Goal: Task Accomplishment & Management: Manage account settings

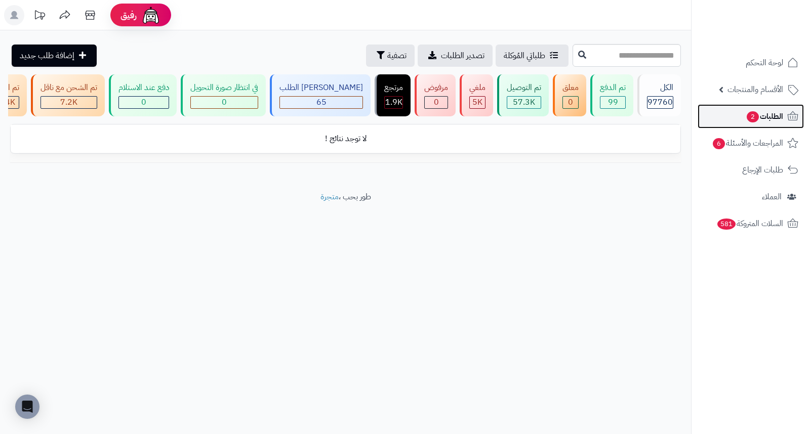
click at [772, 118] on span "الطلبات 2" at bounding box center [764, 116] width 37 height 14
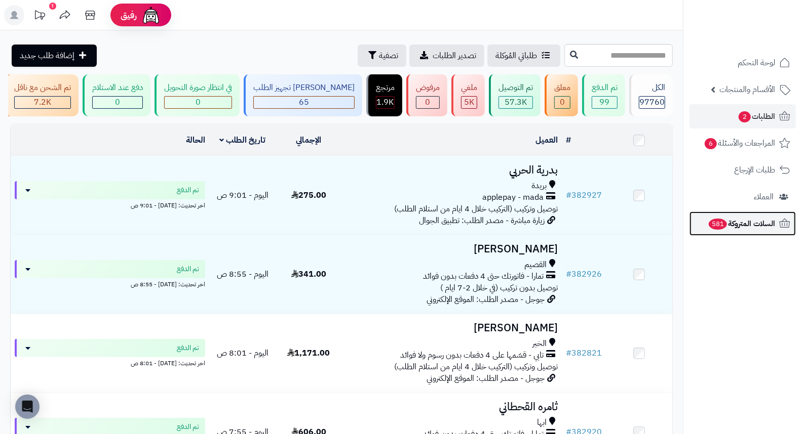
click at [756, 224] on span "السلات المتروكة 581" at bounding box center [740, 224] width 67 height 14
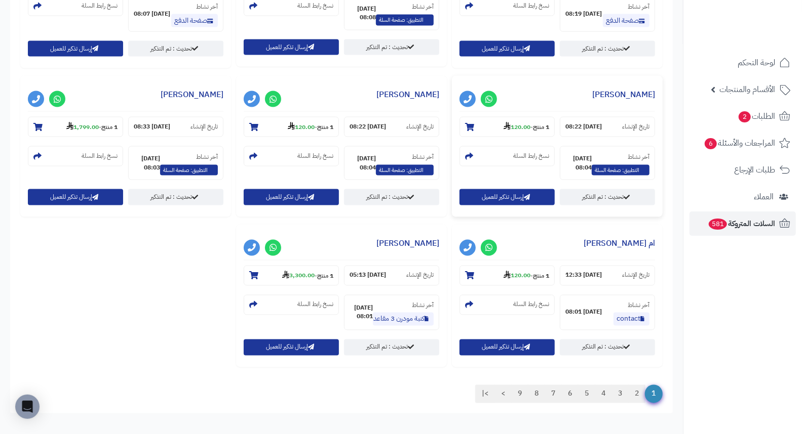
scroll to position [1014, 0]
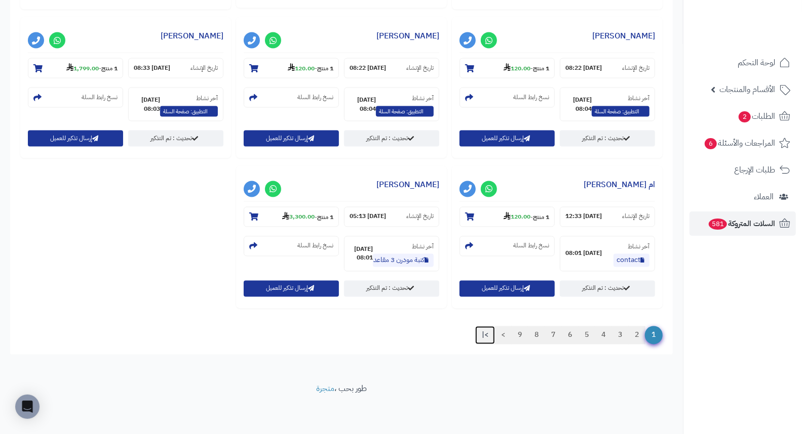
click at [484, 335] on link ">|" at bounding box center [485, 336] width 20 height 18
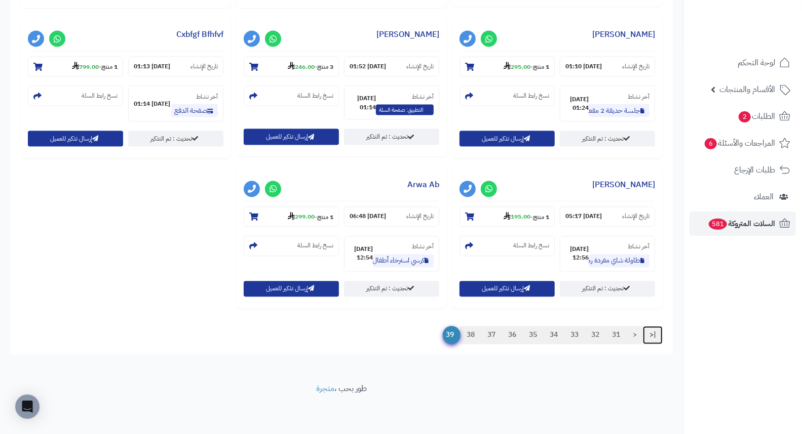
click at [652, 337] on link "|<" at bounding box center [653, 336] width 20 height 18
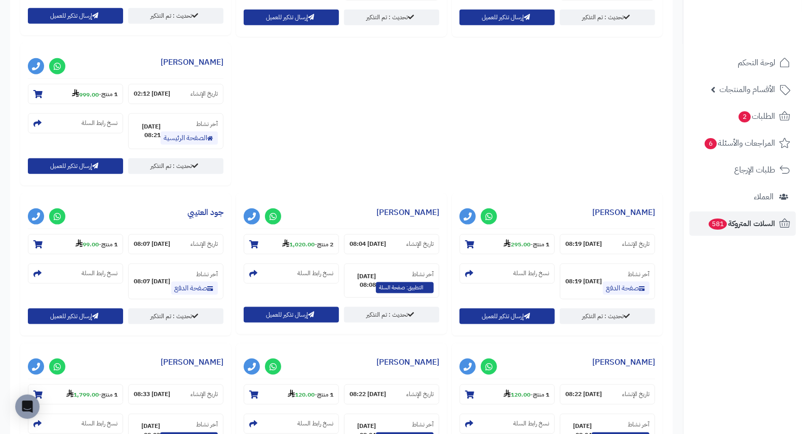
scroll to position [676, 0]
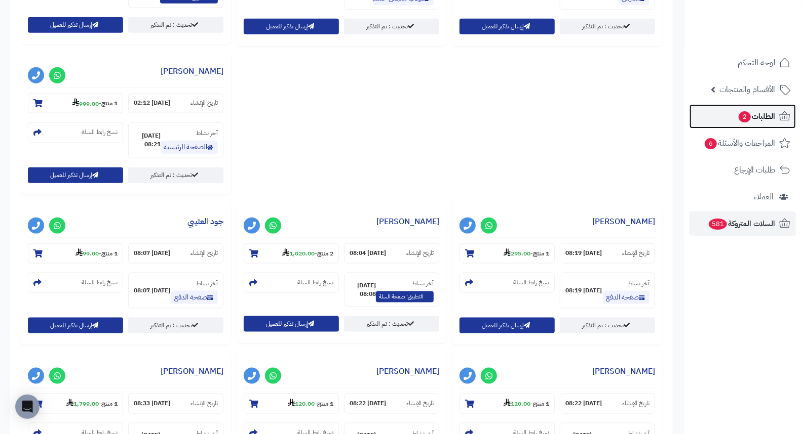
click at [755, 112] on span "الطلبات 2" at bounding box center [755, 116] width 37 height 14
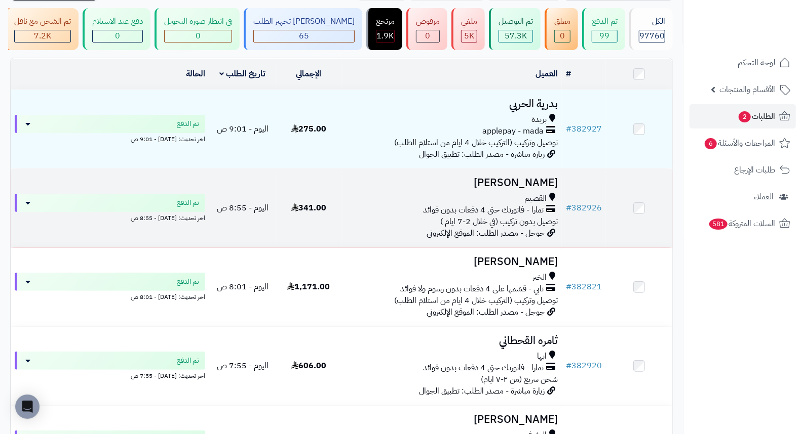
scroll to position [112, 0]
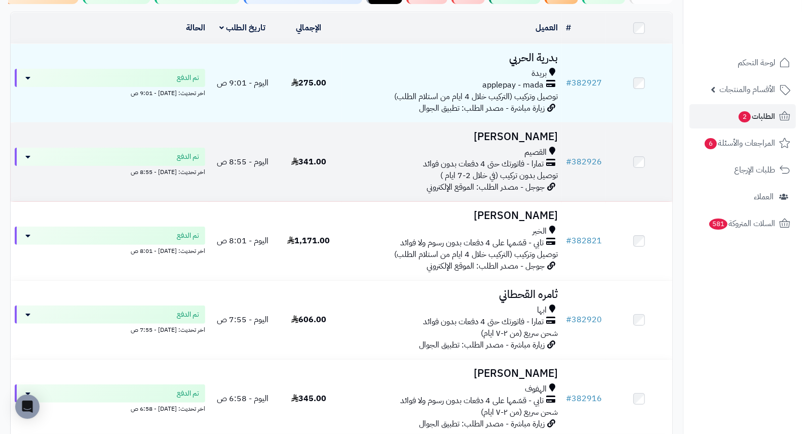
click at [517, 142] on h3 "[PERSON_NAME]" at bounding box center [452, 137] width 212 height 12
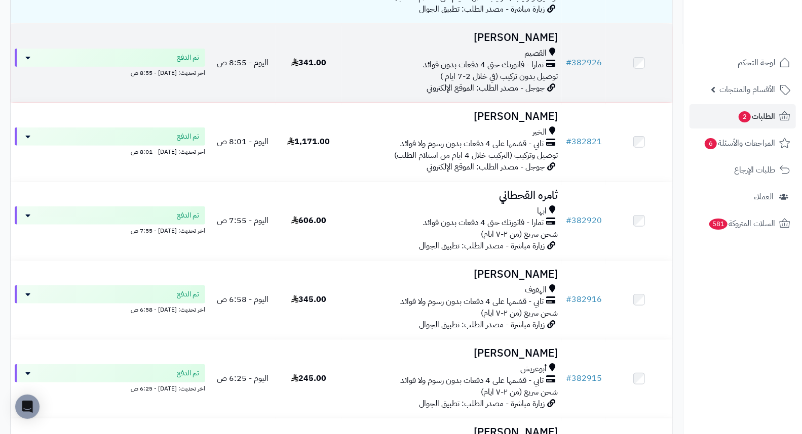
scroll to position [225, 0]
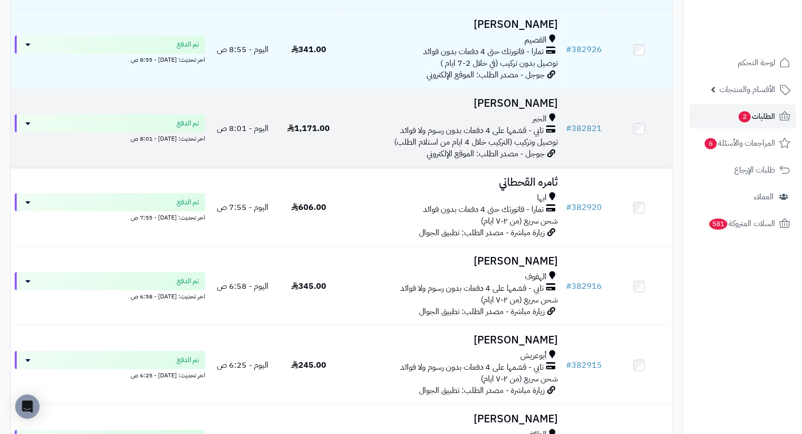
click at [551, 109] on h3 "Abeer Mohammed" at bounding box center [452, 104] width 212 height 12
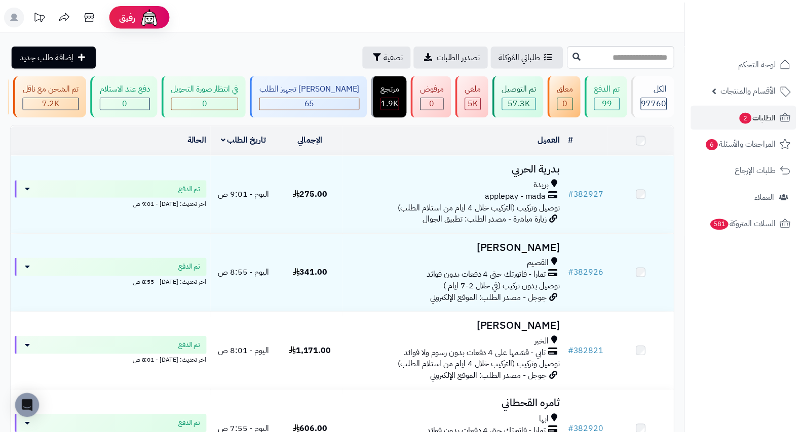
scroll to position [225, 0]
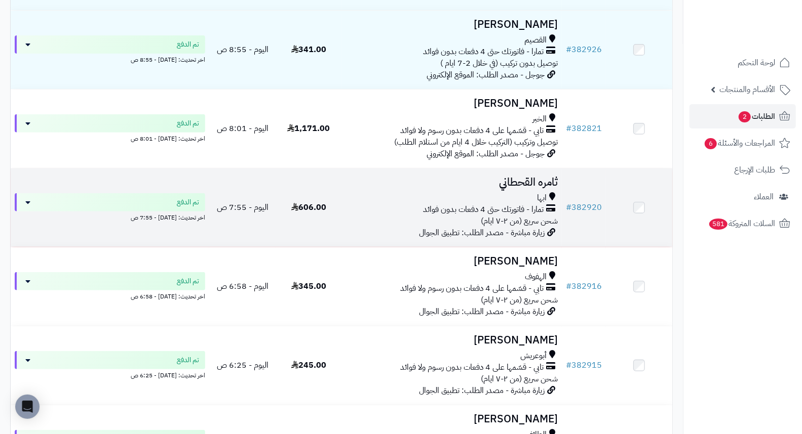
click at [535, 188] on h3 "ثامره القحطاني" at bounding box center [452, 183] width 212 height 12
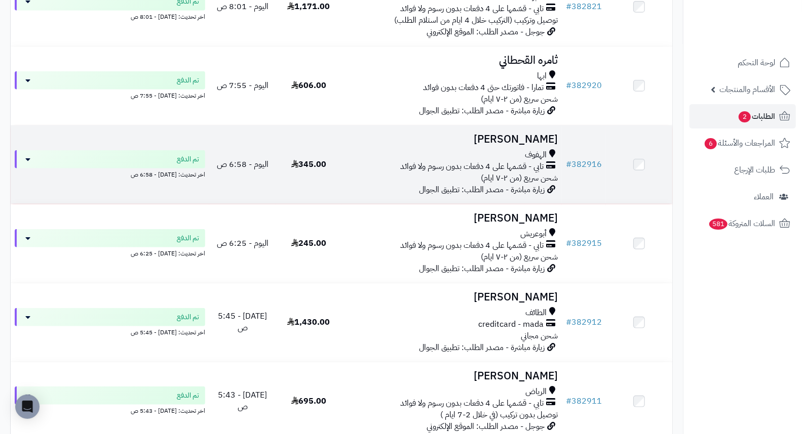
scroll to position [393, 0]
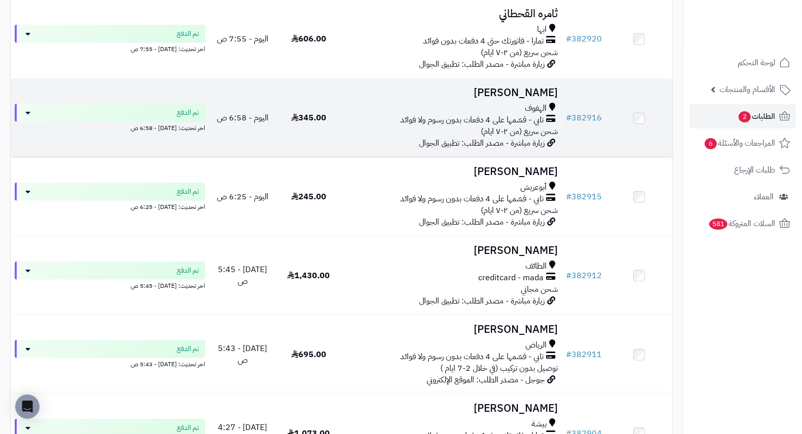
click at [540, 94] on h3 "موسى العنزي" at bounding box center [452, 93] width 212 height 12
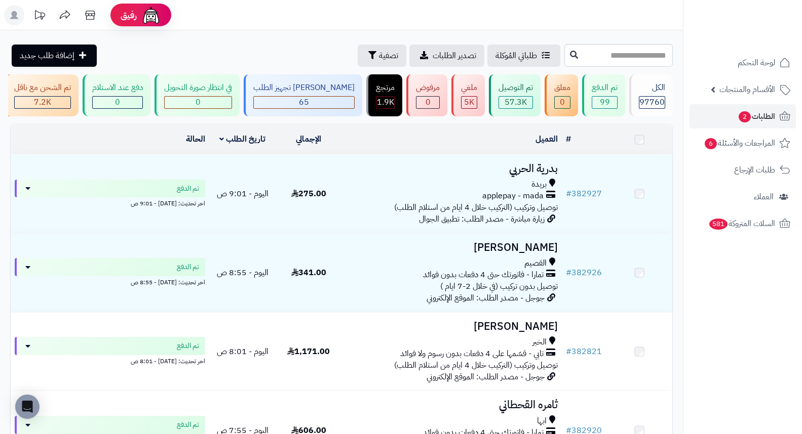
scroll to position [393, 0]
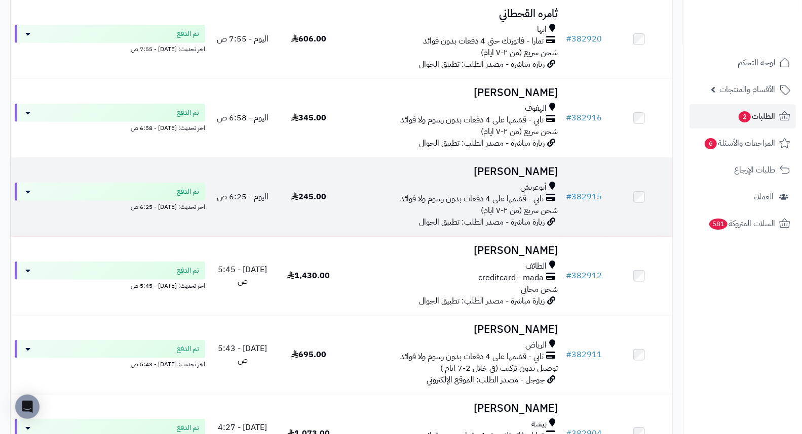
click at [524, 175] on h3 "بسمه محمد" at bounding box center [452, 172] width 212 height 12
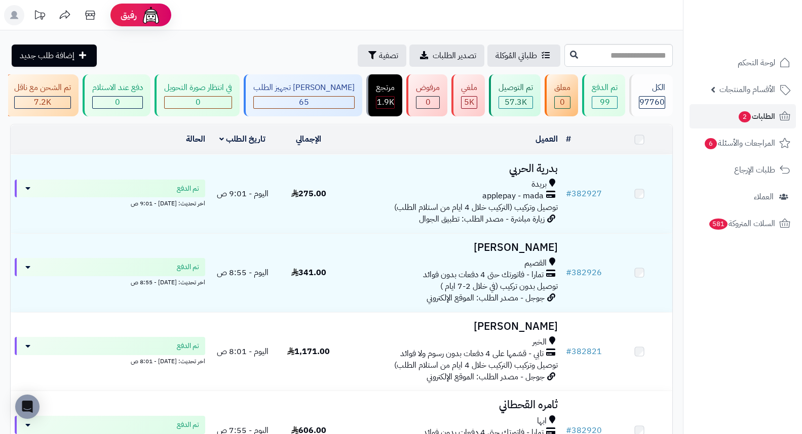
scroll to position [393, 0]
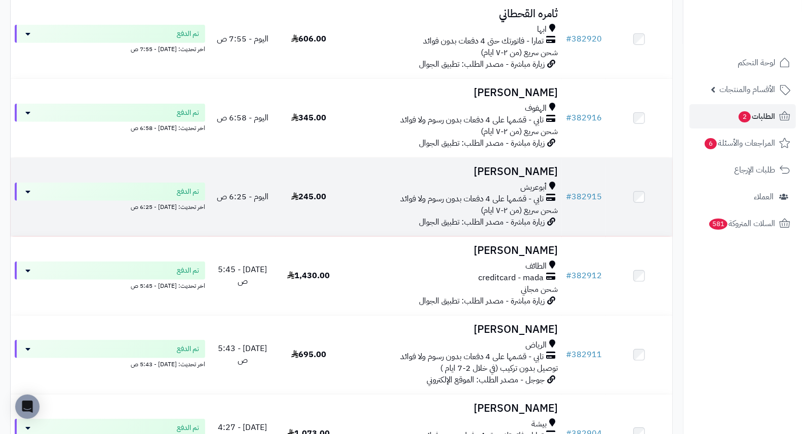
click at [527, 173] on h3 "[PERSON_NAME]" at bounding box center [452, 172] width 212 height 12
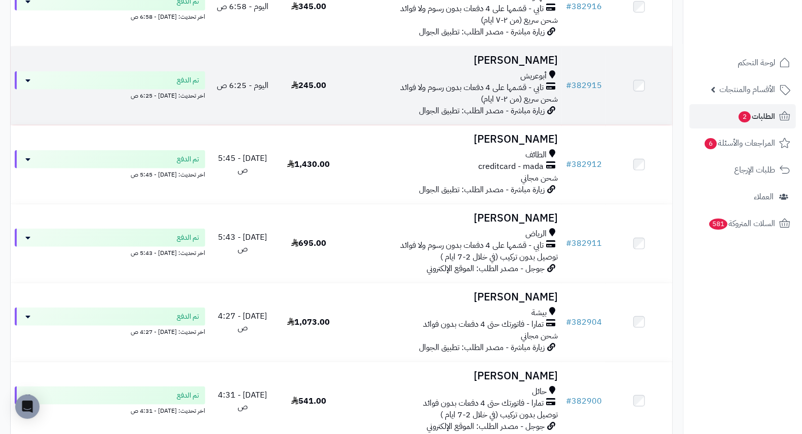
scroll to position [506, 0]
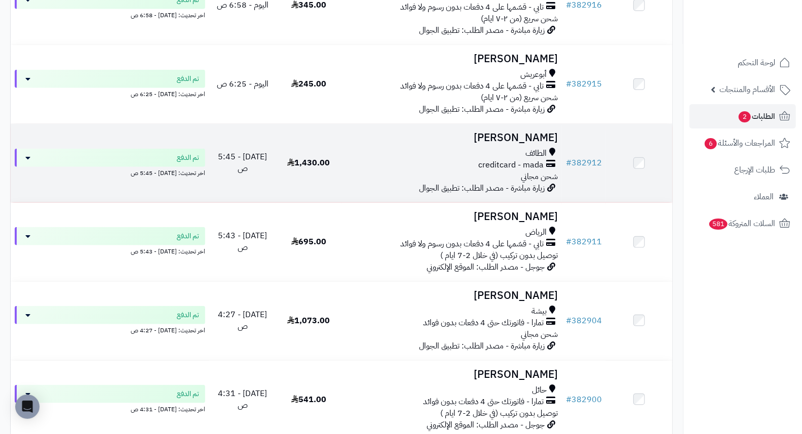
click at [514, 137] on h3 "[PERSON_NAME]" at bounding box center [452, 138] width 212 height 12
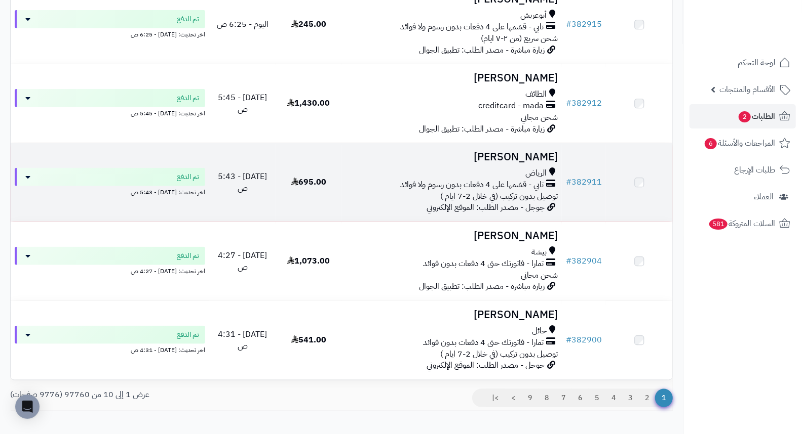
scroll to position [619, 0]
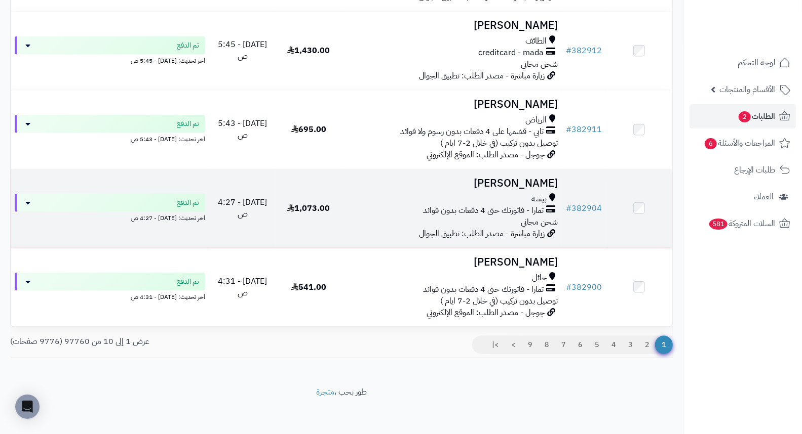
click at [550, 189] on h3 "نوره البيشي" at bounding box center [452, 184] width 212 height 12
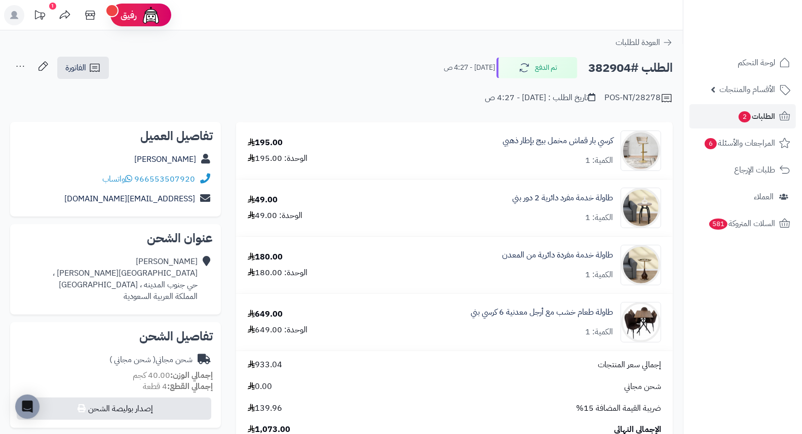
drag, startPoint x: 406, startPoint y: 83, endPoint x: 373, endPoint y: 83, distance: 33.4
click at [373, 83] on div "POS-NT/28278 تاريخ الطلب : [DATE] - 4:27 ص" at bounding box center [341, 92] width 662 height 24
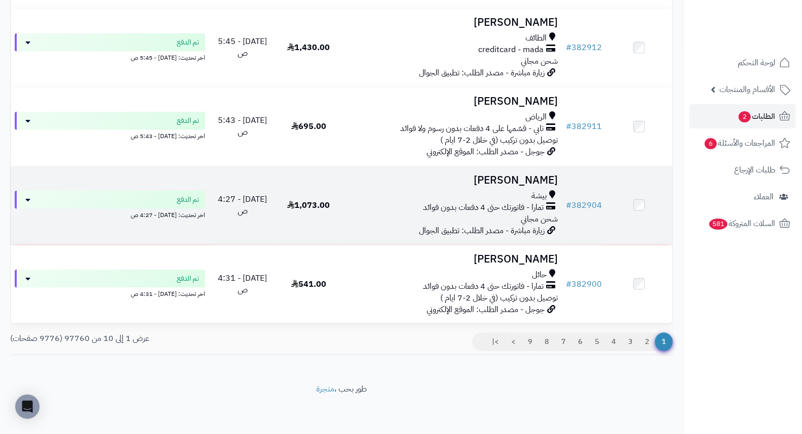
scroll to position [629, 0]
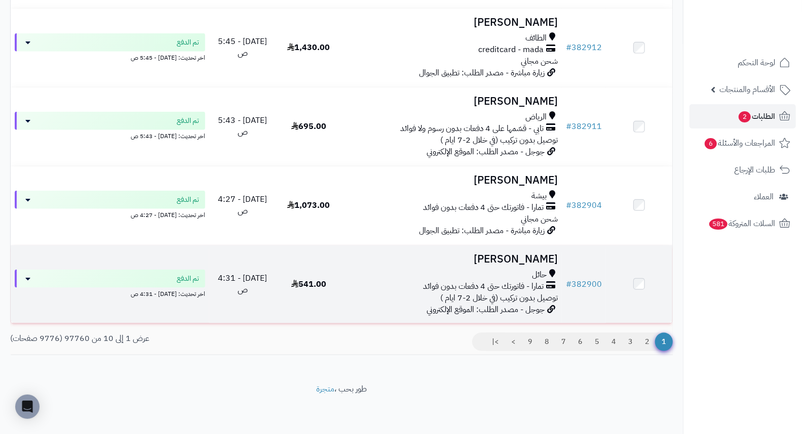
click at [548, 256] on h3 "[PERSON_NAME]" at bounding box center [452, 260] width 212 height 12
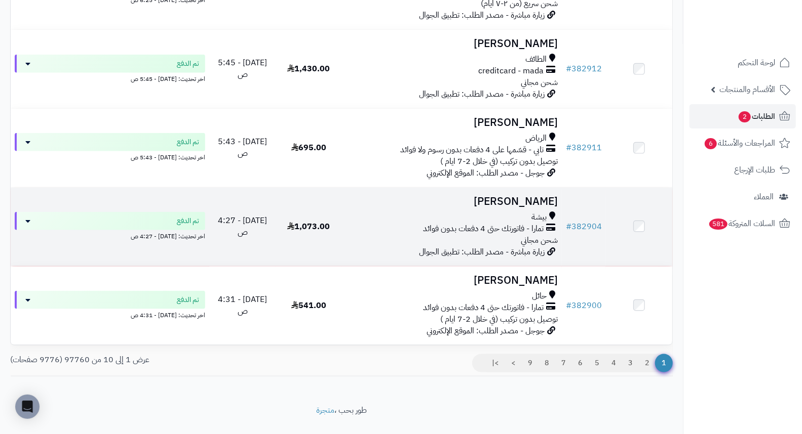
scroll to position [629, 0]
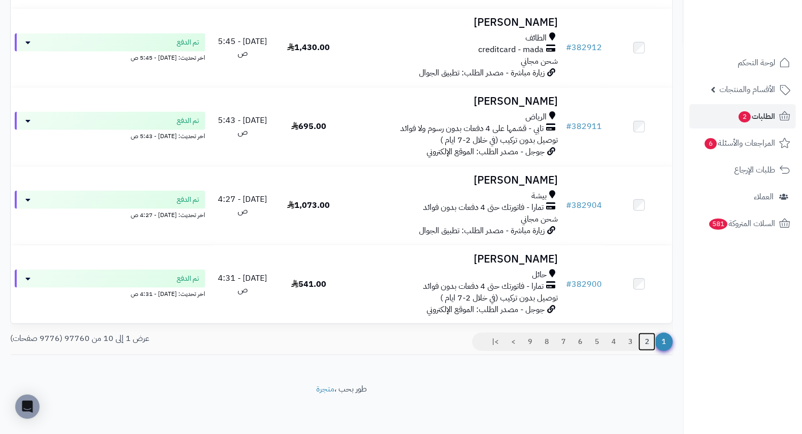
click at [650, 343] on link "2" at bounding box center [646, 342] width 17 height 18
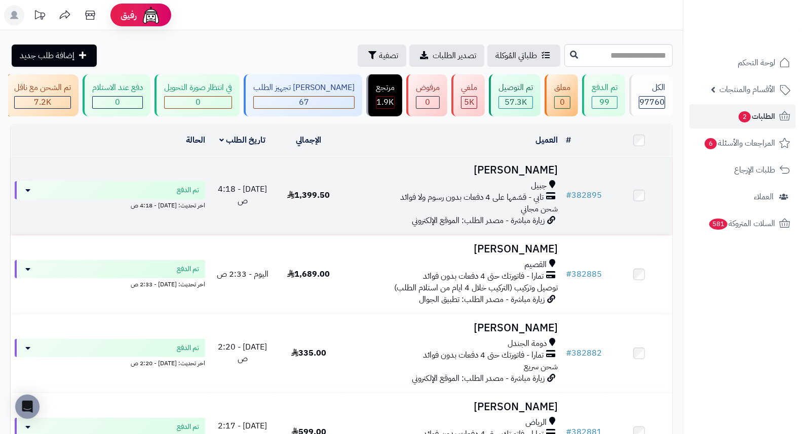
click at [511, 176] on h3 "Khalid Alshammari" at bounding box center [452, 171] width 212 height 12
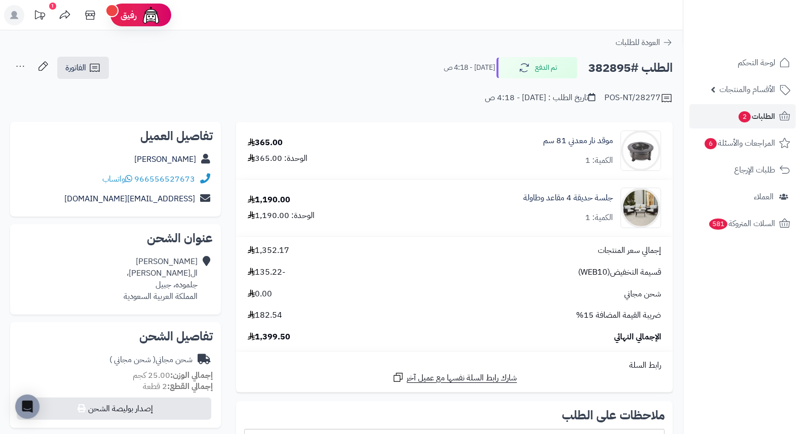
drag, startPoint x: 413, startPoint y: 62, endPoint x: 409, endPoint y: 70, distance: 8.8
click at [409, 70] on div "الطلب #382895 تم الدفع اليوم - 4:18 ص الفاتورة طباعة الفاتورة إرسال الفاتورة إل…" at bounding box center [341, 68] width 662 height 24
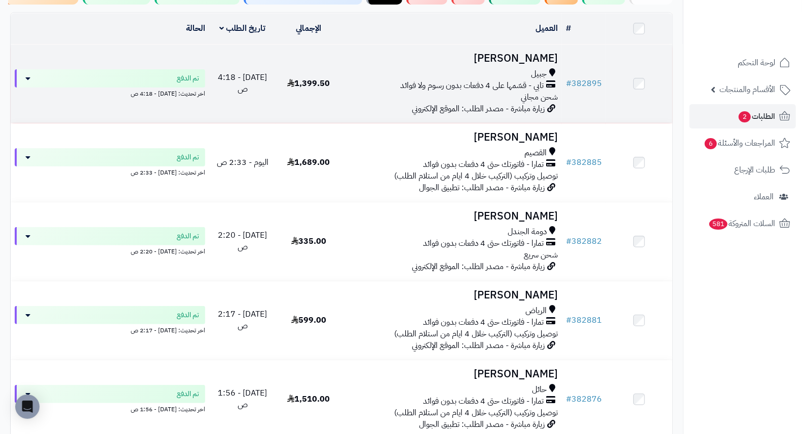
scroll to position [112, 0]
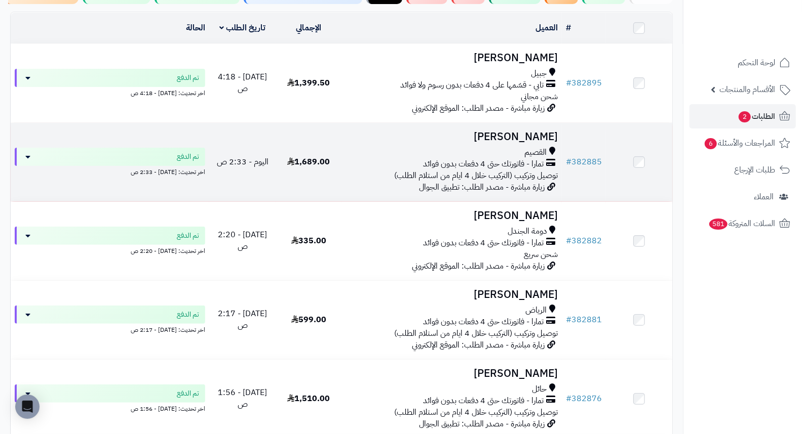
click at [556, 140] on h3 "[PERSON_NAME]" at bounding box center [452, 137] width 212 height 12
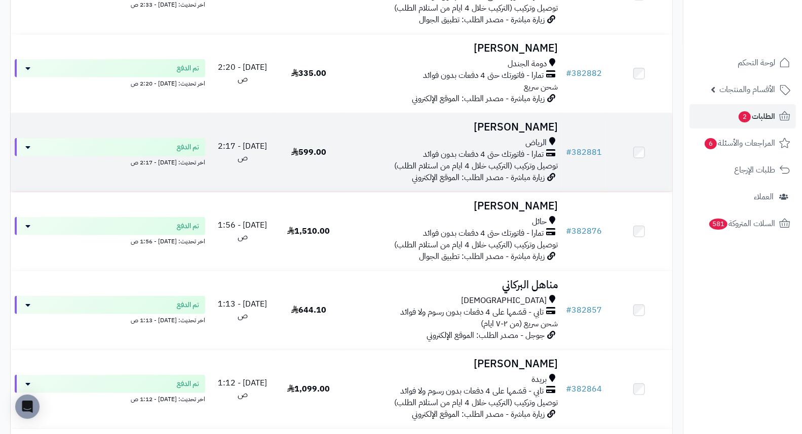
scroll to position [281, 0]
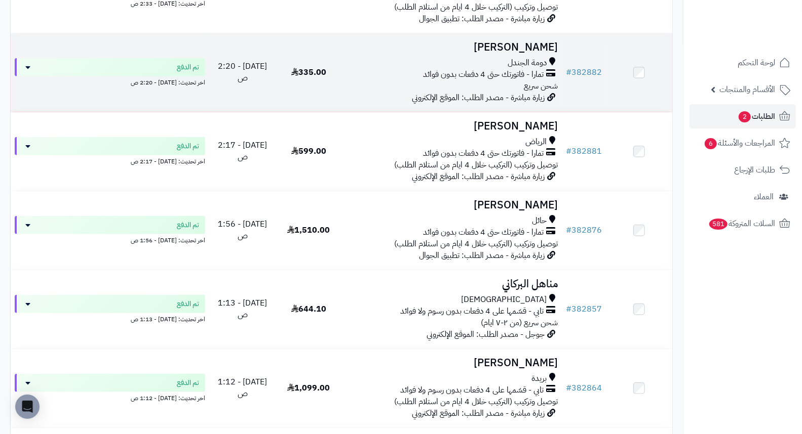
click at [528, 53] on h3 "[PERSON_NAME]" at bounding box center [452, 48] width 212 height 12
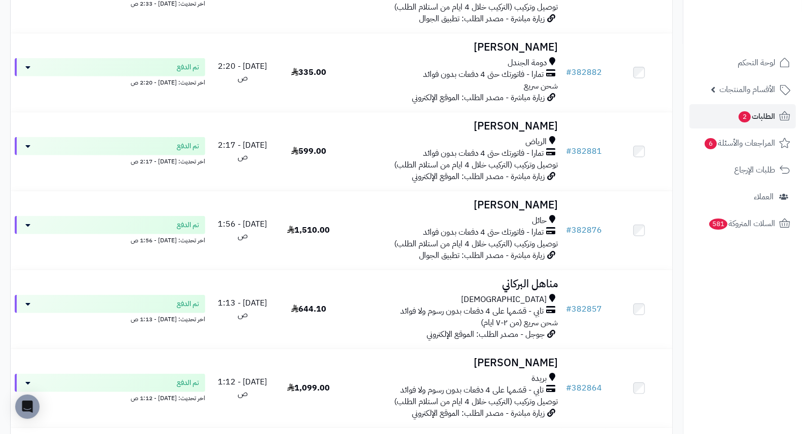
scroll to position [337, 0]
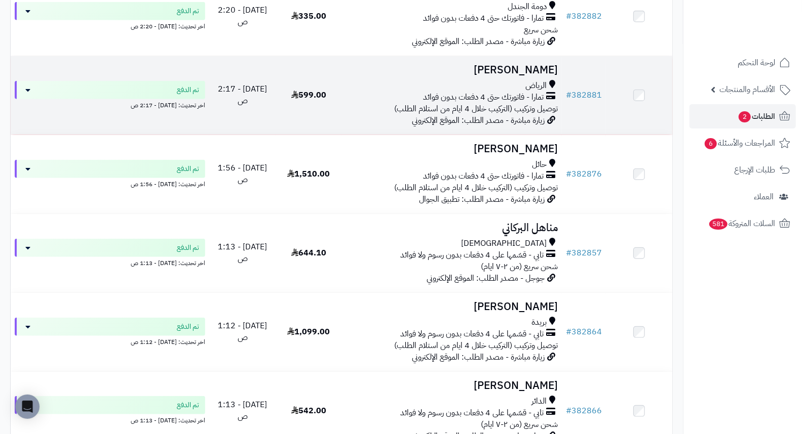
click at [532, 76] on h3 "[PERSON_NAME]" at bounding box center [452, 70] width 212 height 12
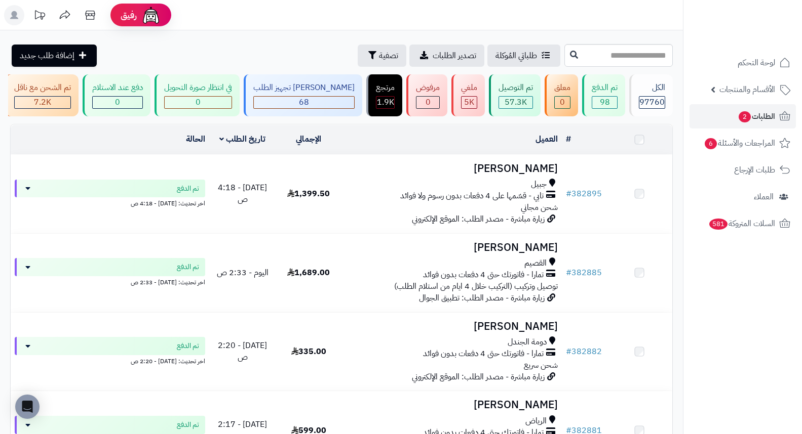
scroll to position [337, 0]
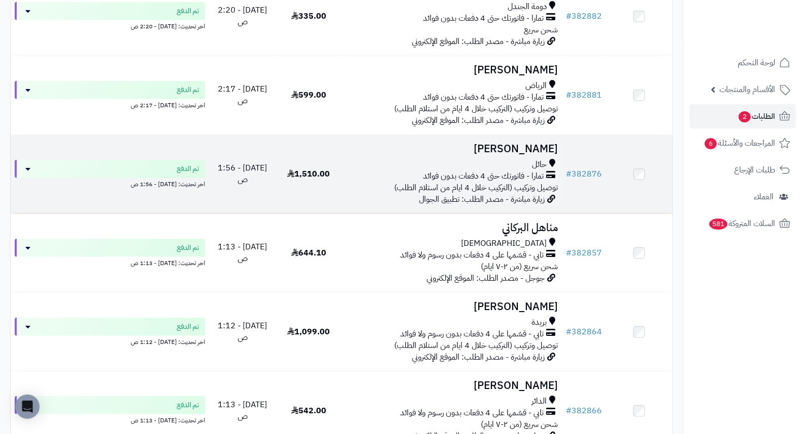
click at [477, 147] on td "حسنه عبدالعزيز الشمري حائل تمارا - فاتورتك حتى 4 دفعات بدون فوائد توصيل وتركيب …" at bounding box center [452, 174] width 220 height 78
click at [484, 155] on h3 "حسنه عبدالعزيز الشمري" at bounding box center [452, 149] width 212 height 12
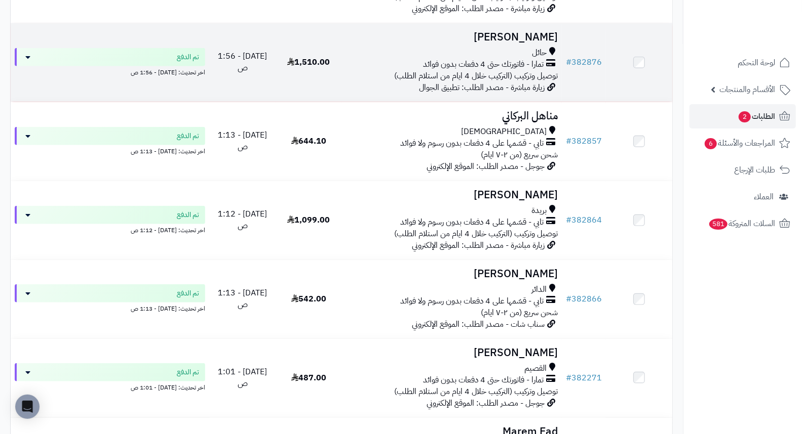
scroll to position [450, 0]
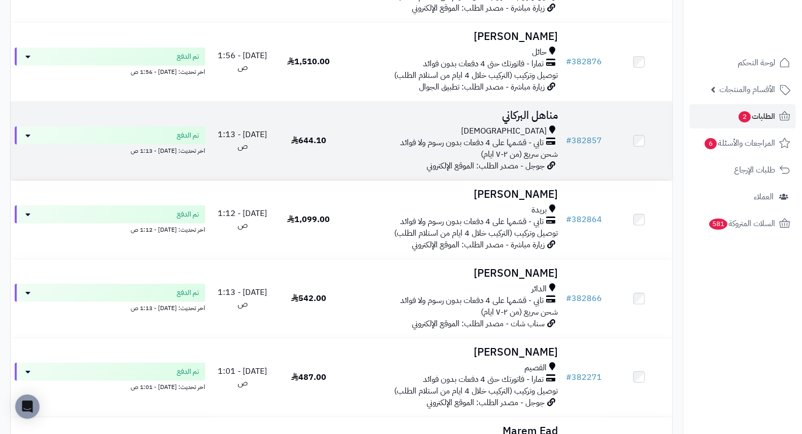
click at [530, 122] on h3 "مناهل البركاني" at bounding box center [452, 116] width 212 height 12
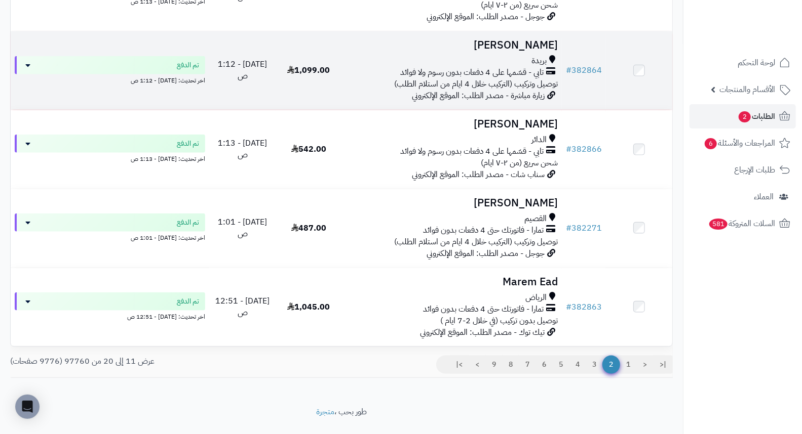
scroll to position [619, 0]
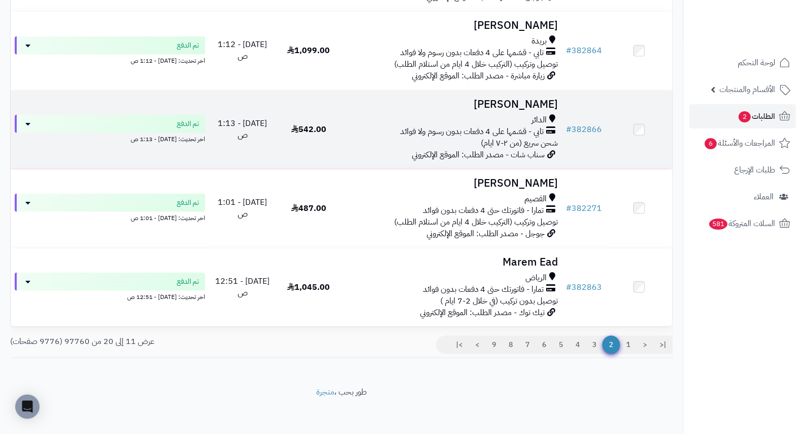
click at [542, 109] on h3 "[PERSON_NAME]" at bounding box center [452, 105] width 212 height 12
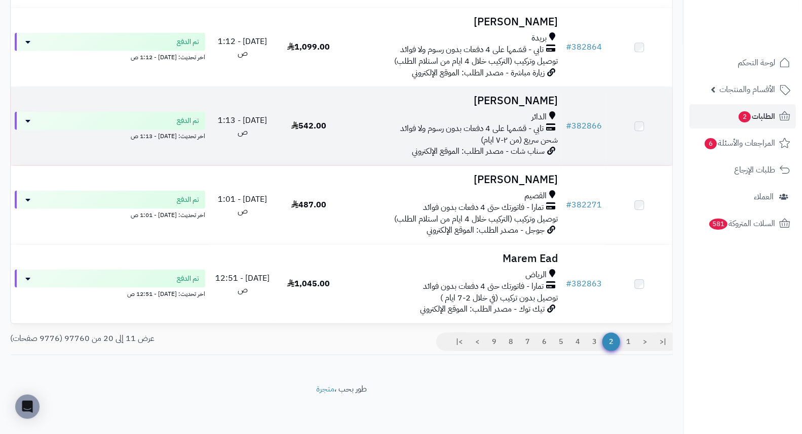
scroll to position [629, 0]
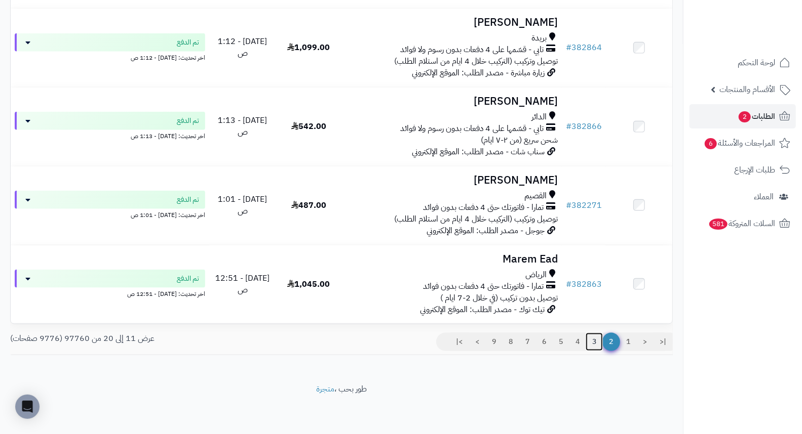
click at [593, 341] on link "3" at bounding box center [593, 342] width 17 height 18
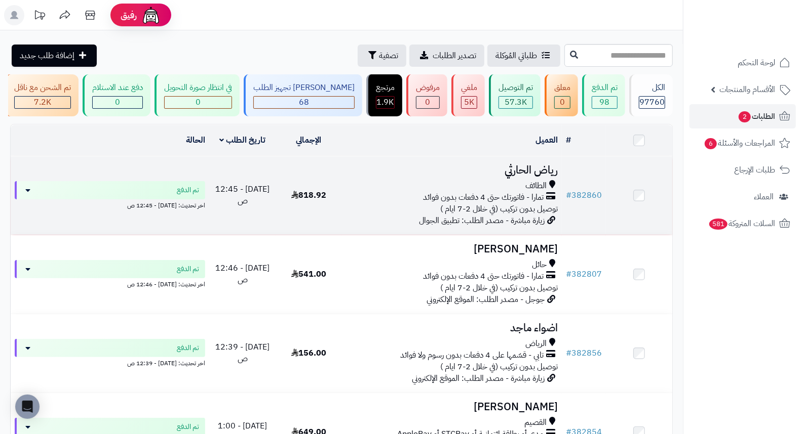
click at [542, 176] on h3 "رياض الحارثي" at bounding box center [452, 171] width 212 height 12
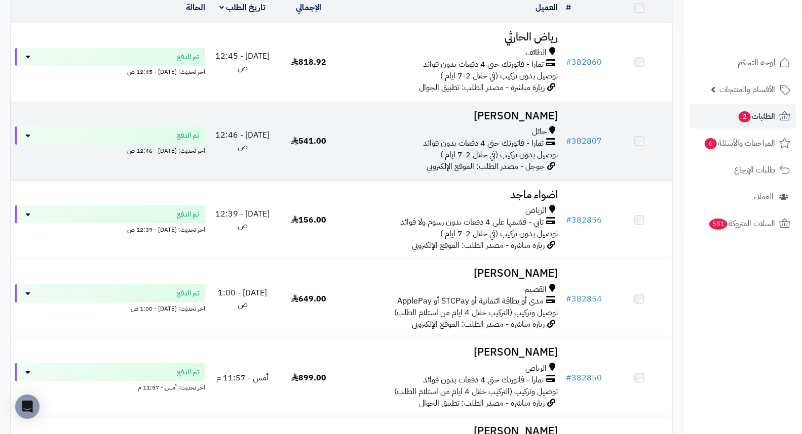
scroll to position [169, 0]
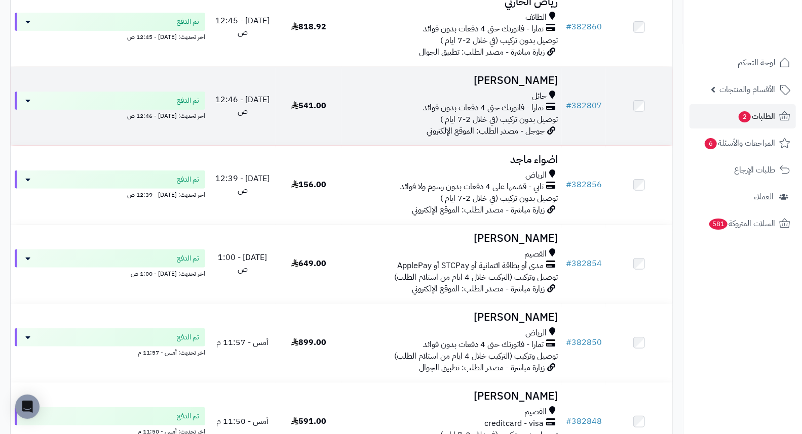
click at [503, 87] on h3 "[PERSON_NAME]" at bounding box center [452, 81] width 212 height 12
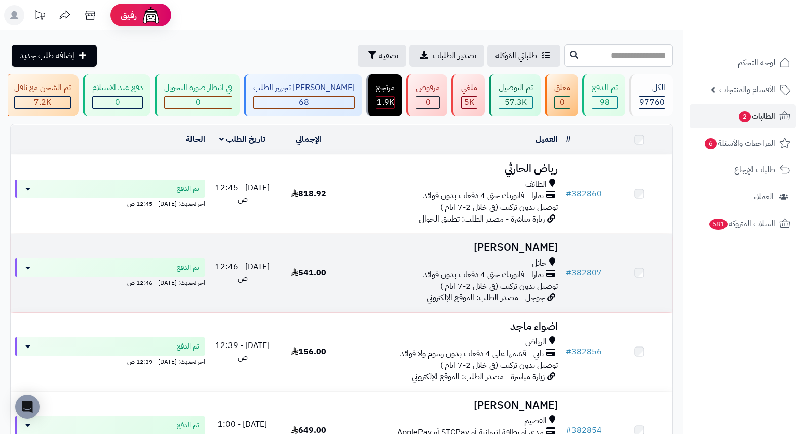
scroll to position [169, 0]
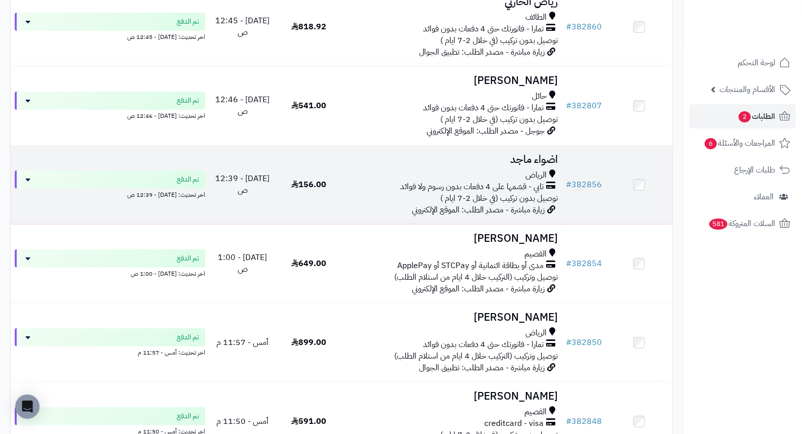
click at [540, 166] on h3 "اضواء ماجد" at bounding box center [452, 160] width 212 height 12
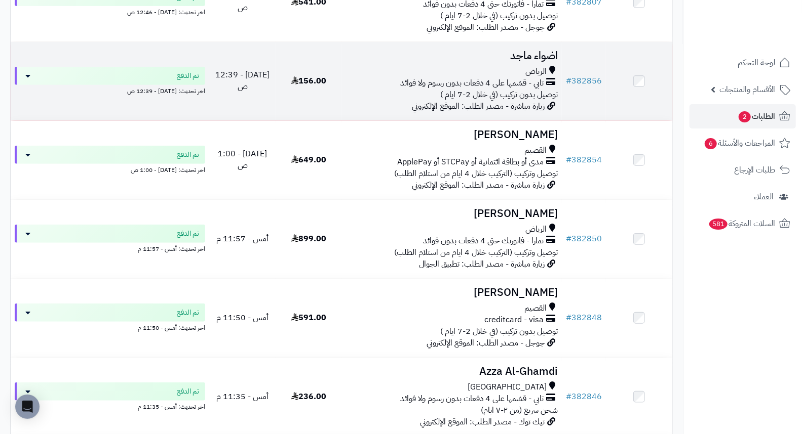
scroll to position [281, 0]
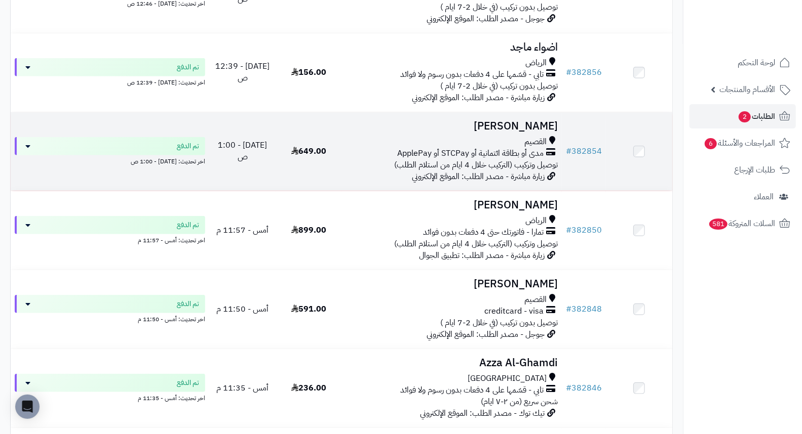
click at [521, 132] on h3 "Joud Alharbi" at bounding box center [452, 127] width 212 height 12
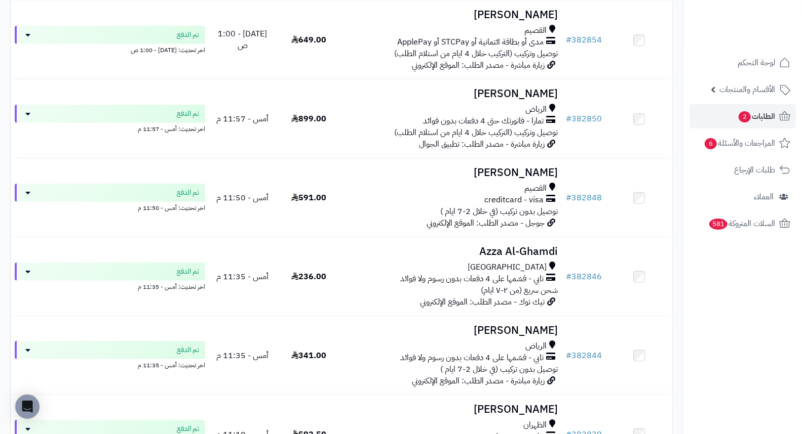
scroll to position [393, 0]
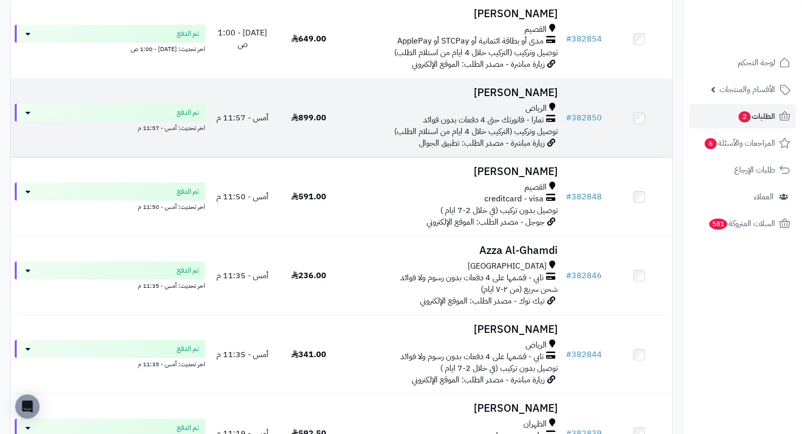
click at [517, 99] on h3 "[PERSON_NAME]" at bounding box center [452, 93] width 212 height 12
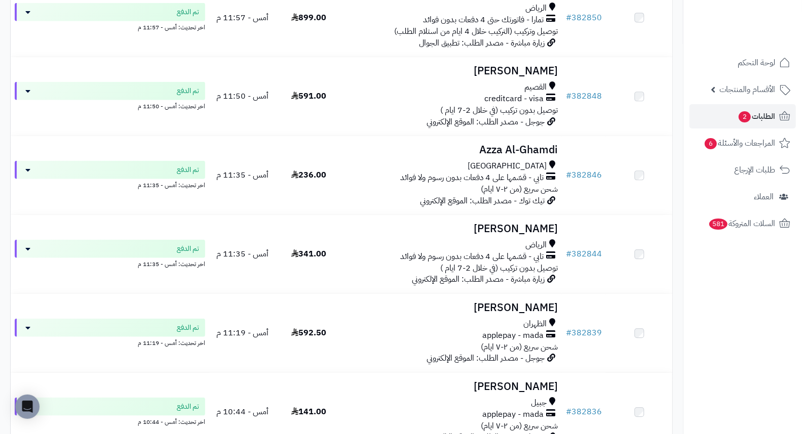
scroll to position [506, 0]
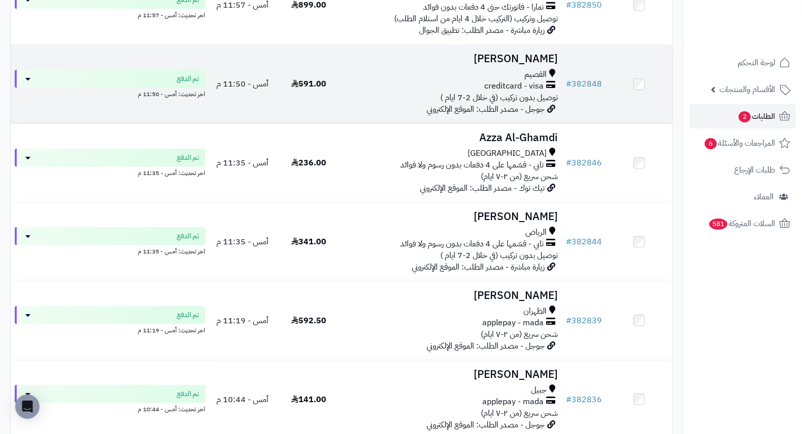
click at [505, 65] on h3 "[PERSON_NAME]" at bounding box center [452, 59] width 212 height 12
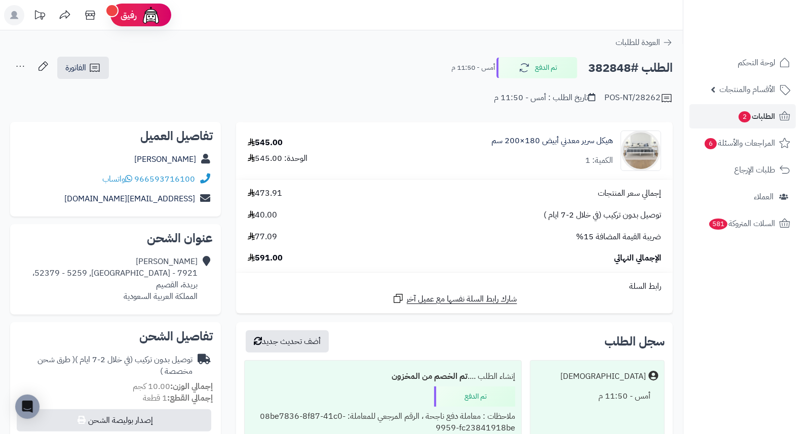
drag, startPoint x: 411, startPoint y: 89, endPoint x: 386, endPoint y: 102, distance: 27.9
click at [386, 102] on div "POS-NT/28262 تاريخ الطلب : أمس - 11:50 م" at bounding box center [341, 92] width 662 height 24
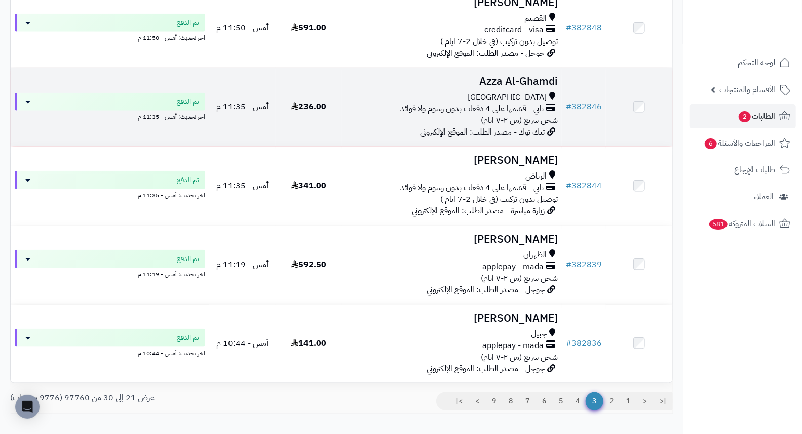
scroll to position [619, 0]
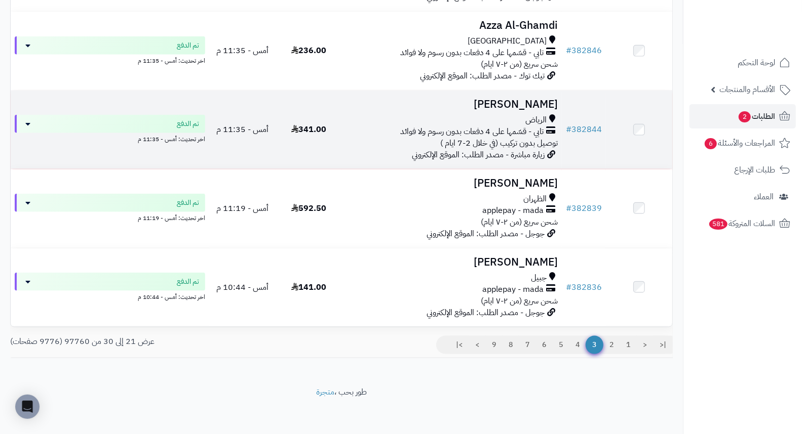
click at [514, 107] on h3 "Reem Almalki" at bounding box center [452, 105] width 212 height 12
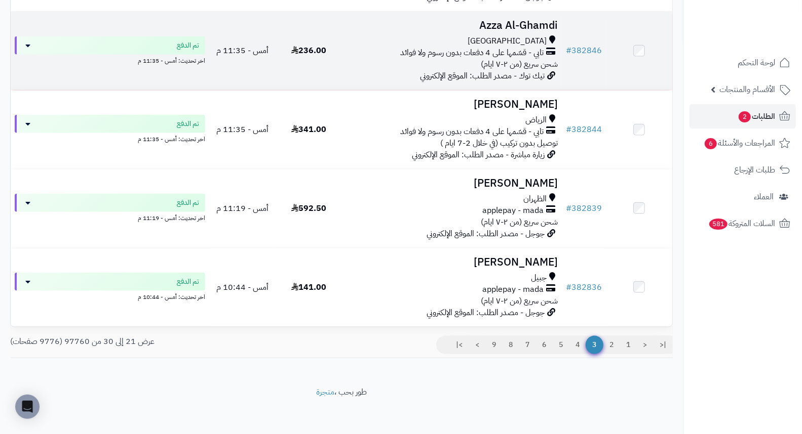
scroll to position [629, 0]
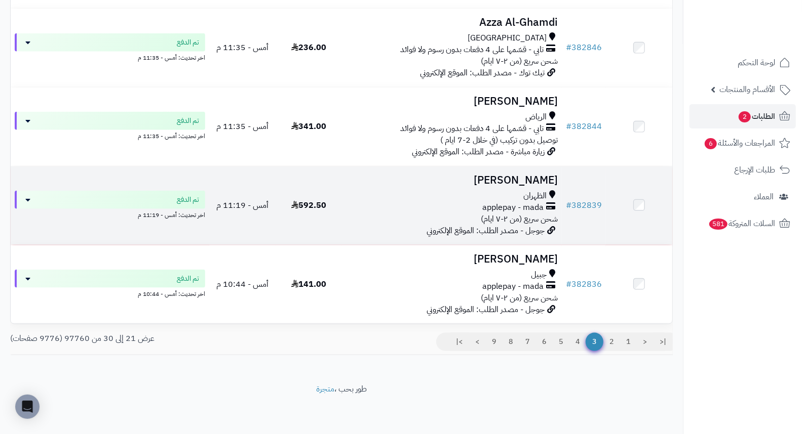
click at [554, 183] on h3 "[PERSON_NAME]" at bounding box center [452, 181] width 212 height 12
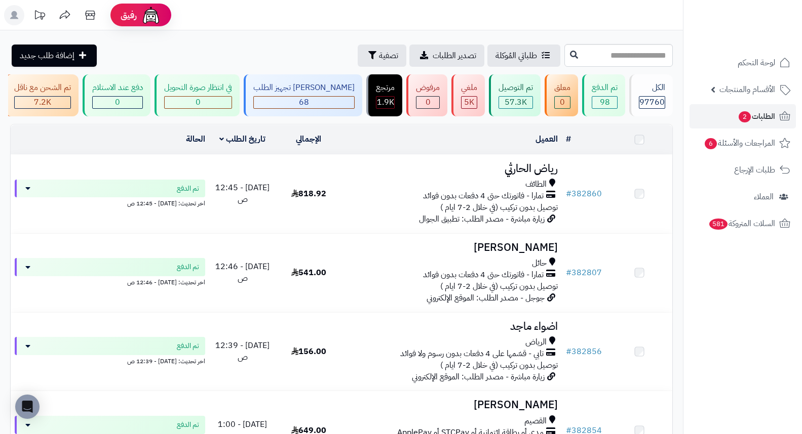
scroll to position [629, 0]
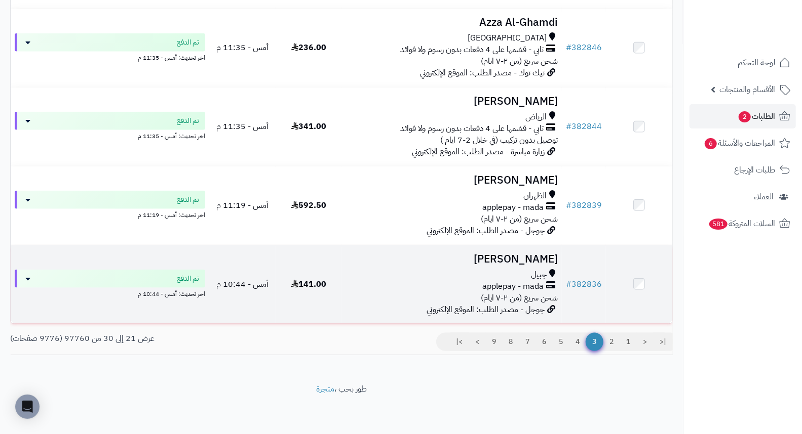
click at [525, 255] on h3 "[PERSON_NAME]" at bounding box center [452, 260] width 212 height 12
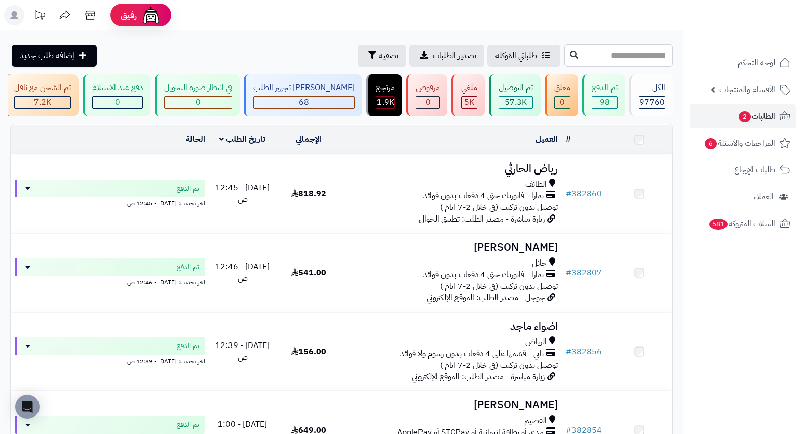
scroll to position [629, 0]
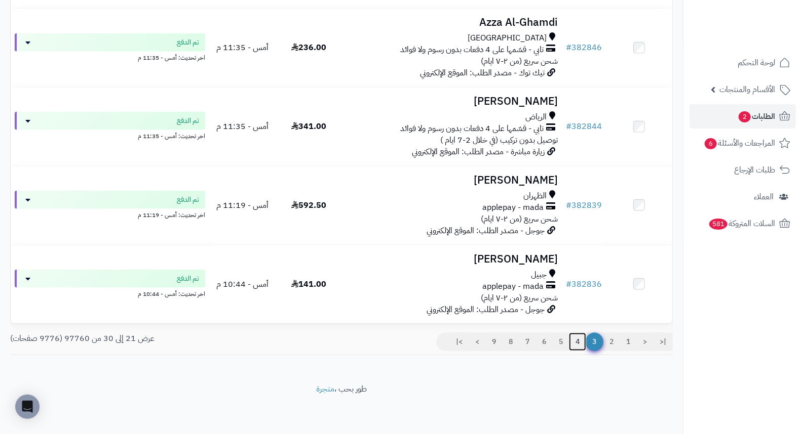
click at [576, 345] on link "4" at bounding box center [577, 342] width 17 height 18
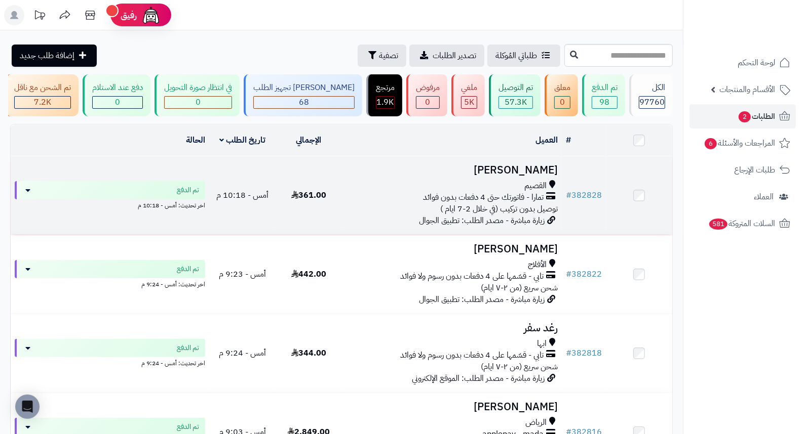
click at [543, 176] on h3 "[PERSON_NAME]" at bounding box center [452, 171] width 212 height 12
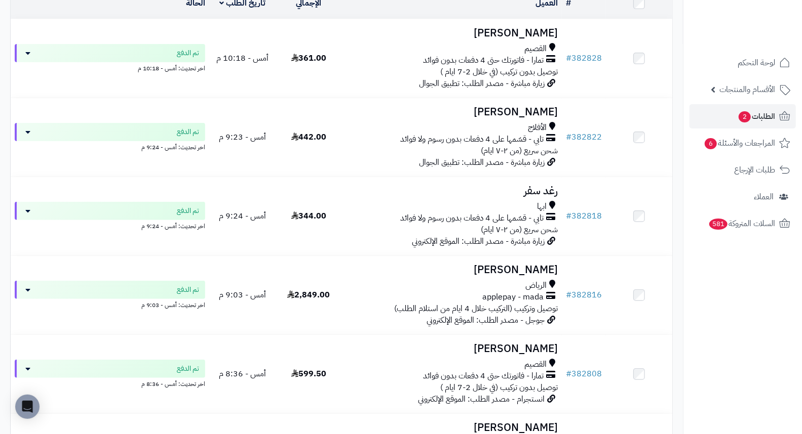
scroll to position [169, 0]
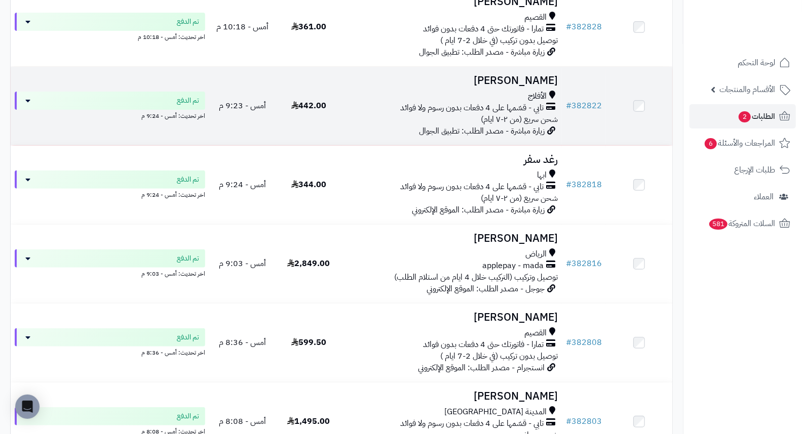
click at [522, 87] on h3 "[PERSON_NAME]" at bounding box center [452, 81] width 212 height 12
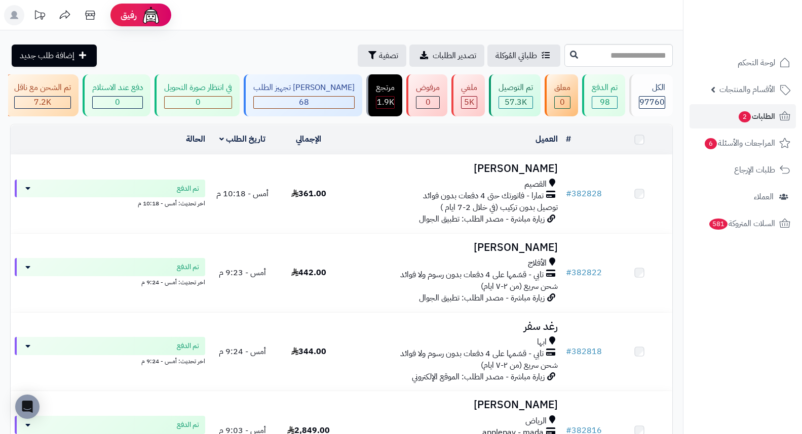
scroll to position [169, 0]
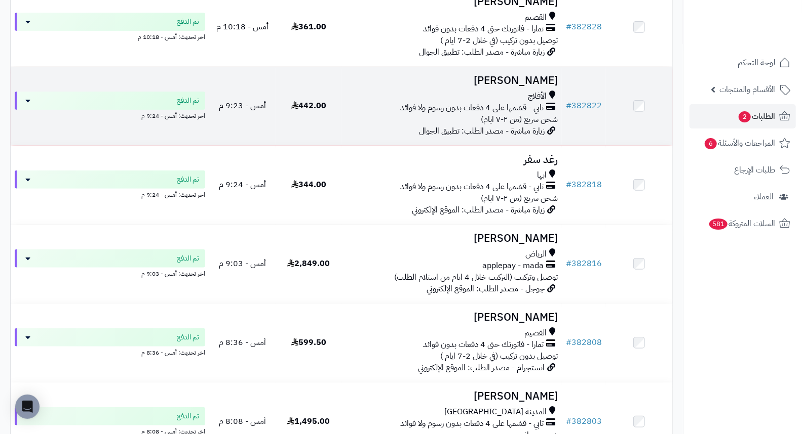
click at [526, 79] on h3 "مسفر العرجاني" at bounding box center [452, 81] width 212 height 12
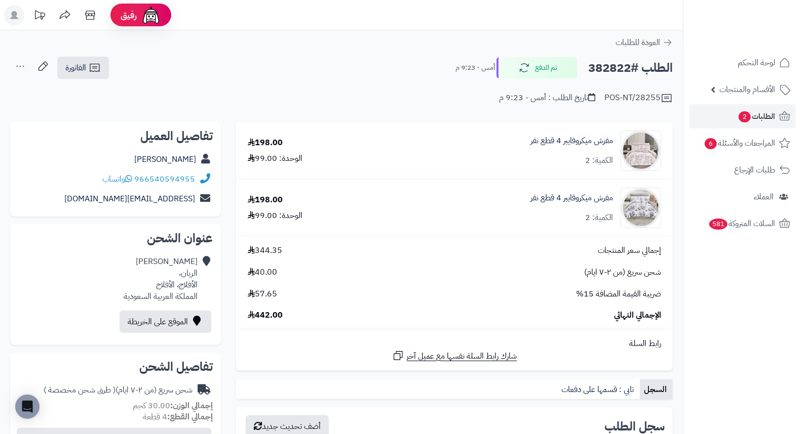
drag, startPoint x: 387, startPoint y: 76, endPoint x: 385, endPoint y: 63, distance: 13.3
click at [385, 63] on div "الطلب #382822 تم الدفع أمس - 9:23 م الفاتورة طباعة الفاتورة إرسال الفاتورة إلى …" at bounding box center [341, 68] width 662 height 24
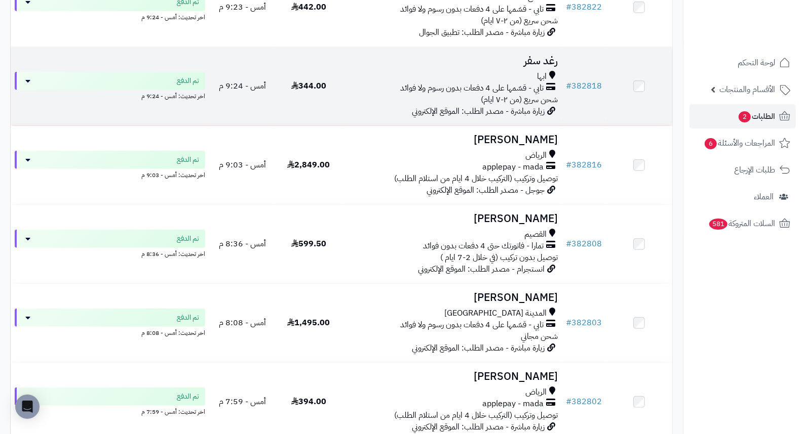
scroll to position [281, 0]
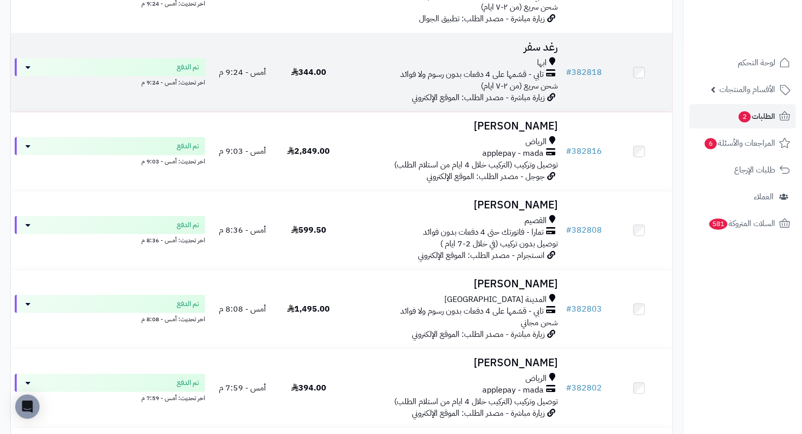
click at [525, 53] on h3 "رغد سفر" at bounding box center [452, 48] width 212 height 12
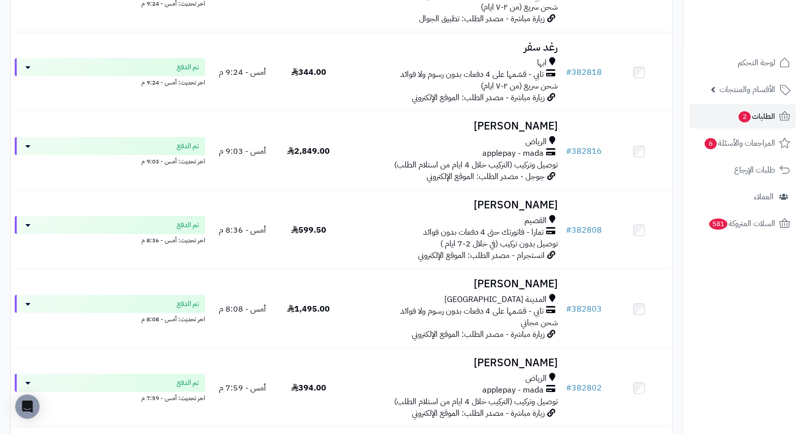
scroll to position [337, 0]
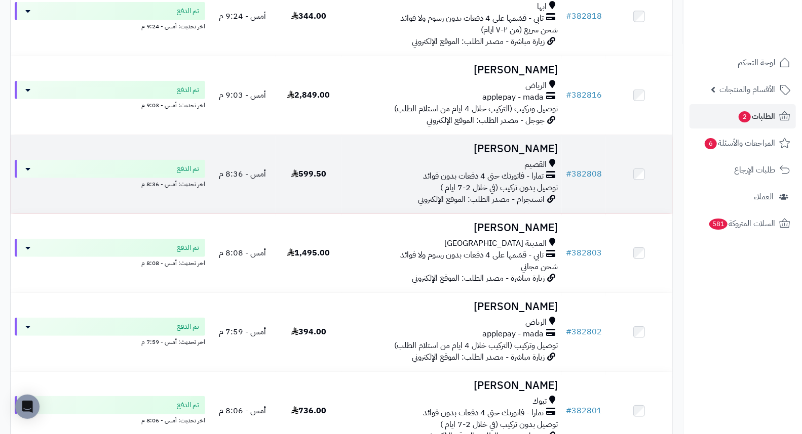
click at [532, 153] on h3 "[PERSON_NAME]" at bounding box center [452, 149] width 212 height 12
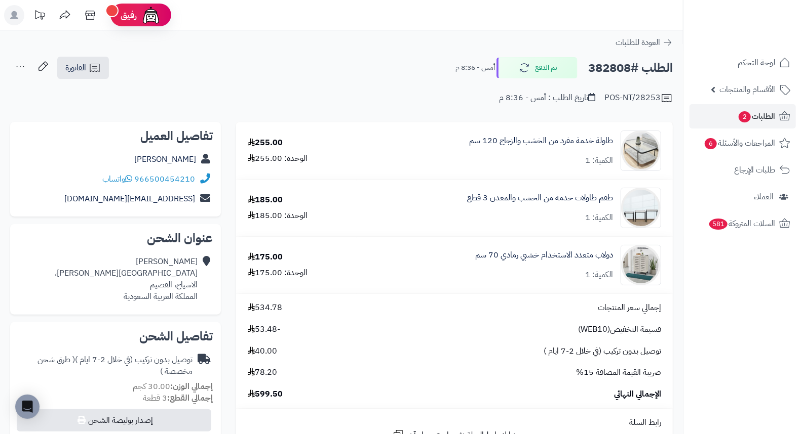
drag, startPoint x: 400, startPoint y: 68, endPoint x: 384, endPoint y: 72, distance: 16.8
click at [384, 72] on div "الطلب #382808 تم الدفع أمس - 8:36 م الفاتورة طباعة الفاتورة إرسال الفاتورة إلى …" at bounding box center [341, 68] width 662 height 24
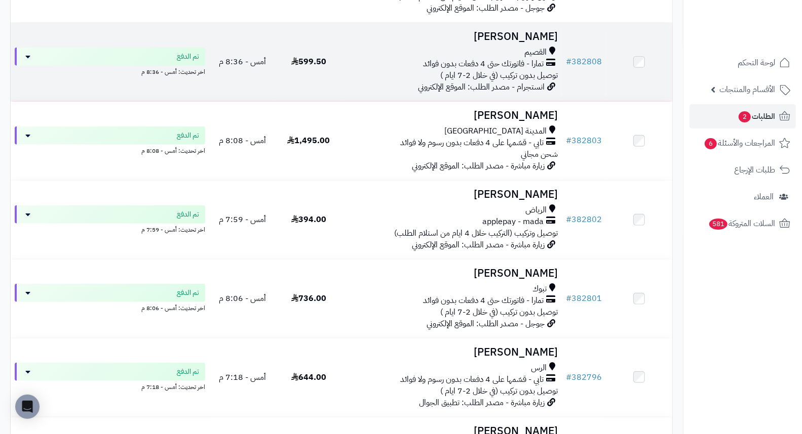
scroll to position [506, 0]
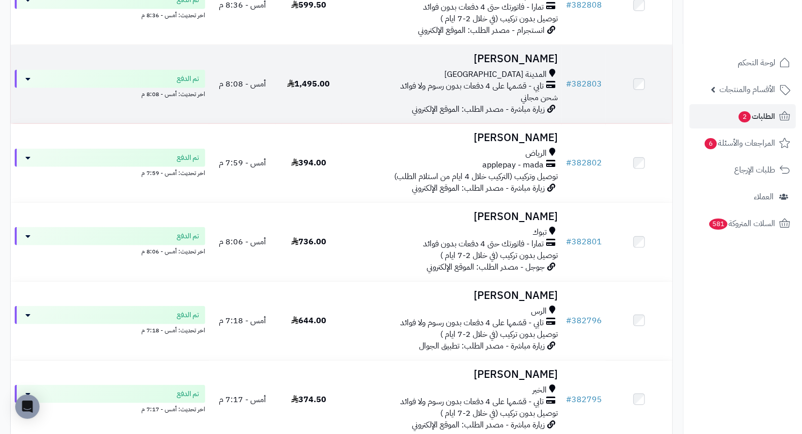
click at [482, 61] on h3 "[PERSON_NAME]" at bounding box center [452, 59] width 212 height 12
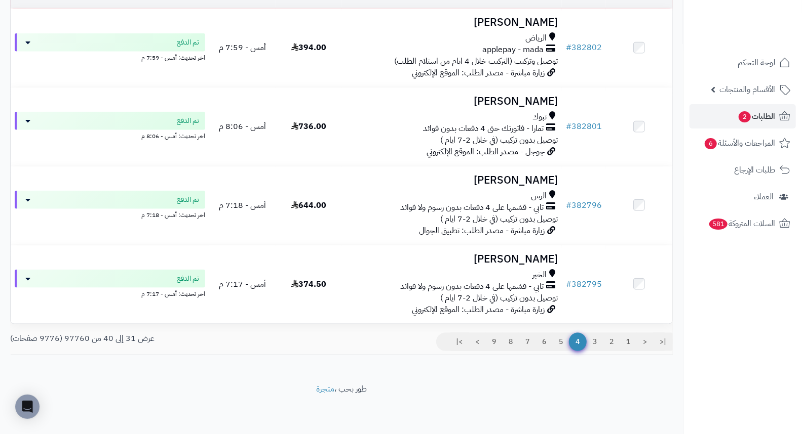
scroll to position [629, 0]
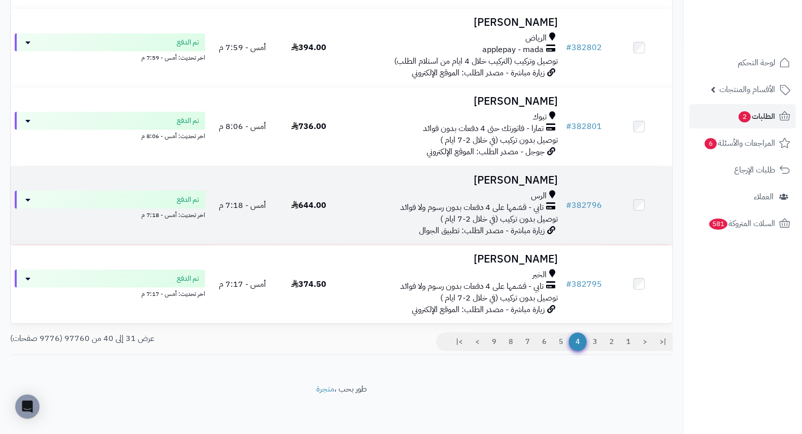
click at [544, 176] on h3 "[PERSON_NAME]" at bounding box center [452, 181] width 212 height 12
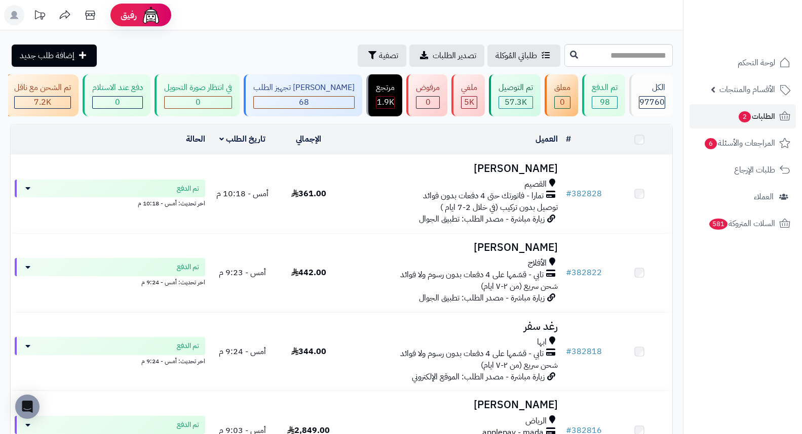
scroll to position [629, 0]
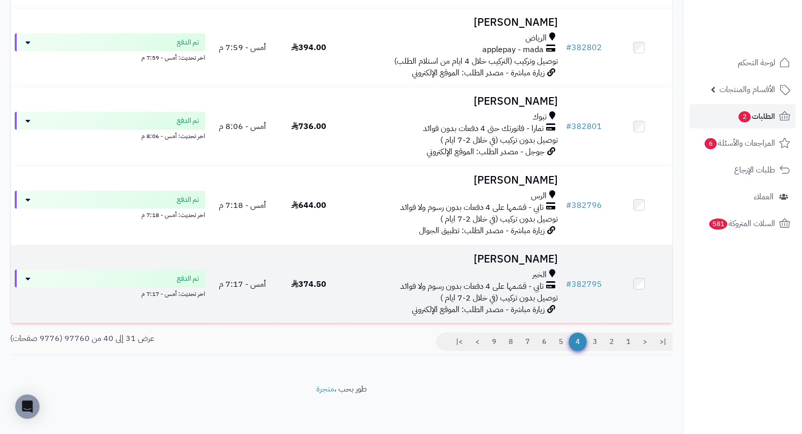
click at [514, 262] on h3 "[PERSON_NAME]" at bounding box center [452, 260] width 212 height 12
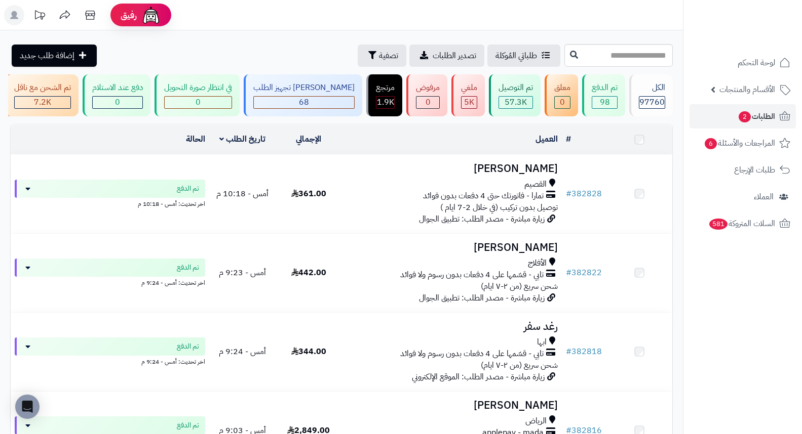
scroll to position [629, 0]
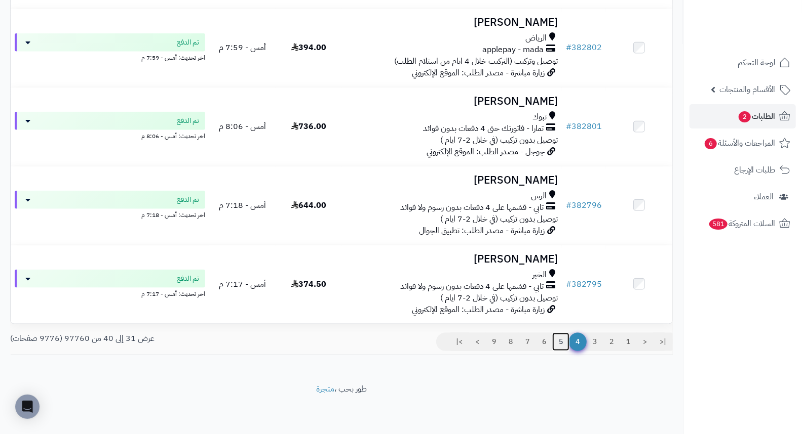
click at [561, 344] on link "5" at bounding box center [560, 342] width 17 height 18
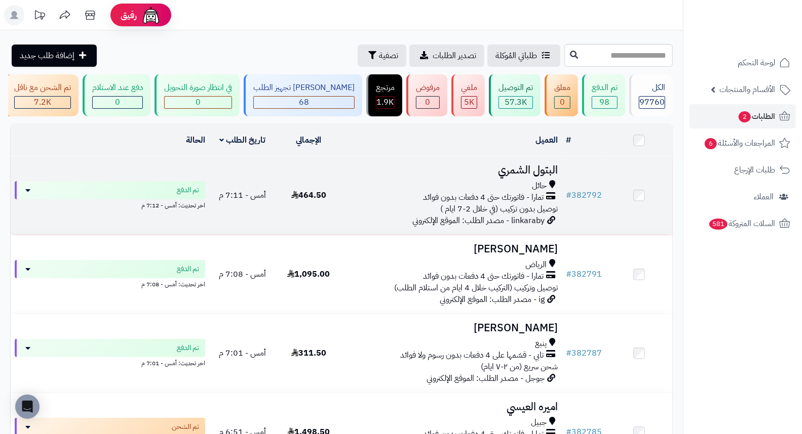
click at [533, 175] on h3 "البتول الشمري" at bounding box center [452, 171] width 212 height 12
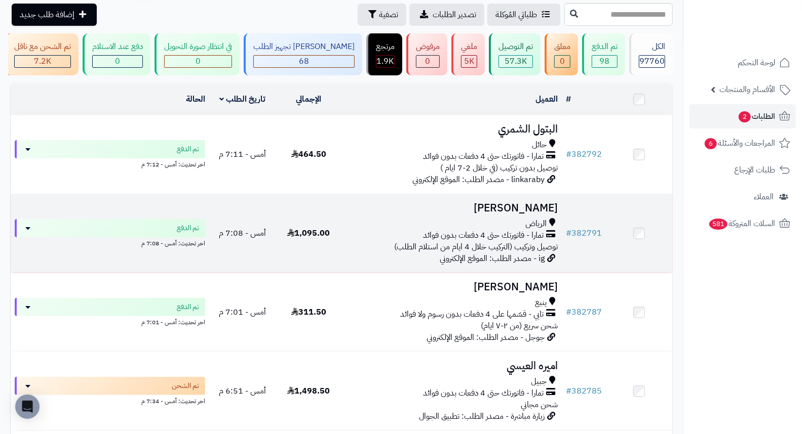
scroll to position [112, 0]
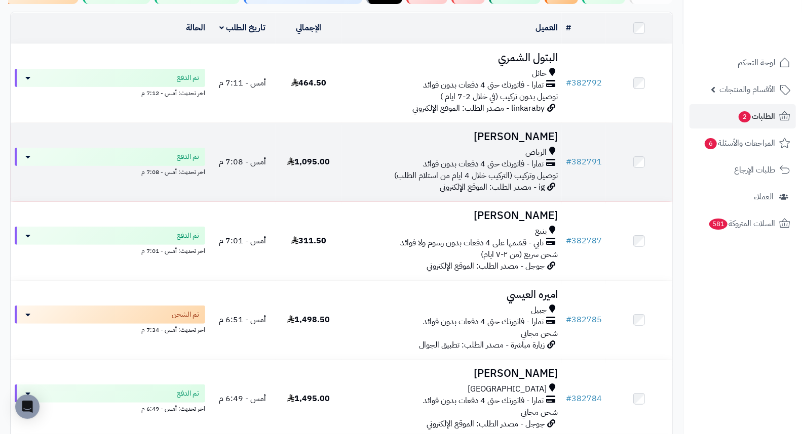
click at [518, 143] on h3 "shahad haddan" at bounding box center [452, 137] width 212 height 12
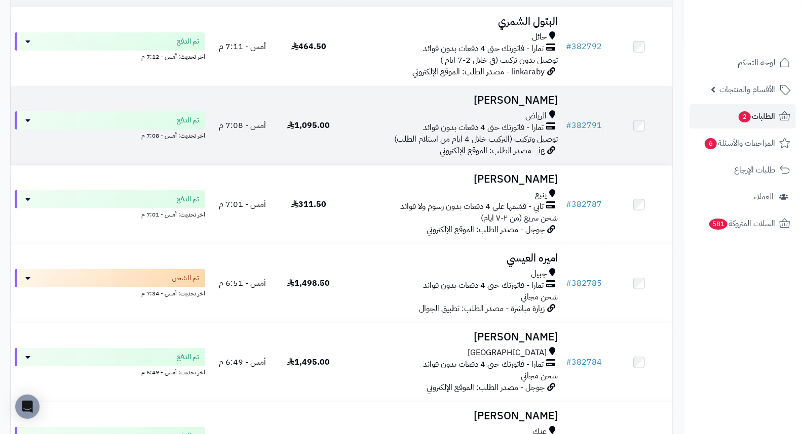
scroll to position [169, 0]
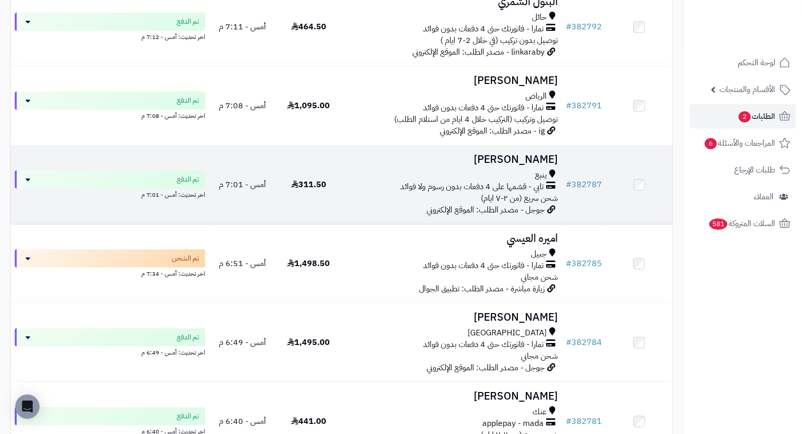
click at [518, 164] on h3 "راويه الجهني" at bounding box center [452, 160] width 212 height 12
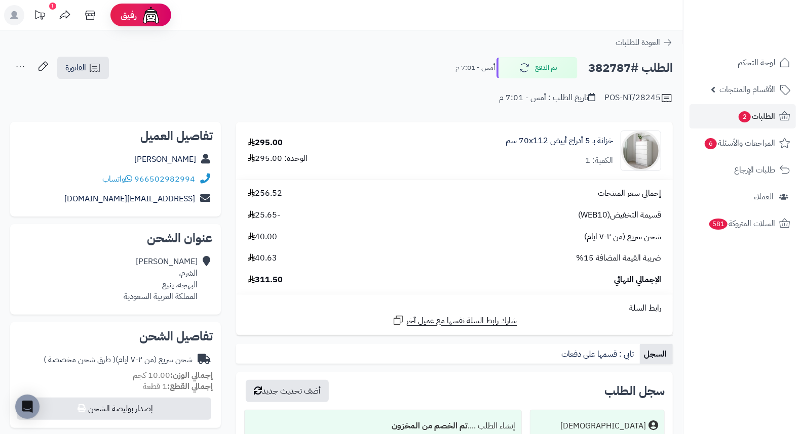
drag, startPoint x: 0, startPoint y: 0, endPoint x: 390, endPoint y: 60, distance: 395.0
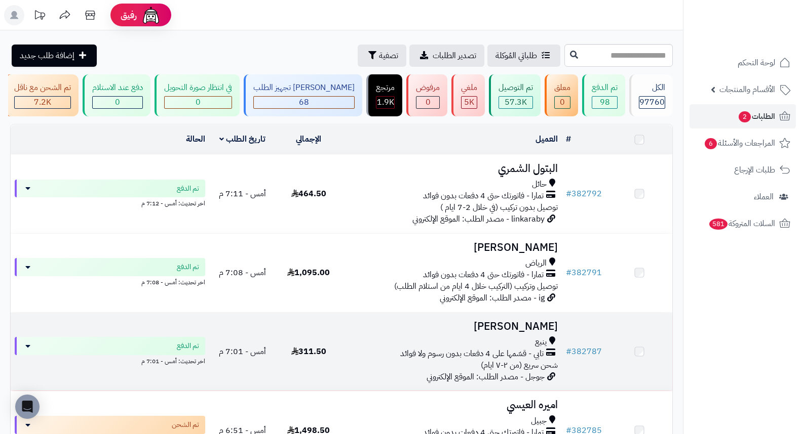
scroll to position [281, 0]
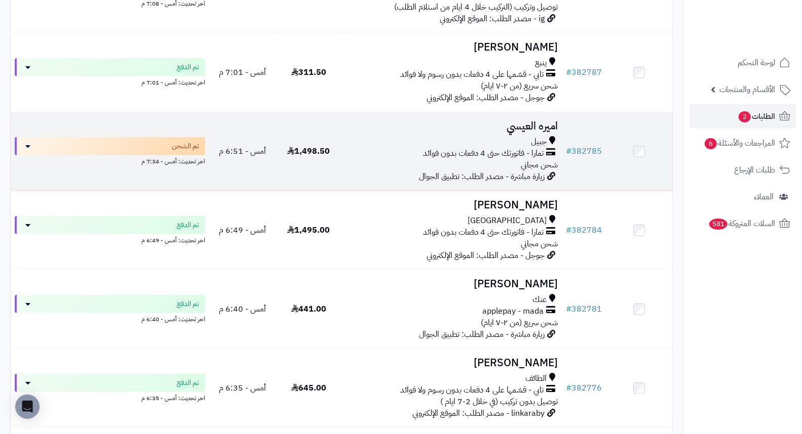
click at [517, 132] on h3 "اميره العيسي" at bounding box center [452, 127] width 212 height 12
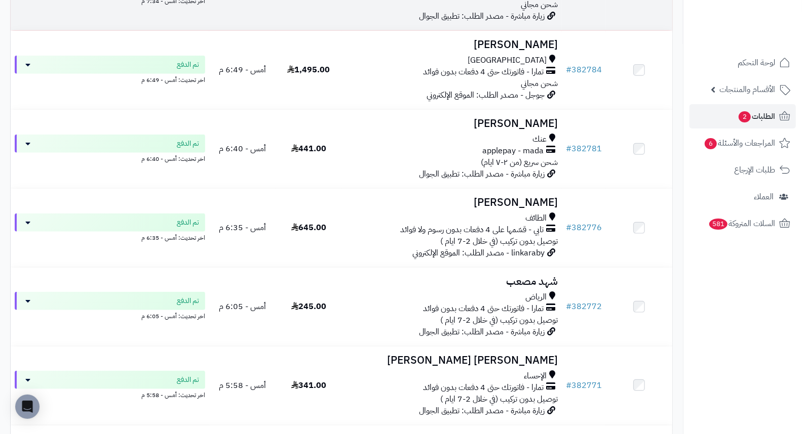
scroll to position [450, 0]
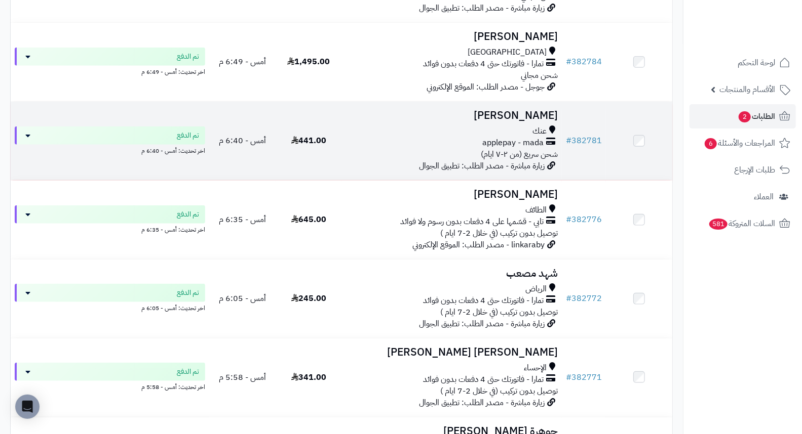
click at [495, 122] on h3 "وضحى الخالدي" at bounding box center [452, 116] width 212 height 12
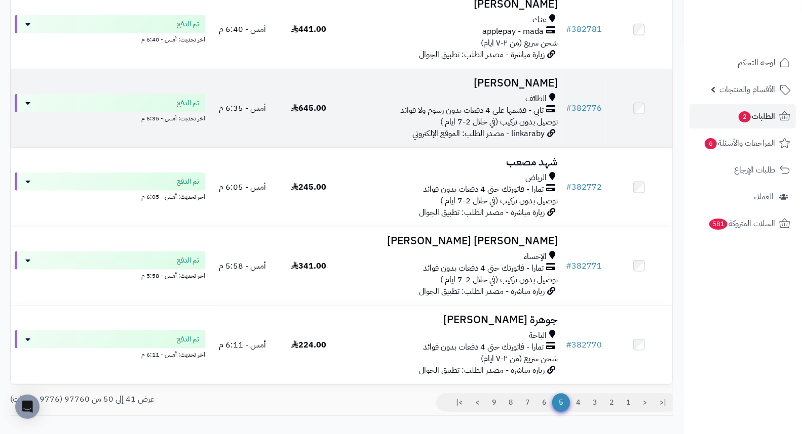
scroll to position [563, 0]
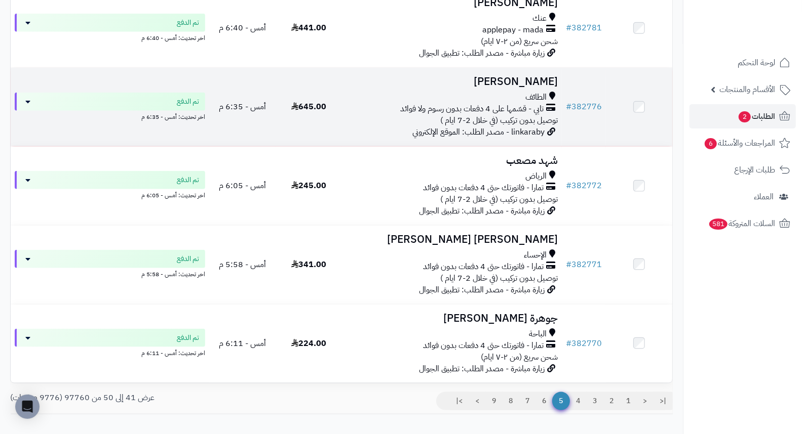
click at [509, 88] on h3 "Sana Althomali" at bounding box center [452, 82] width 212 height 12
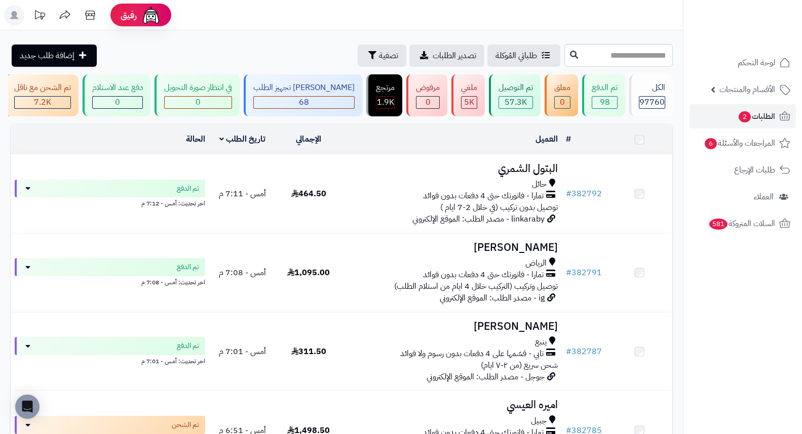
scroll to position [563, 0]
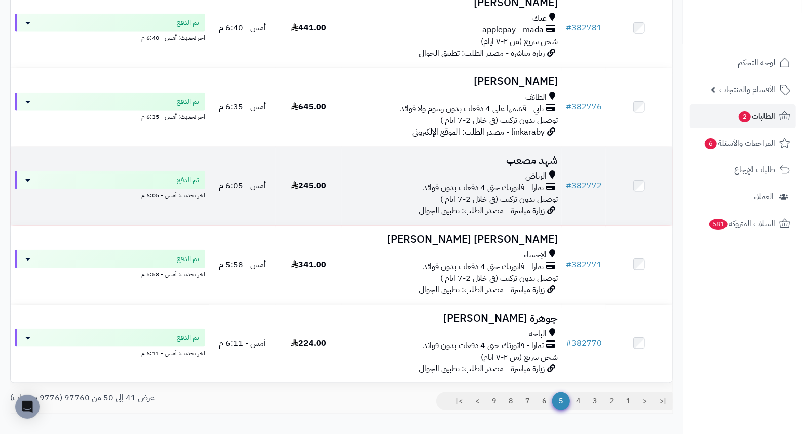
click at [534, 167] on h3 "شهد مصعب" at bounding box center [452, 161] width 212 height 12
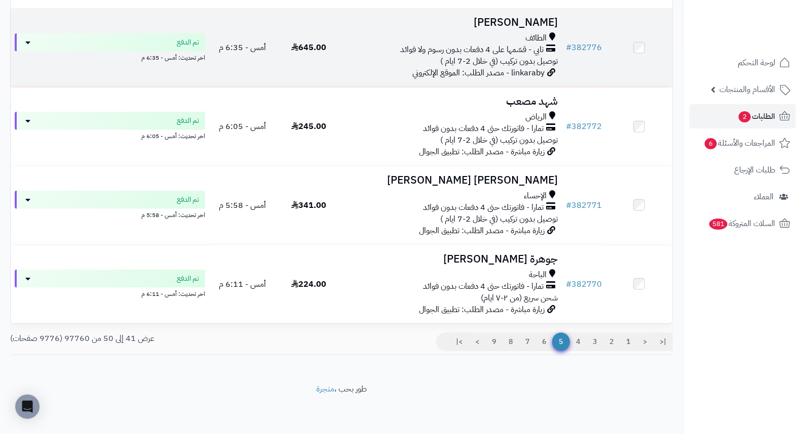
scroll to position [629, 0]
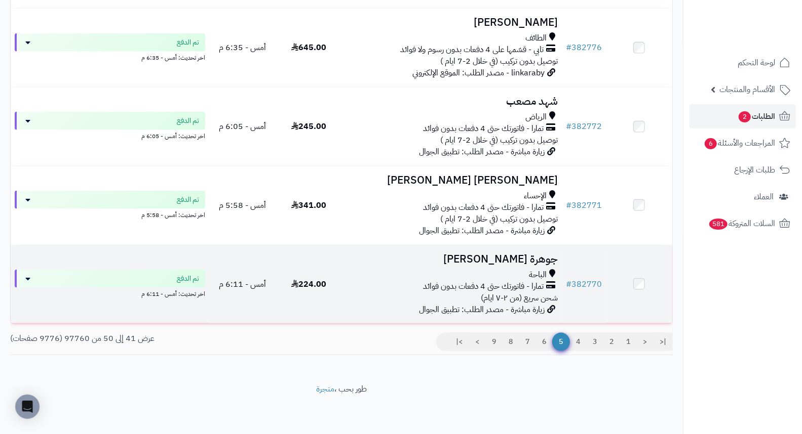
click at [522, 260] on h3 "جوهرة [PERSON_NAME]" at bounding box center [452, 260] width 212 height 12
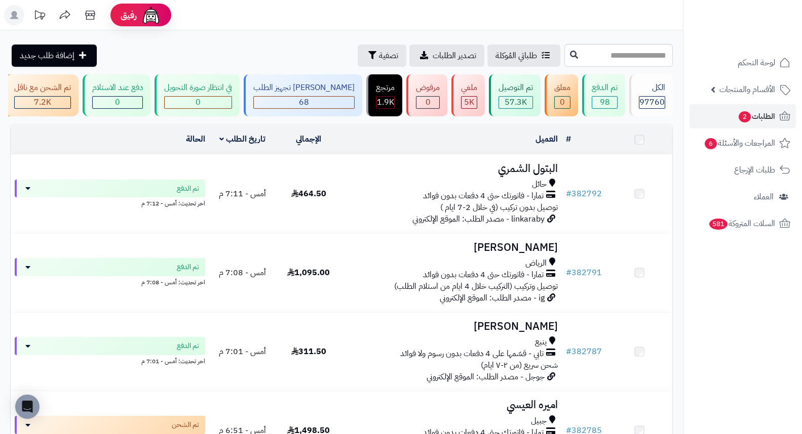
scroll to position [629, 0]
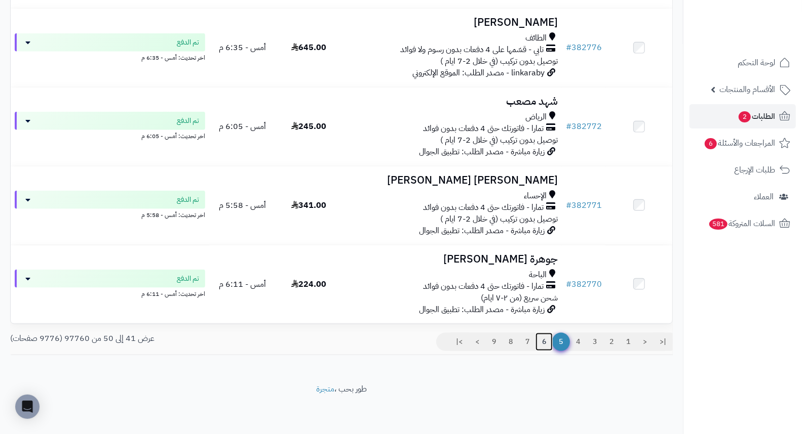
click at [544, 345] on link "6" at bounding box center [543, 342] width 17 height 18
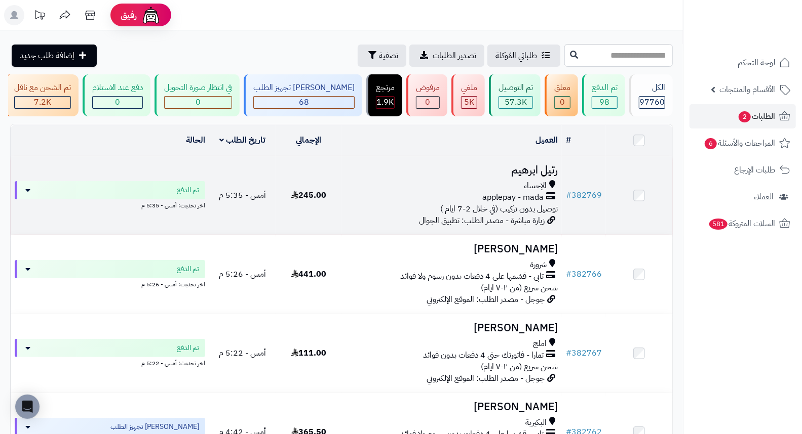
click at [541, 176] on h3 "رتيل ابرهيم" at bounding box center [452, 171] width 212 height 12
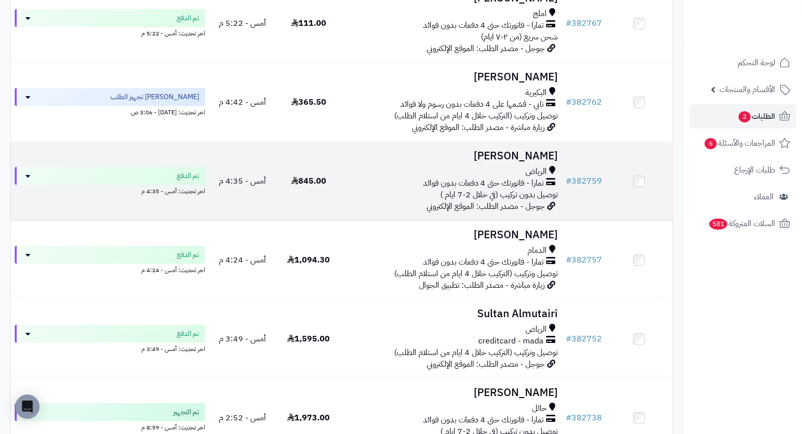
scroll to position [393, 0]
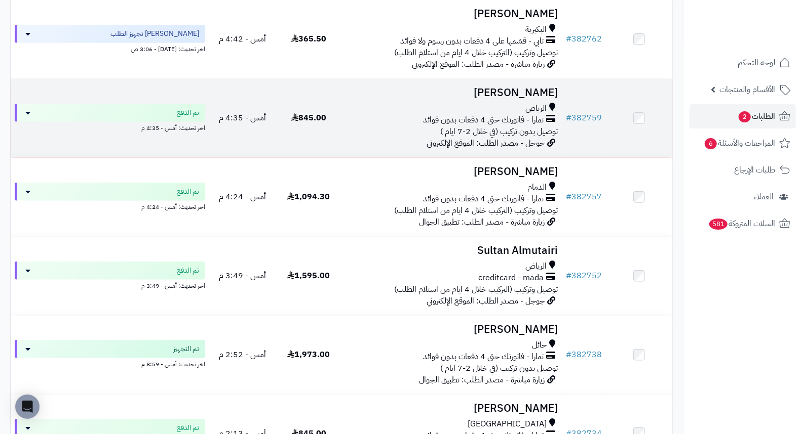
click at [530, 99] on h3 "[PERSON_NAME]" at bounding box center [452, 93] width 212 height 12
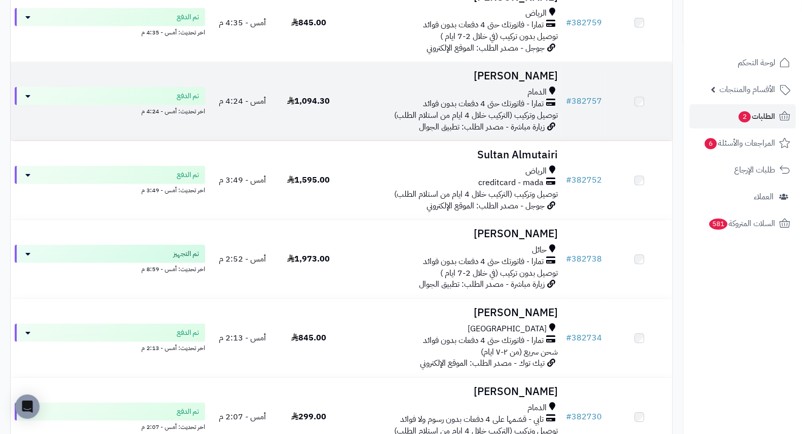
scroll to position [506, 0]
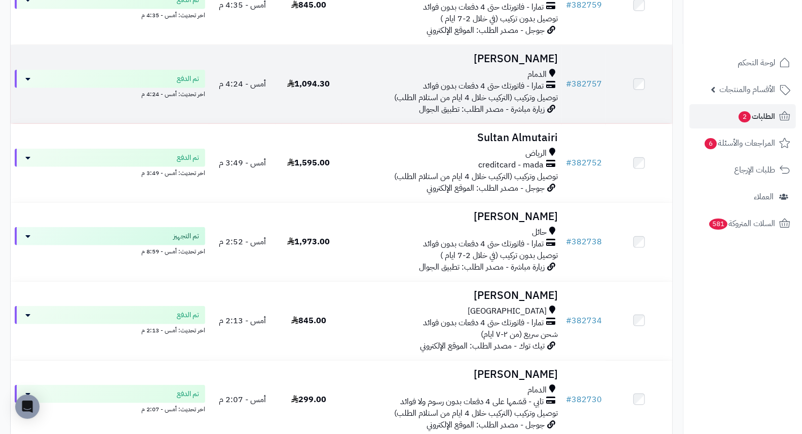
click at [513, 64] on h3 "[PERSON_NAME]" at bounding box center [452, 59] width 212 height 12
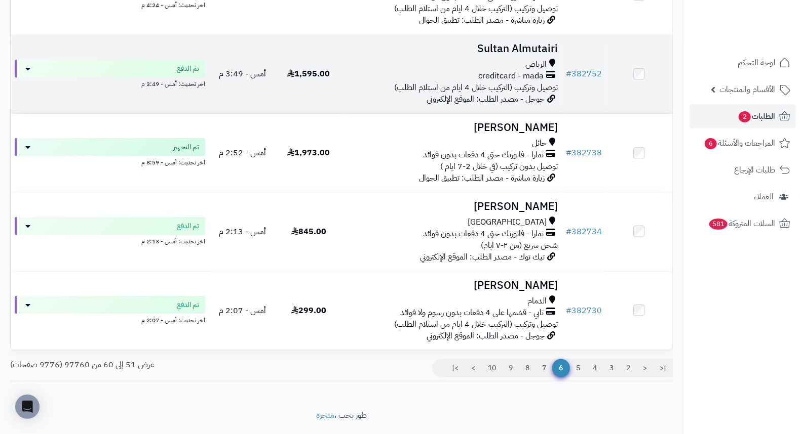
scroll to position [629, 0]
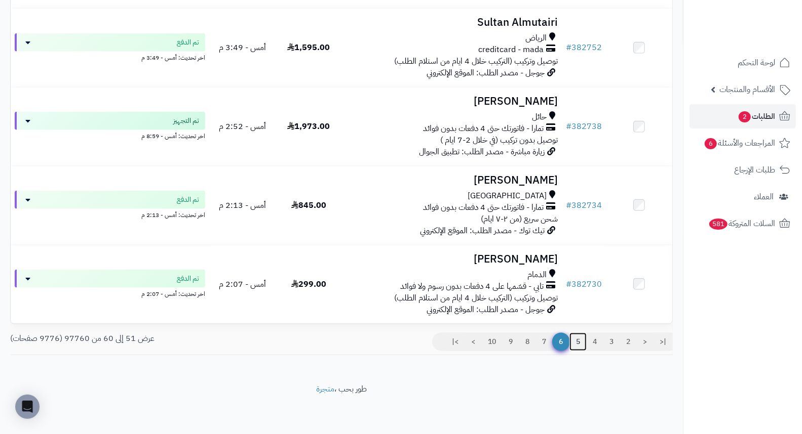
click at [576, 341] on link "5" at bounding box center [577, 342] width 17 height 18
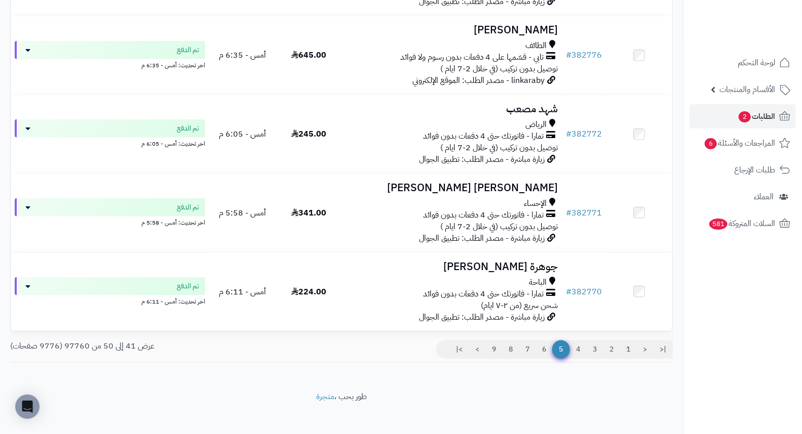
scroll to position [619, 0]
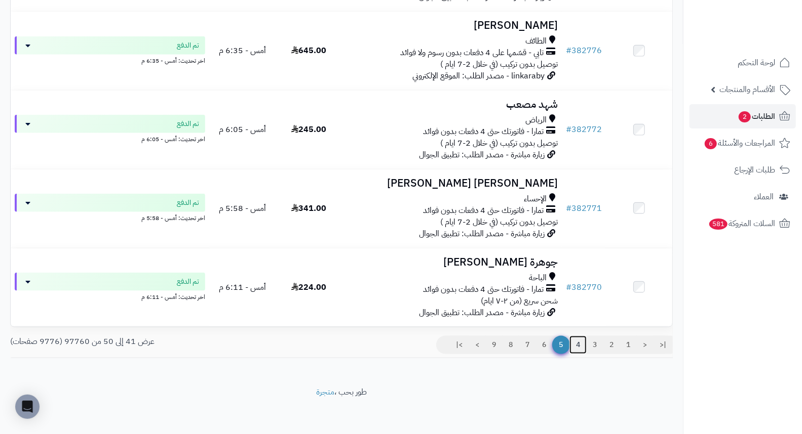
click at [579, 351] on link "4" at bounding box center [577, 345] width 17 height 18
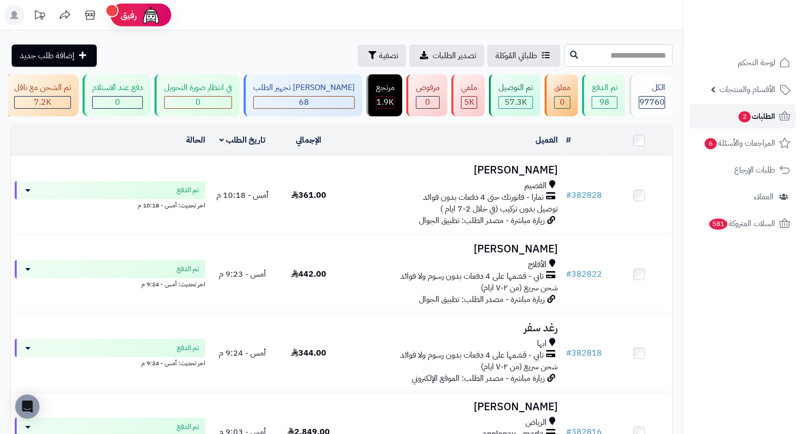
click at [743, 118] on span "2" at bounding box center [744, 117] width 13 height 12
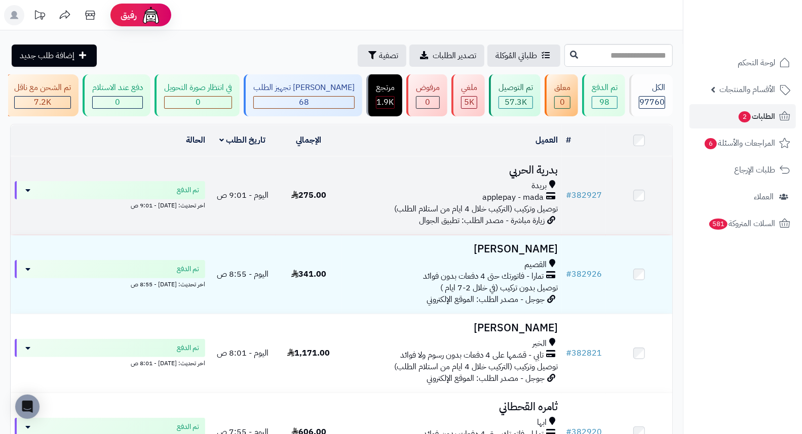
click at [545, 173] on h3 "بدرية الحربي" at bounding box center [452, 171] width 212 height 12
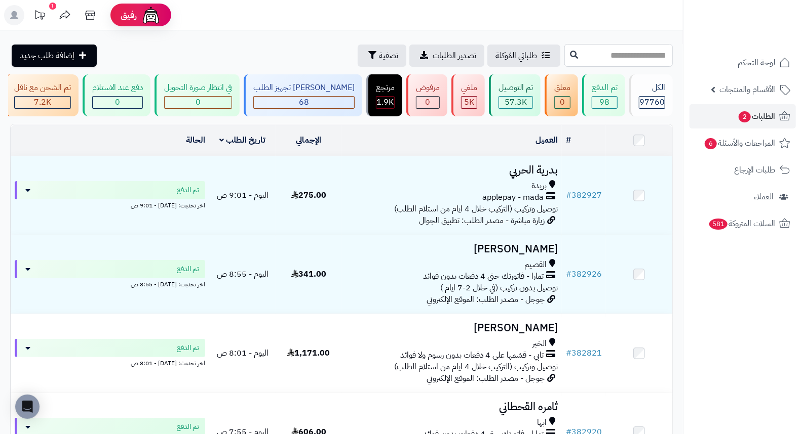
paste input "******"
type input "******"
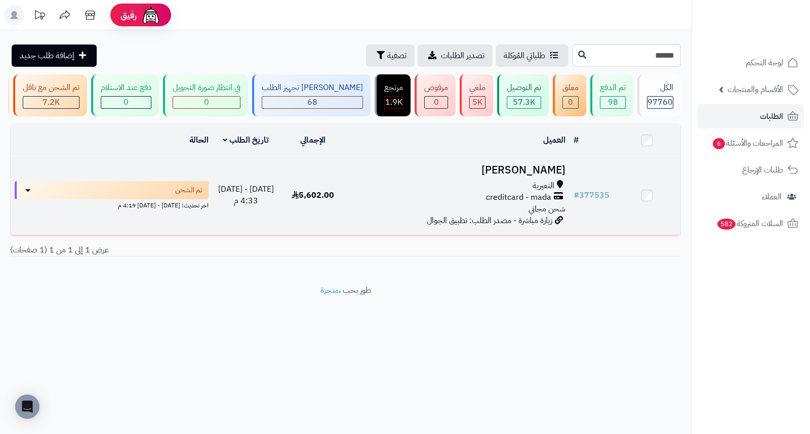
click at [559, 173] on h3 "فهد محمد" at bounding box center [457, 171] width 215 height 12
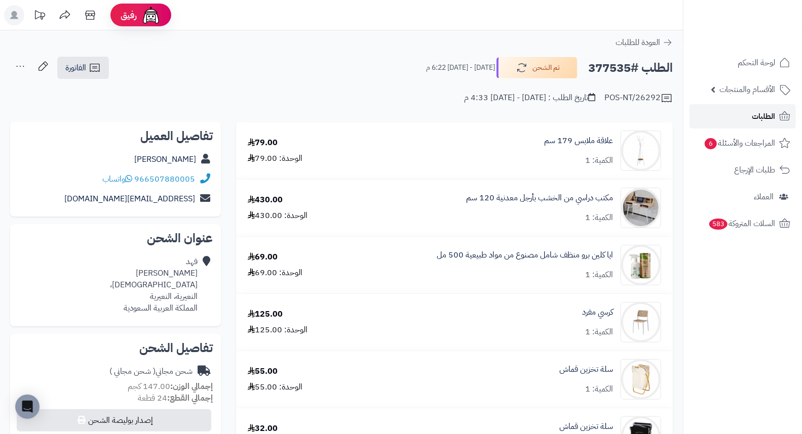
click at [750, 116] on link "الطلبات" at bounding box center [742, 116] width 106 height 24
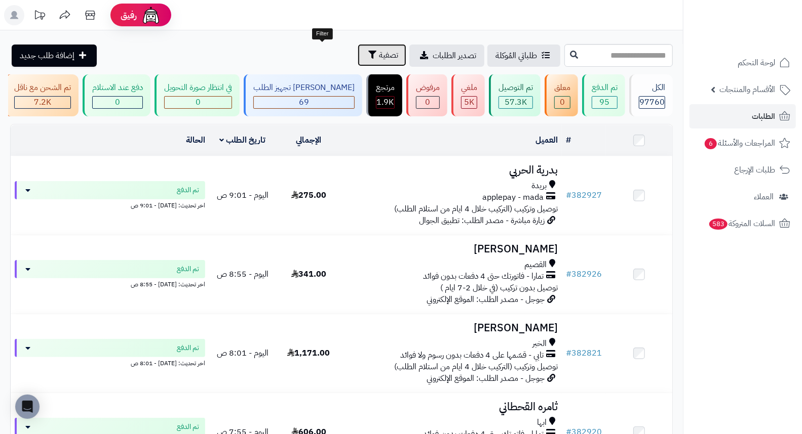
click at [379, 59] on span "تصفية" at bounding box center [388, 55] width 19 height 12
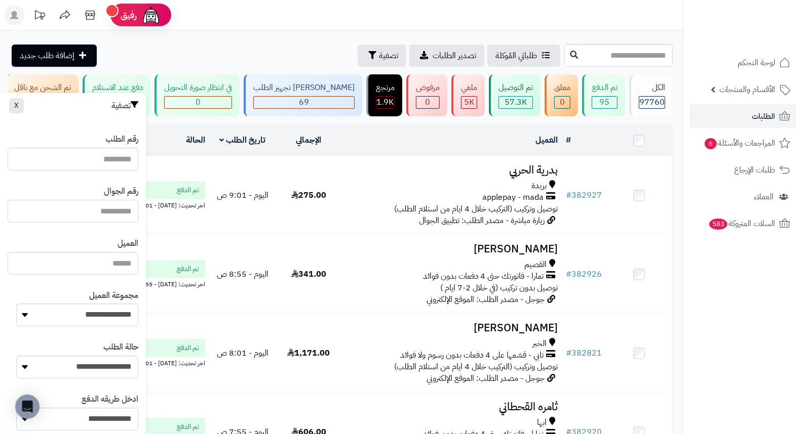
paste input "*********"
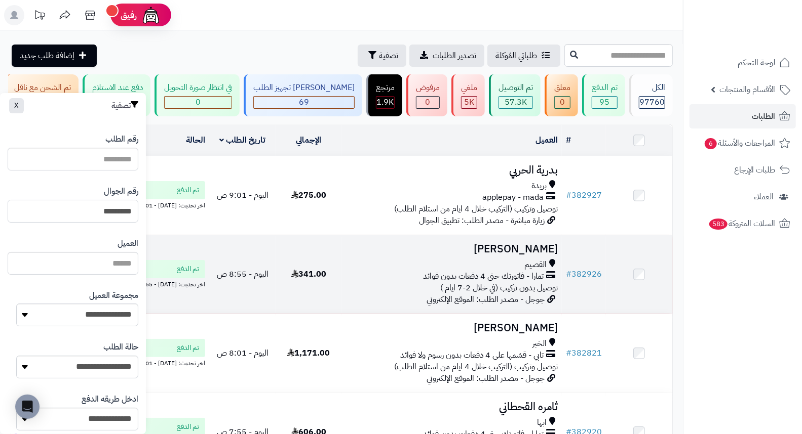
type input "*********"
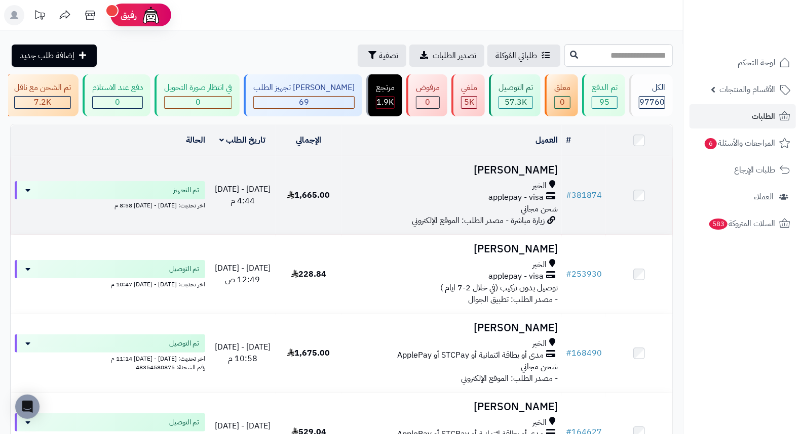
click at [552, 176] on h3 "[PERSON_NAME]" at bounding box center [452, 171] width 212 height 12
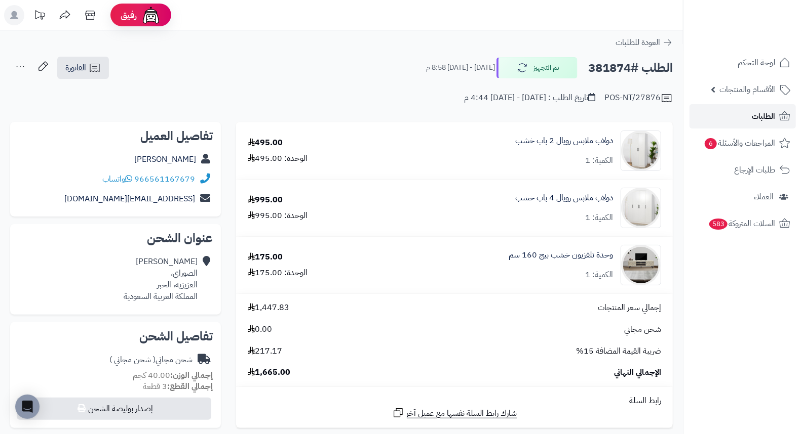
click at [743, 114] on link "الطلبات" at bounding box center [742, 116] width 106 height 24
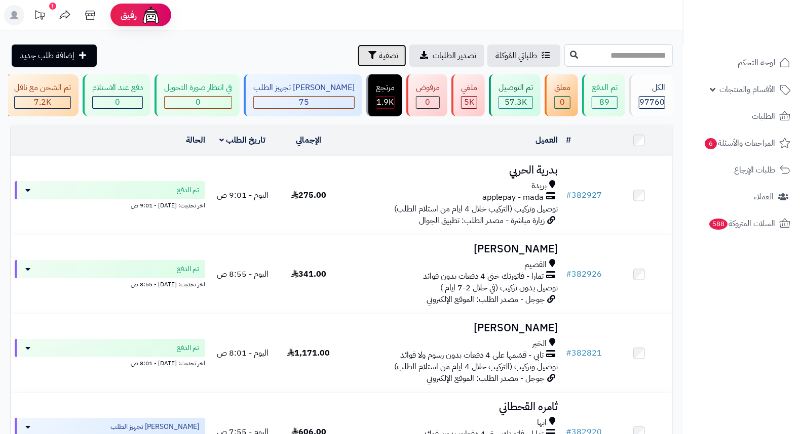
click at [358, 56] on button "تصفية" at bounding box center [382, 56] width 49 height 22
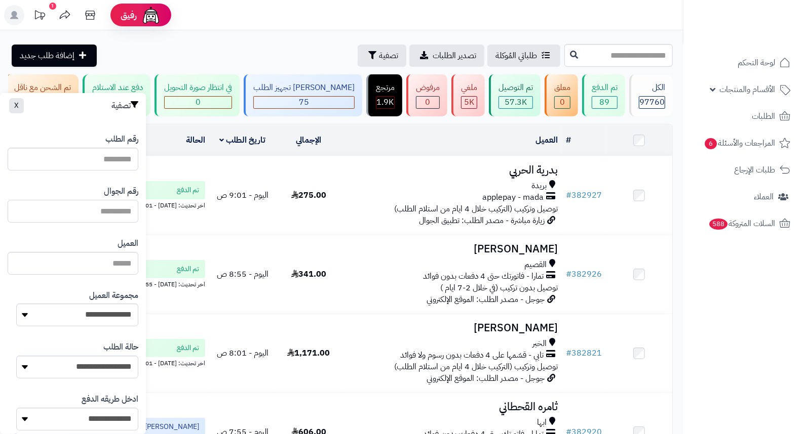
paste input "******"
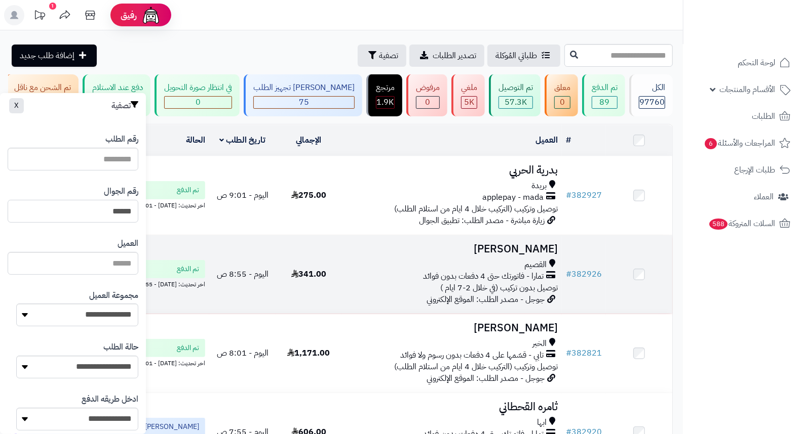
type input "******"
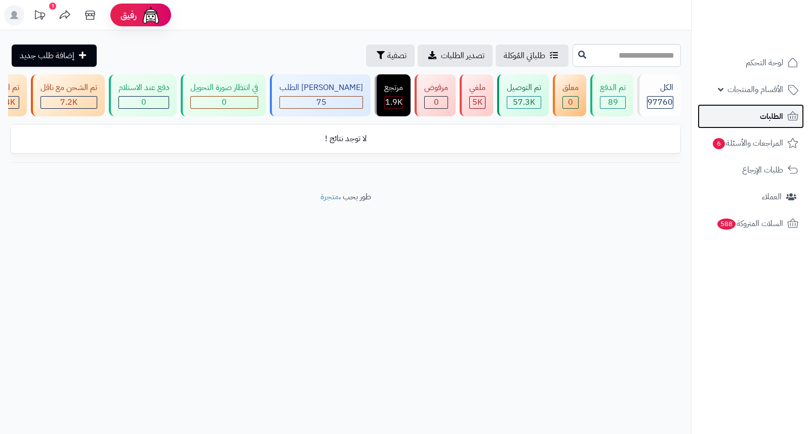
click at [782, 115] on span "الطلبات" at bounding box center [771, 116] width 23 height 14
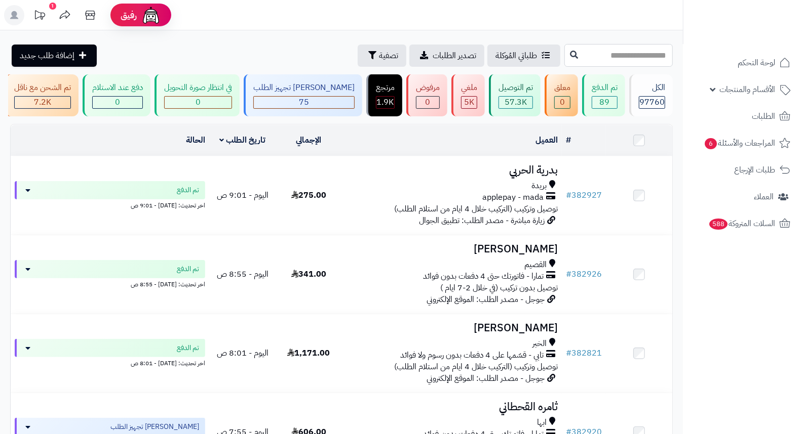
drag, startPoint x: 626, startPoint y: 71, endPoint x: 626, endPoint y: 57, distance: 14.2
click at [626, 57] on input "text" at bounding box center [618, 55] width 108 height 23
paste input "******"
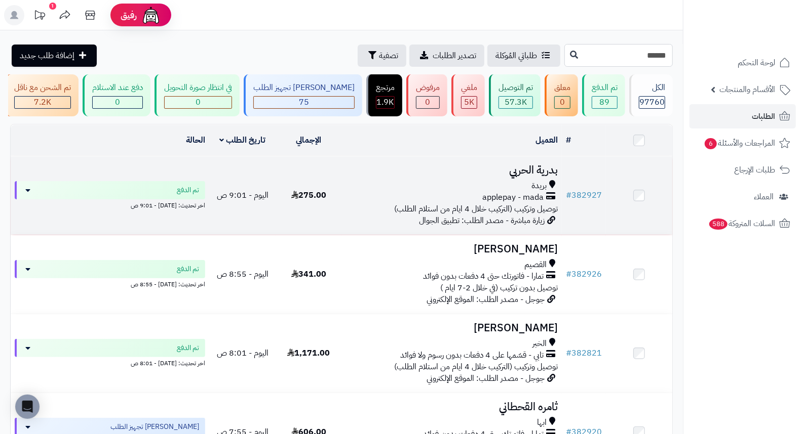
type input "******"
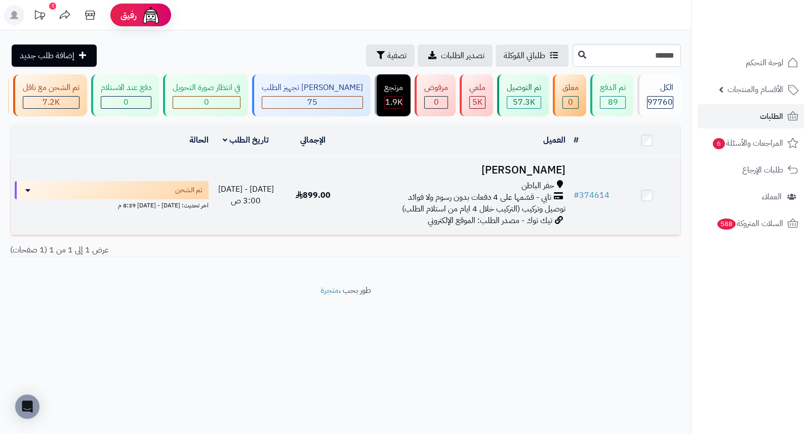
click at [542, 176] on h3 "شيخه الحربي" at bounding box center [457, 171] width 215 height 12
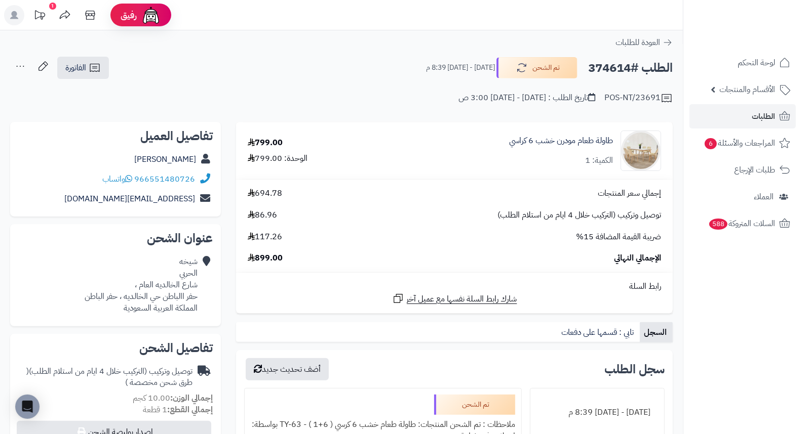
click at [383, 90] on div "POS-NT/23691 تاريخ الطلب : السبت - ٦ سبتمبر ٢٠٢٥ - 3:00 ص" at bounding box center [341, 92] width 662 height 24
click at [392, 98] on div "POS-NT/23691 تاريخ الطلب : السبت - ٦ سبتمبر ٢٠٢٥ - 3:00 ص" at bounding box center [341, 92] width 662 height 24
click at [611, 71] on h2 "الطلب #374614" at bounding box center [630, 68] width 85 height 21
click at [375, 82] on div "POS-NT/23691 تاريخ الطلب : السبت - ٦ سبتمبر ٢٠٢٥ - 3:00 ص" at bounding box center [341, 92] width 662 height 24
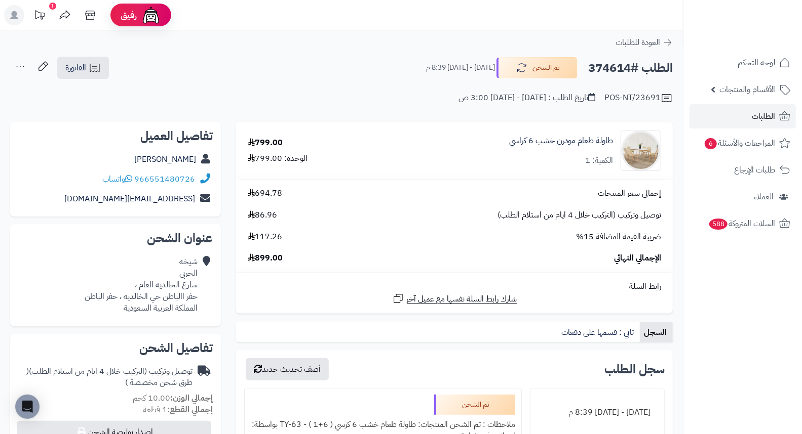
click at [340, 89] on div "POS-NT/23691 تاريخ الطلب : السبت - ٦ سبتمبر ٢٠٢٥ - 3:00 ص" at bounding box center [341, 92] width 662 height 24
click at [760, 114] on span "الطلبات" at bounding box center [762, 116] width 23 height 14
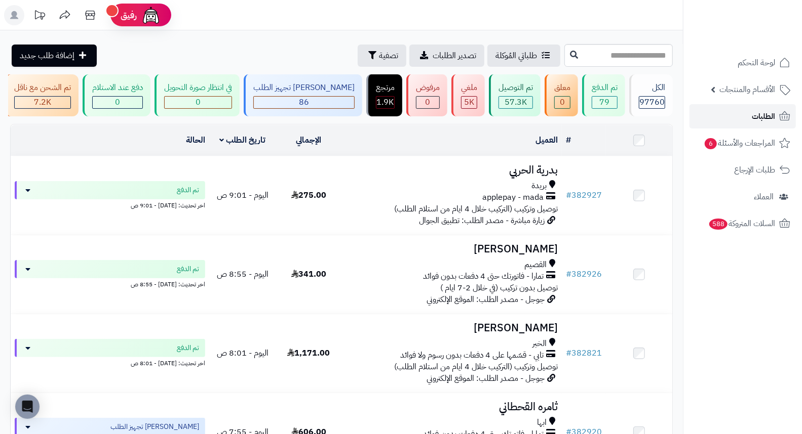
click at [753, 116] on span "الطلبات" at bounding box center [762, 116] width 23 height 14
click at [379, 59] on span "تصفية" at bounding box center [388, 55] width 19 height 12
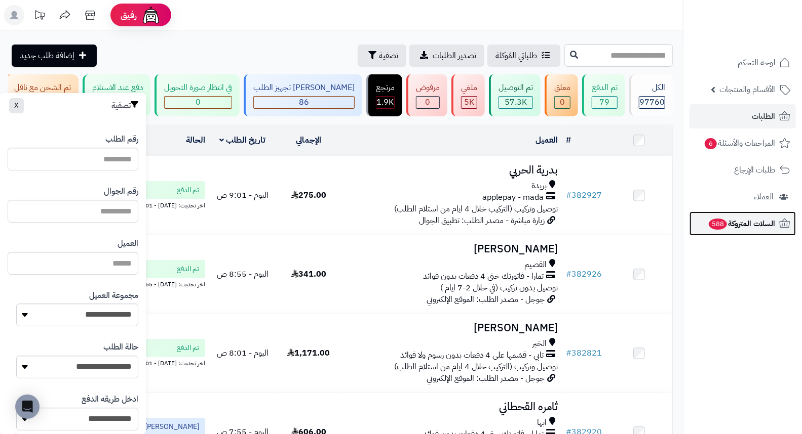
click at [769, 222] on span "السلات المتروكة 588" at bounding box center [740, 224] width 67 height 14
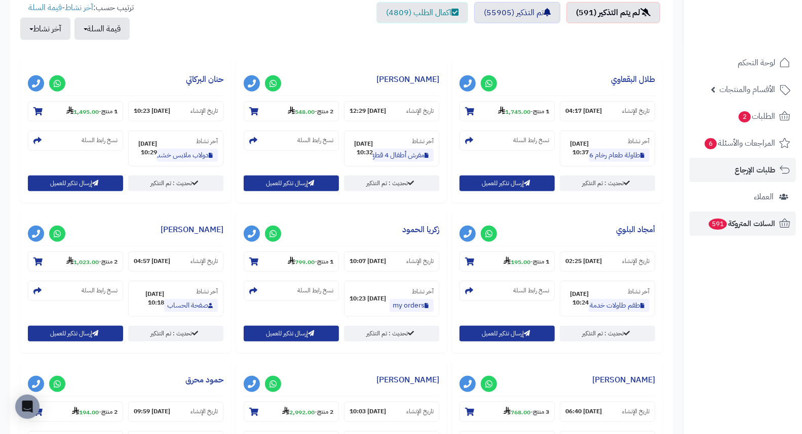
scroll to position [337, 0]
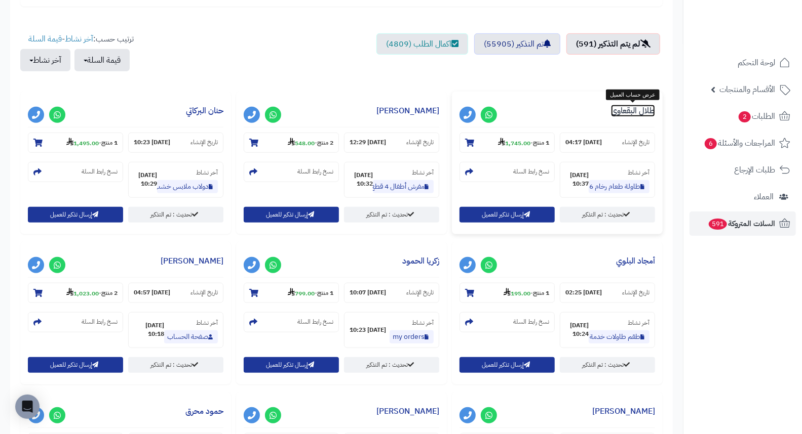
click at [644, 111] on link "طلال البقعاوي" at bounding box center [633, 111] width 44 height 12
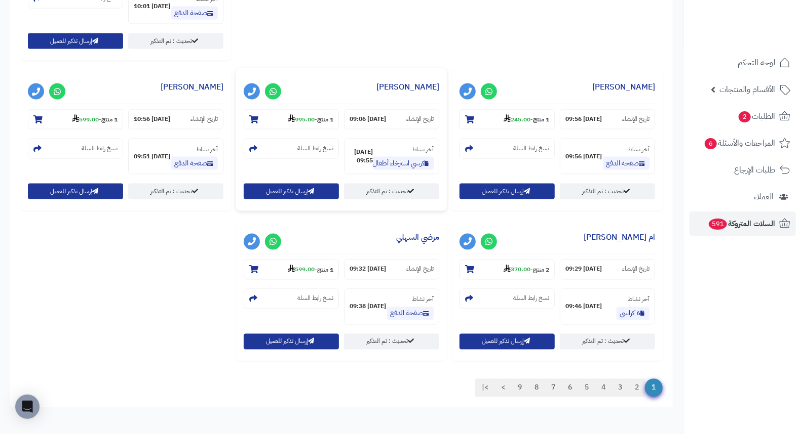
scroll to position [1014, 0]
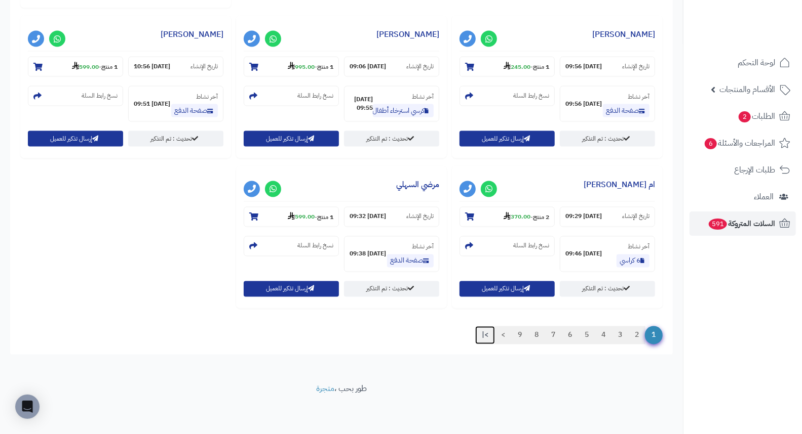
click at [485, 337] on link ">|" at bounding box center [485, 336] width 20 height 18
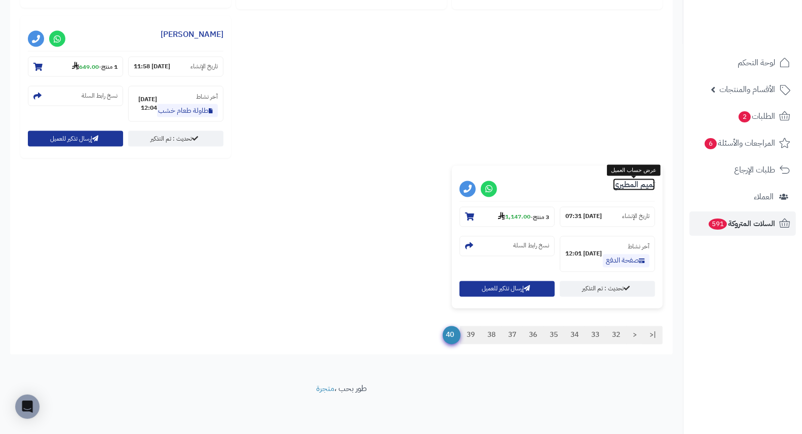
click at [649, 189] on link "تميم المطيري" at bounding box center [634, 185] width 42 height 12
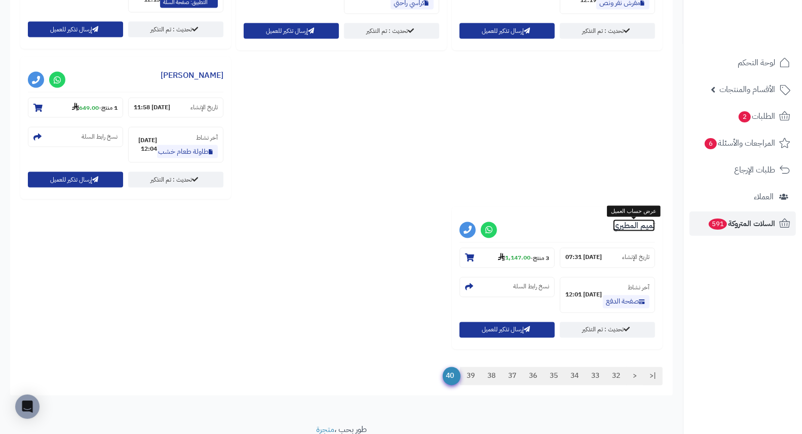
scroll to position [845, 0]
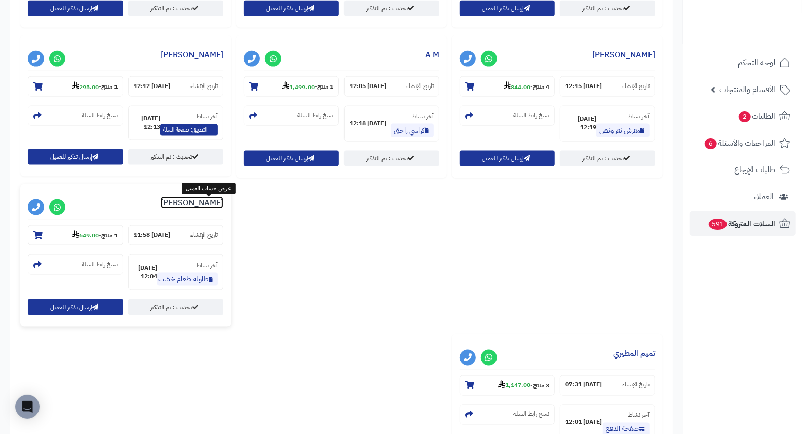
click at [219, 203] on link "نوف ناصر" at bounding box center [192, 203] width 63 height 12
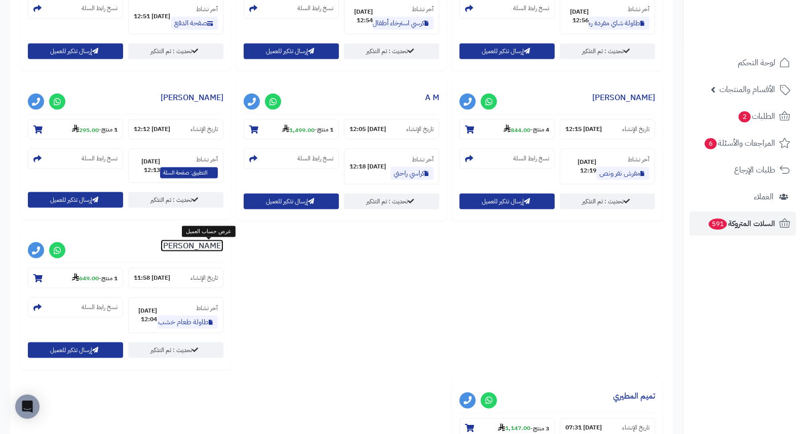
scroll to position [788, 0]
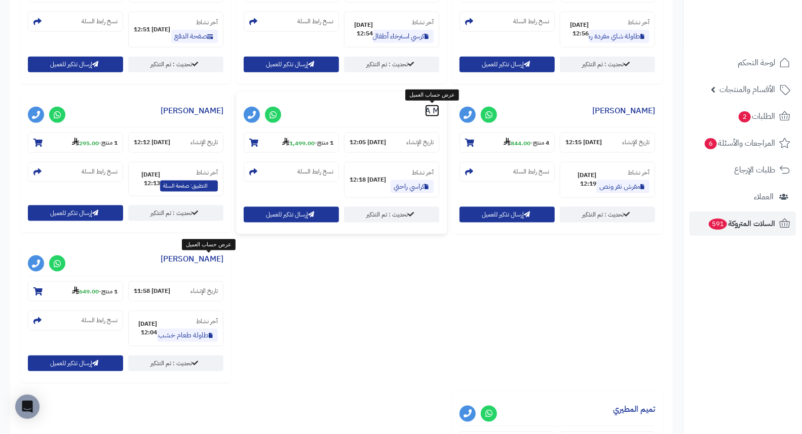
click at [436, 110] on link "A M" at bounding box center [432, 111] width 14 height 12
click at [641, 111] on link "[PERSON_NAME]" at bounding box center [623, 111] width 63 height 12
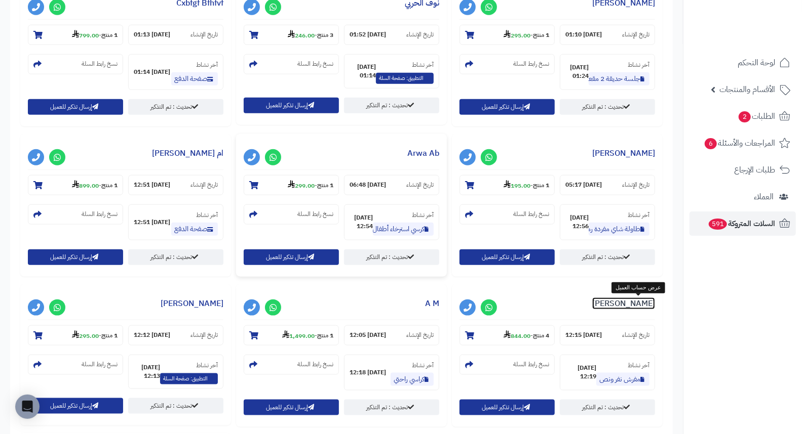
scroll to position [564, 0]
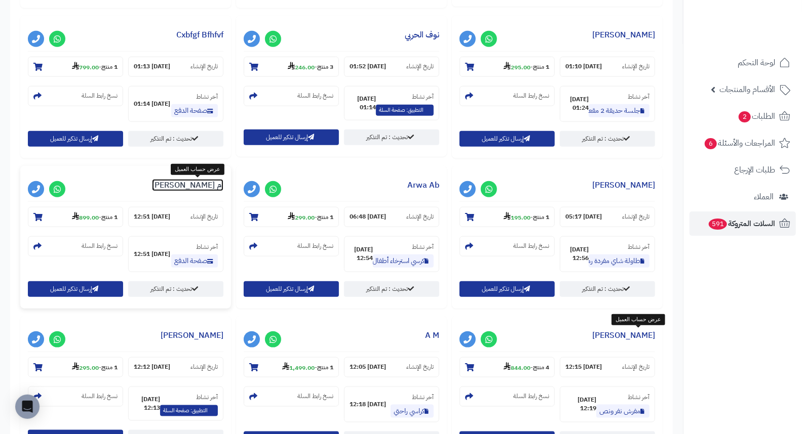
click at [202, 189] on link "ام فهود الشهراني" at bounding box center [187, 185] width 71 height 12
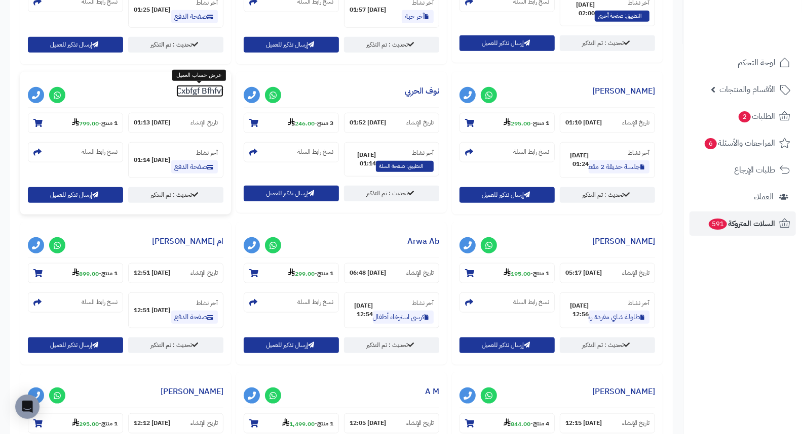
click at [189, 91] on link "Cxbfgf Bfhfvf" at bounding box center [199, 91] width 47 height 12
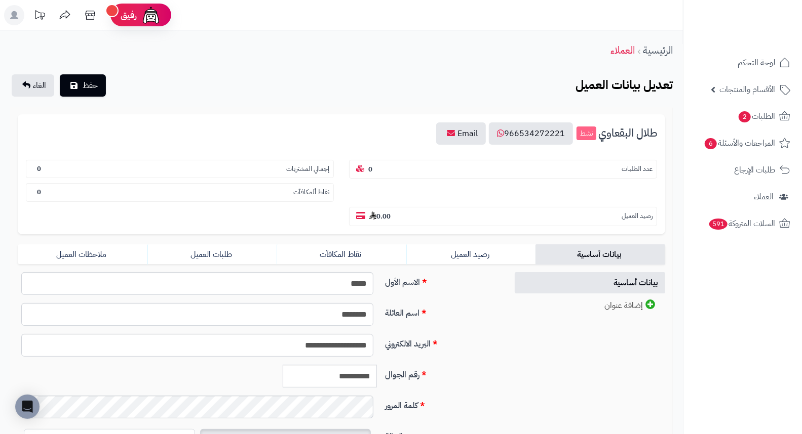
drag, startPoint x: 439, startPoint y: 78, endPoint x: 431, endPoint y: 89, distance: 12.4
click at [431, 89] on div "تعديل بيانات العميل حفظ الغاء" at bounding box center [341, 85] width 662 height 22
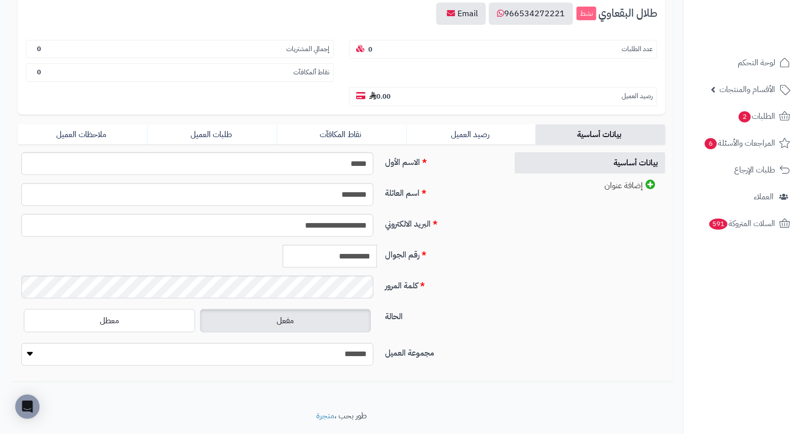
scroll to position [123, 0]
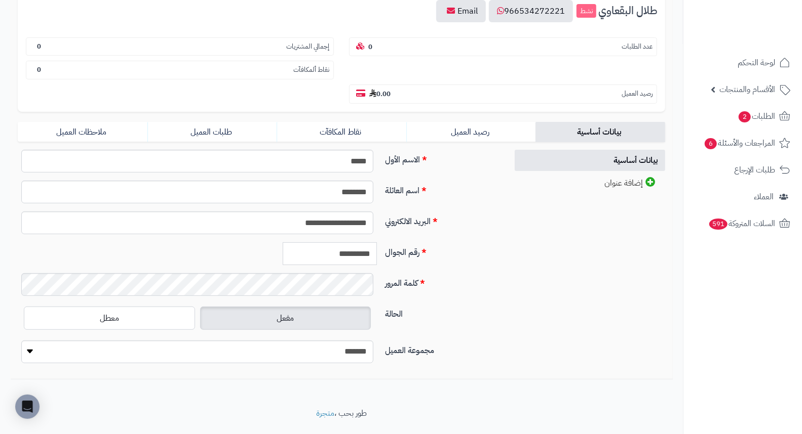
drag, startPoint x: 326, startPoint y: 231, endPoint x: 441, endPoint y: 223, distance: 115.2
click at [429, 243] on div "**********" at bounding box center [259, 258] width 490 height 31
click at [765, 105] on link "الطلبات 2" at bounding box center [742, 116] width 106 height 24
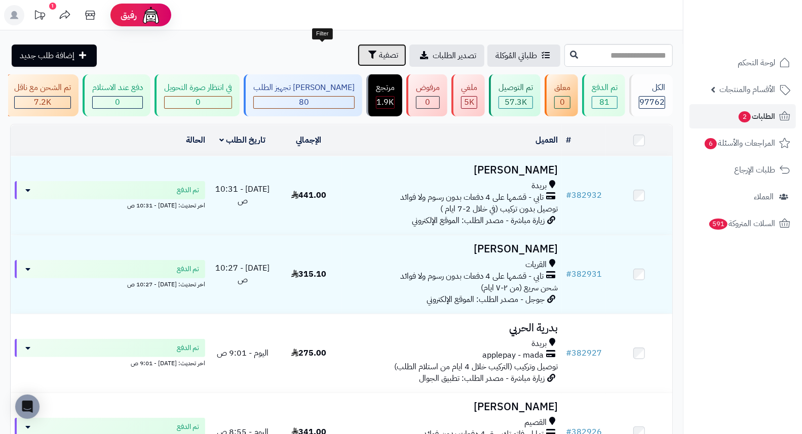
click at [379, 52] on span "تصفية" at bounding box center [388, 55] width 19 height 12
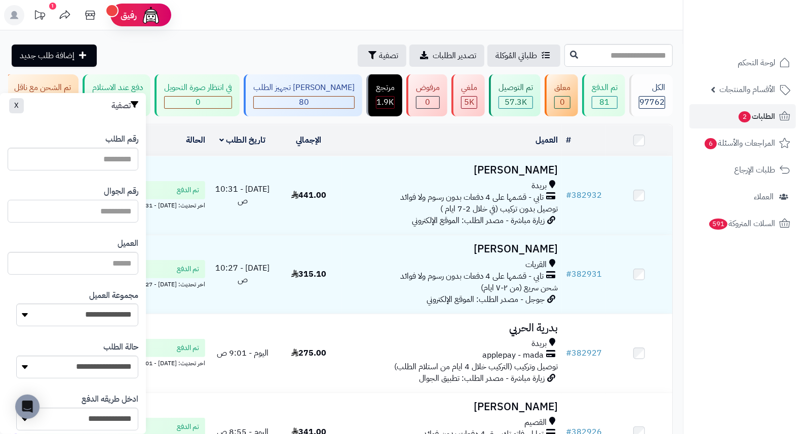
paste input "*********"
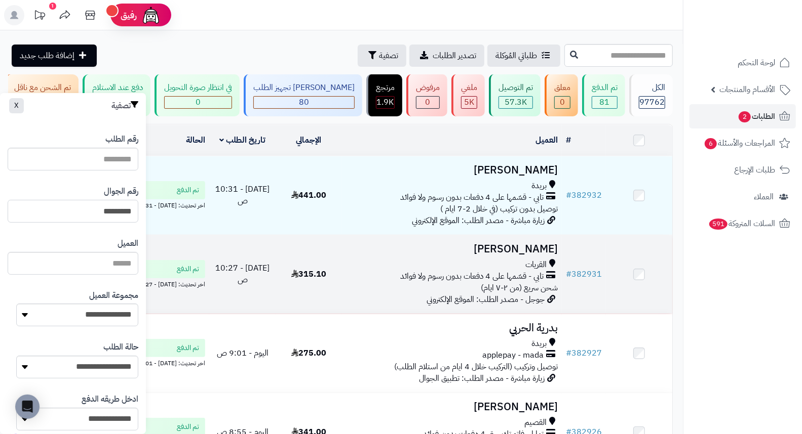
type input "*********"
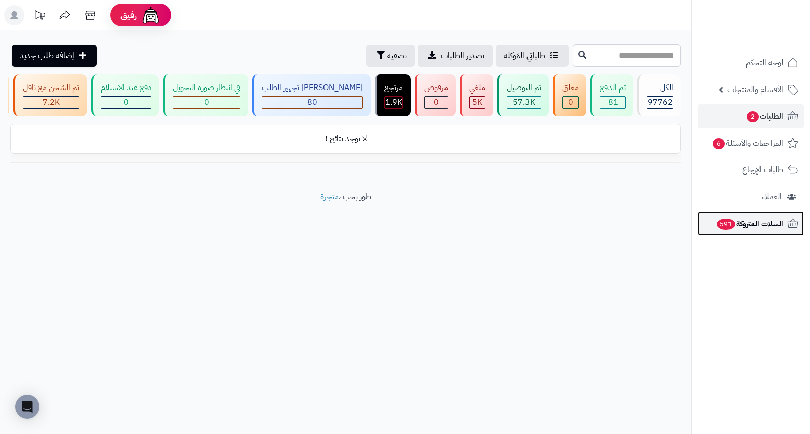
click at [740, 229] on span "السلات المتروكة 591" at bounding box center [749, 224] width 67 height 14
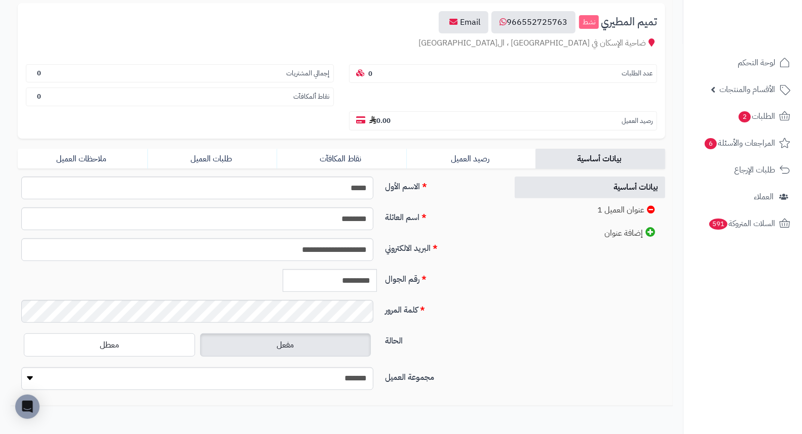
scroll to position [112, 0]
click at [350, 268] on input "*********" at bounding box center [330, 279] width 94 height 23
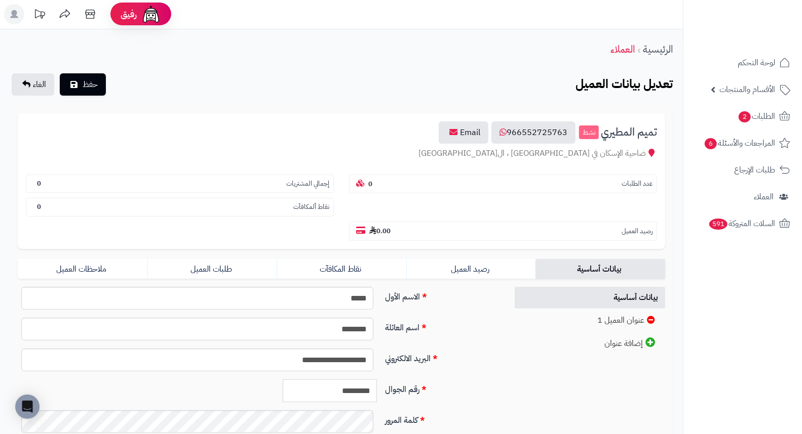
scroll to position [0, 0]
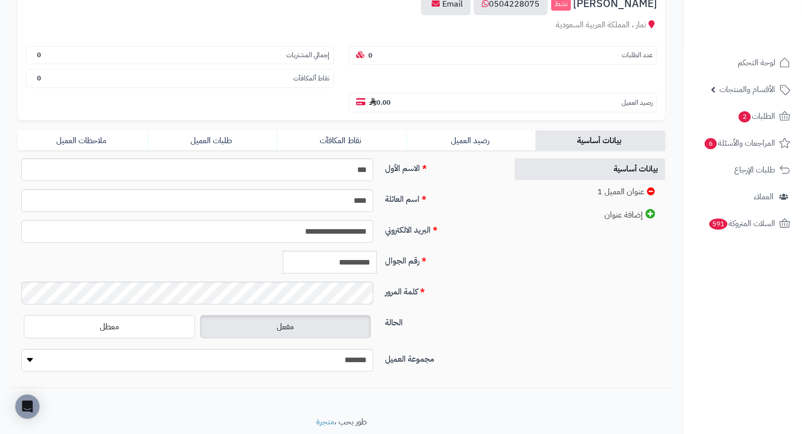
scroll to position [138, 0]
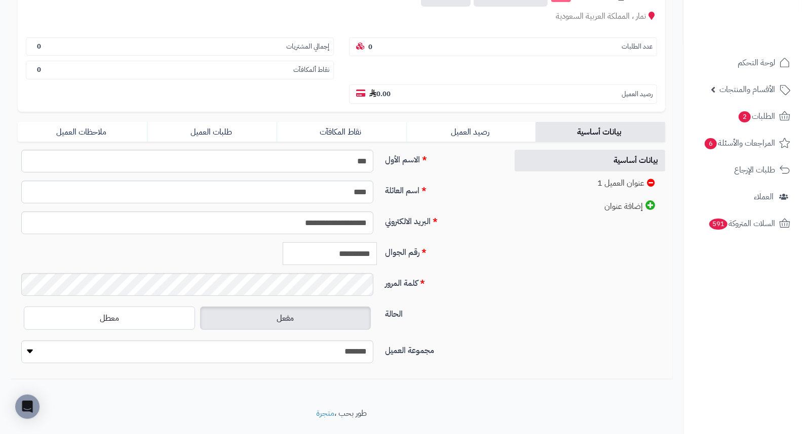
drag, startPoint x: 326, startPoint y: 231, endPoint x: 420, endPoint y: 236, distance: 94.4
click at [412, 243] on div "**********" at bounding box center [259, 258] width 490 height 31
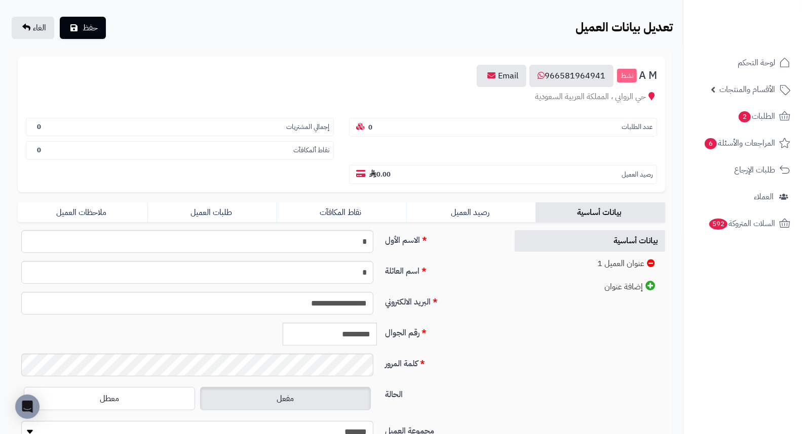
scroll to position [138, 0]
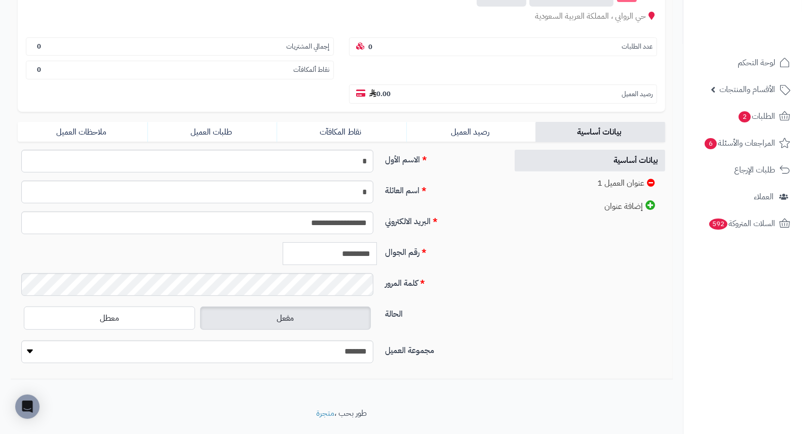
click at [332, 243] on input "*********" at bounding box center [330, 254] width 94 height 23
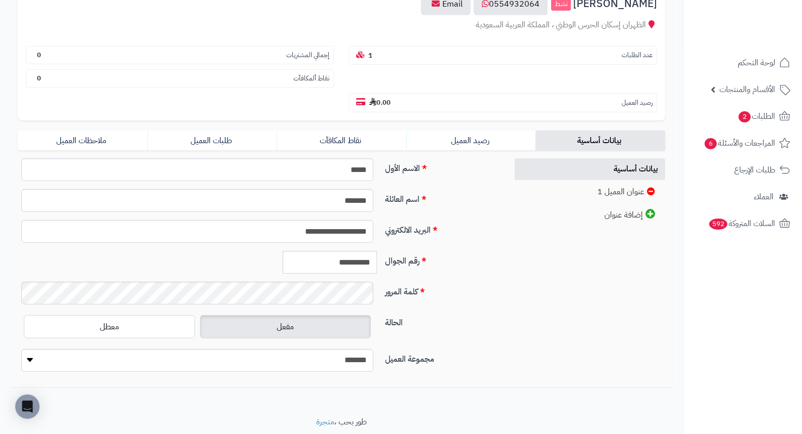
scroll to position [138, 0]
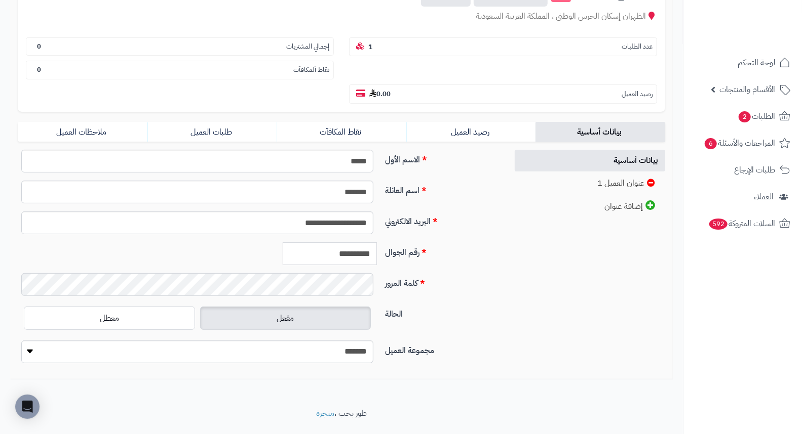
drag, startPoint x: 326, startPoint y: 233, endPoint x: 435, endPoint y: 236, distance: 109.9
click at [435, 243] on div "**********" at bounding box center [259, 258] width 490 height 31
click at [340, 243] on input "*********" at bounding box center [330, 254] width 94 height 23
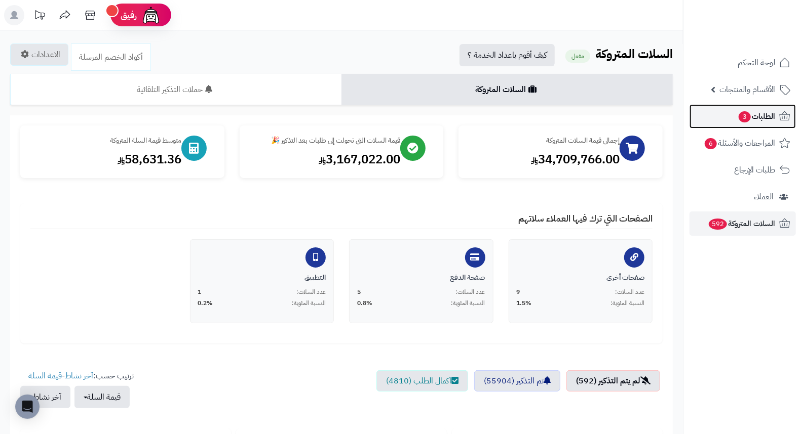
click at [741, 119] on span "3" at bounding box center [744, 116] width 12 height 11
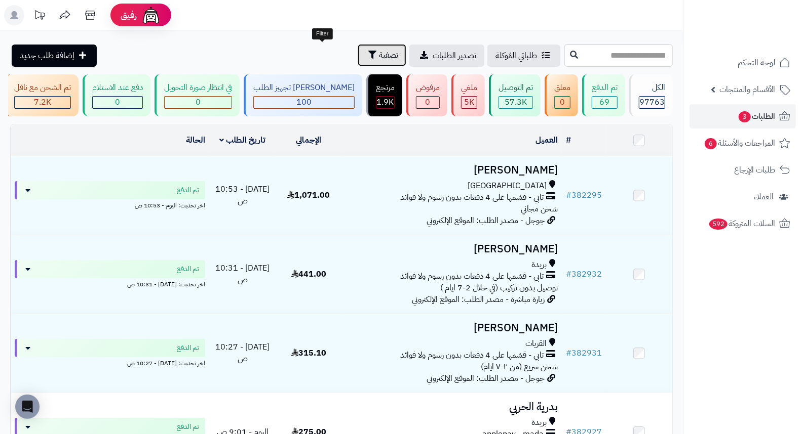
click at [379, 50] on span "تصفية" at bounding box center [388, 55] width 19 height 12
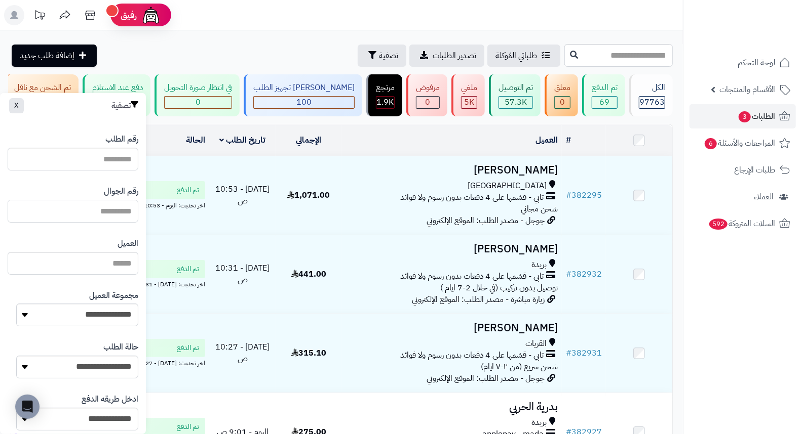
paste input "*********"
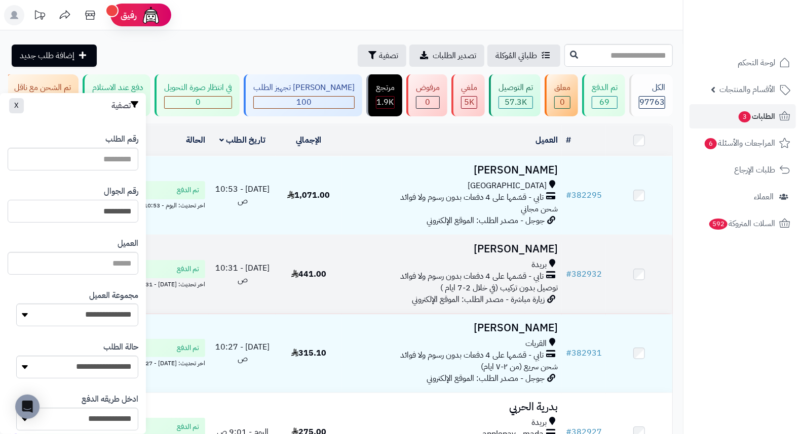
type input "*********"
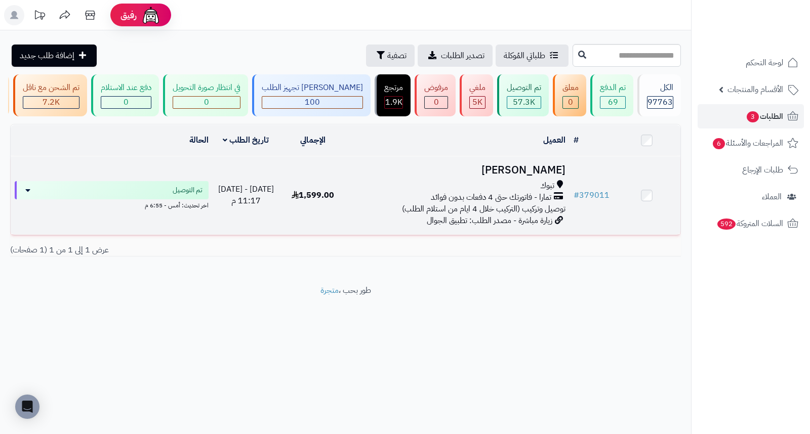
click at [537, 171] on h3 "[PERSON_NAME]" at bounding box center [457, 171] width 215 height 12
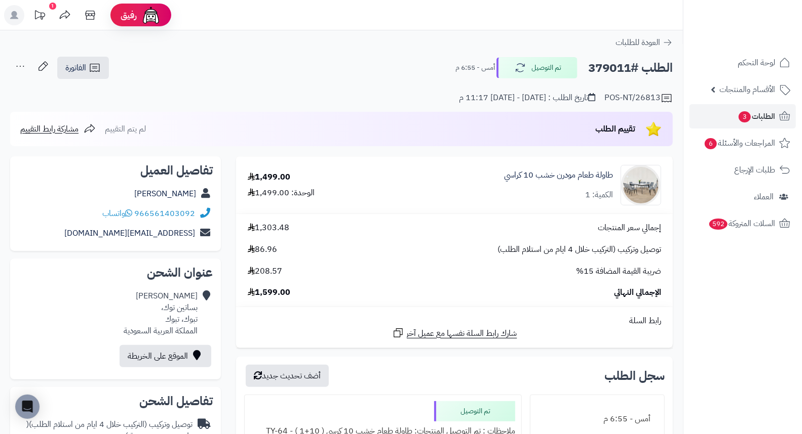
click at [615, 69] on h2 "الطلب #379011" at bounding box center [630, 68] width 85 height 21
click at [615, 68] on h2 "الطلب #379011" at bounding box center [630, 68] width 85 height 21
copy h2 "379011"
click at [741, 224] on span "السلات المتروكة 592" at bounding box center [740, 224] width 67 height 14
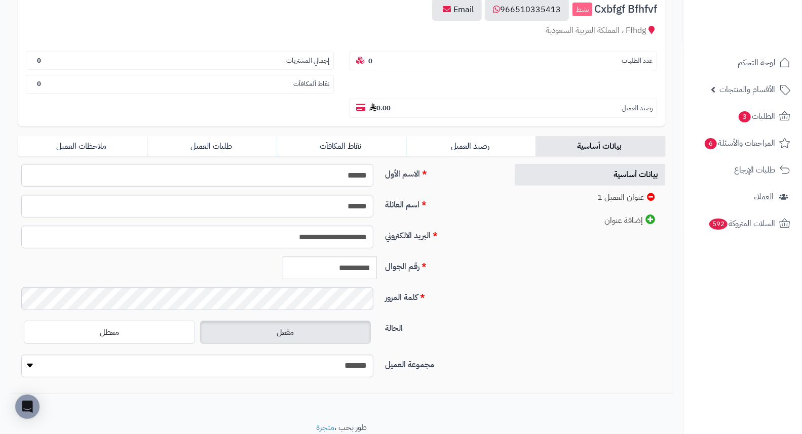
scroll to position [138, 0]
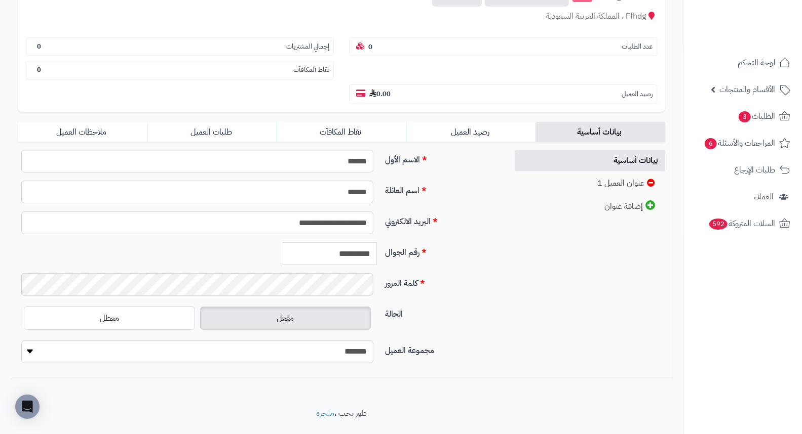
click at [326, 243] on input "**********" at bounding box center [330, 254] width 94 height 23
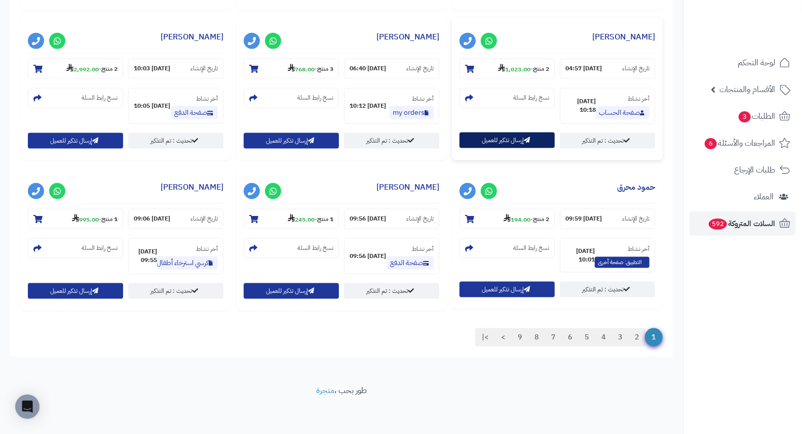
scroll to position [864, 0]
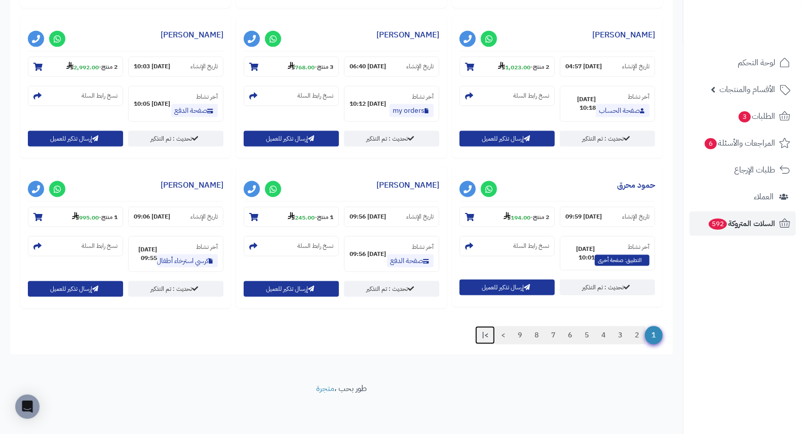
click at [484, 331] on link ">|" at bounding box center [485, 336] width 20 height 18
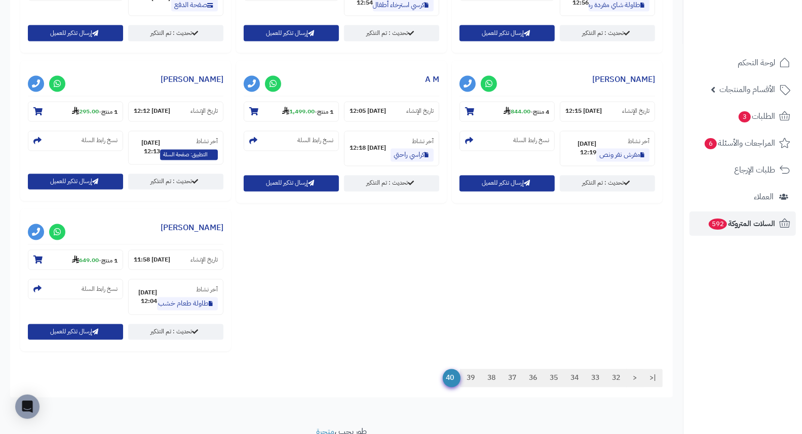
scroll to position [1163, 0]
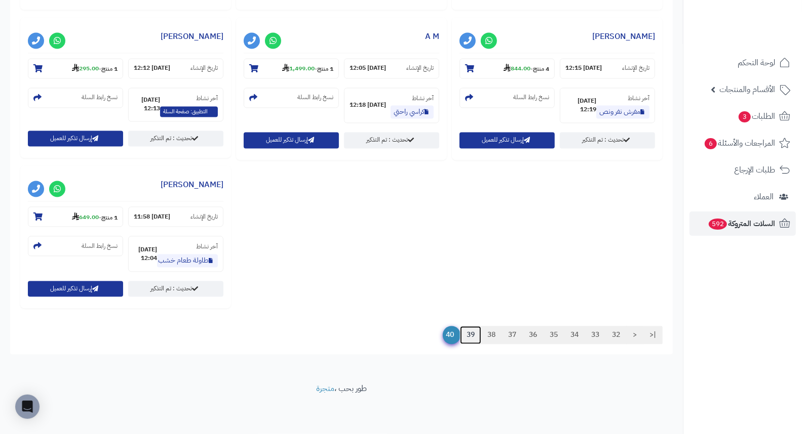
click at [466, 342] on link "39" at bounding box center [470, 336] width 21 height 18
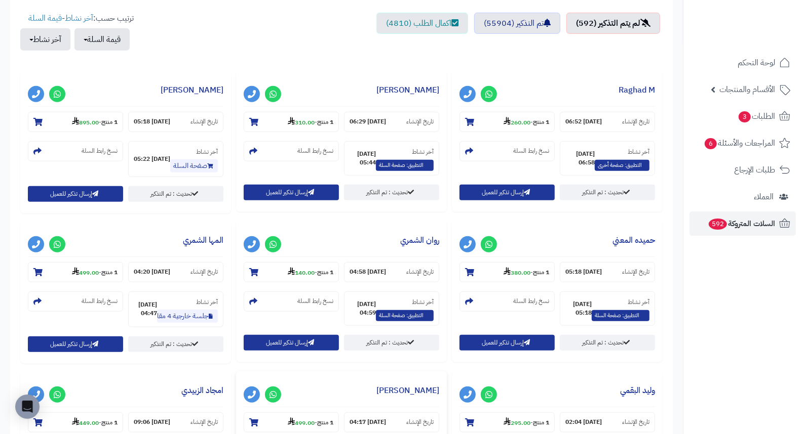
scroll to position [338, 0]
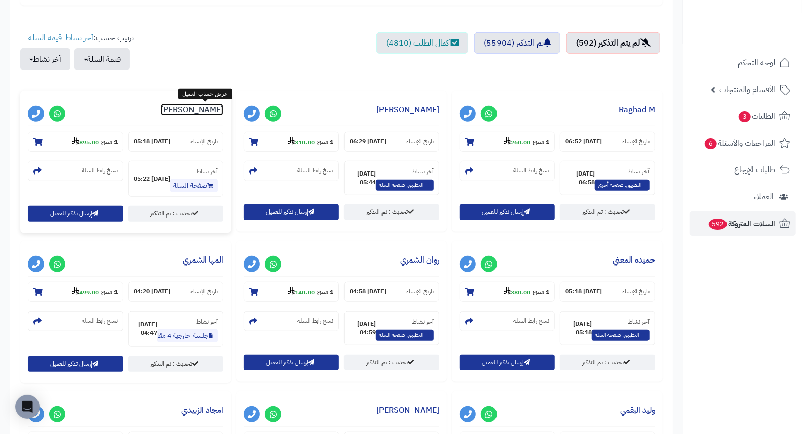
click at [194, 109] on link "حنان دارسي" at bounding box center [192, 110] width 63 height 12
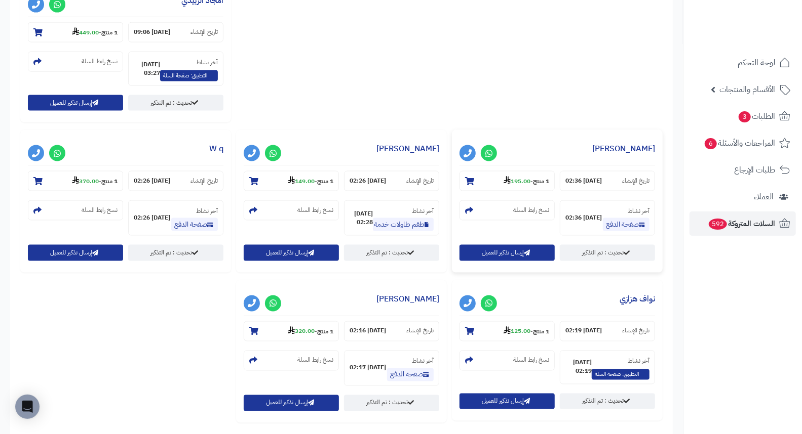
scroll to position [1014, 0]
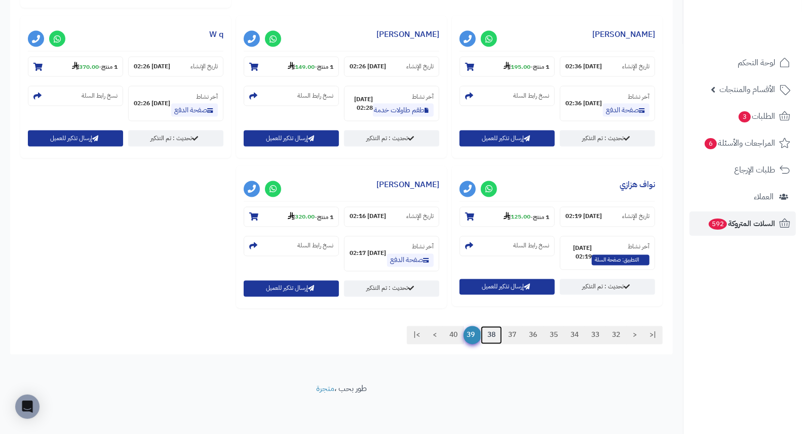
click at [488, 333] on link "38" at bounding box center [491, 336] width 21 height 18
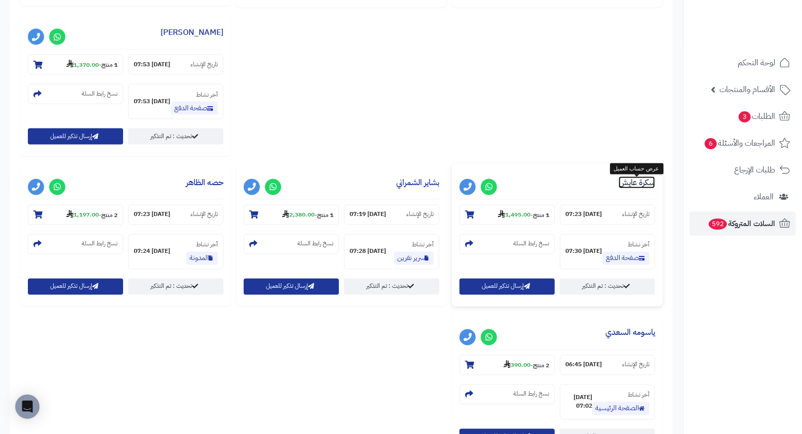
click at [641, 186] on link "سكرة عايش" at bounding box center [636, 183] width 36 height 12
click at [415, 186] on link "بشاير الشمراني" at bounding box center [417, 183] width 43 height 12
click at [209, 184] on link "حصه الظاهر" at bounding box center [204, 183] width 37 height 12
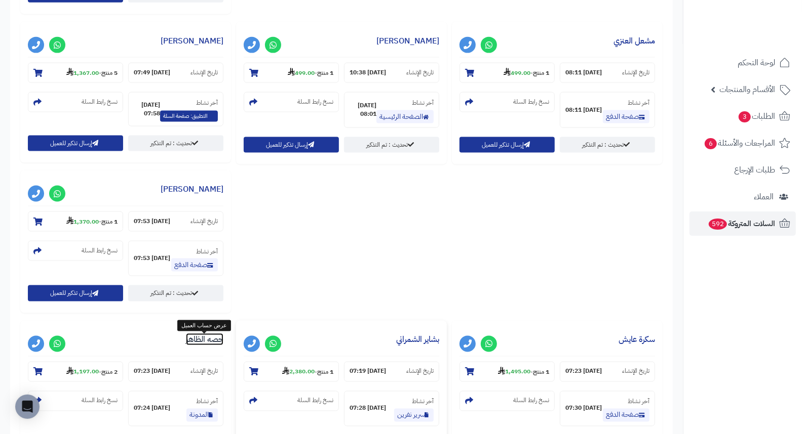
scroll to position [845, 0]
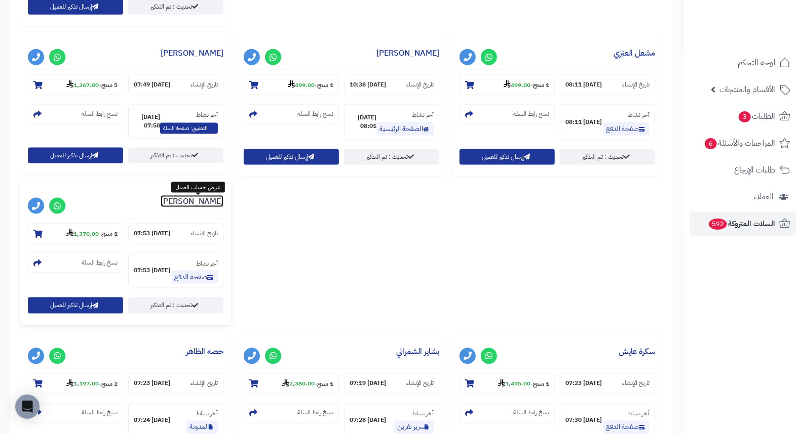
click at [175, 200] on link "Reem Jurashi" at bounding box center [192, 201] width 63 height 12
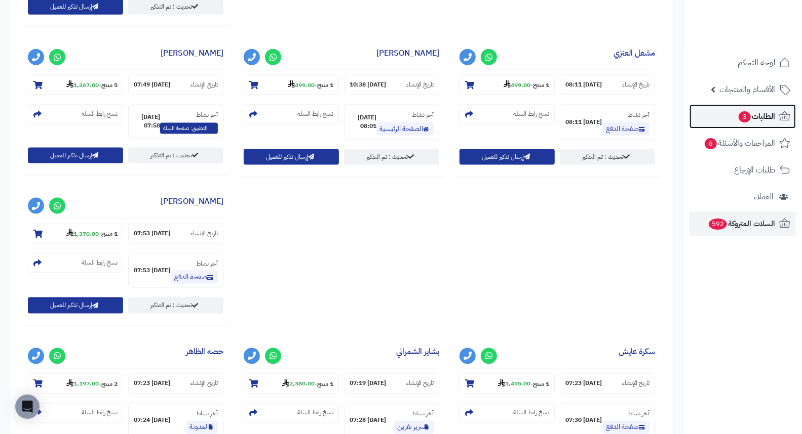
click at [755, 115] on span "الطلبات 3" at bounding box center [755, 116] width 37 height 14
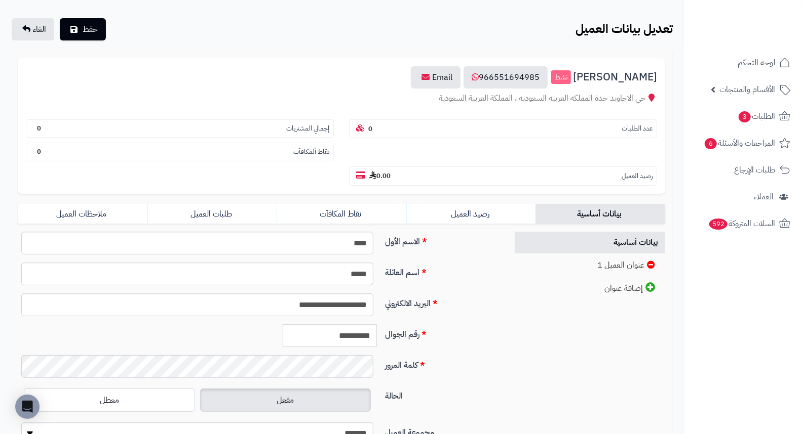
scroll to position [138, 0]
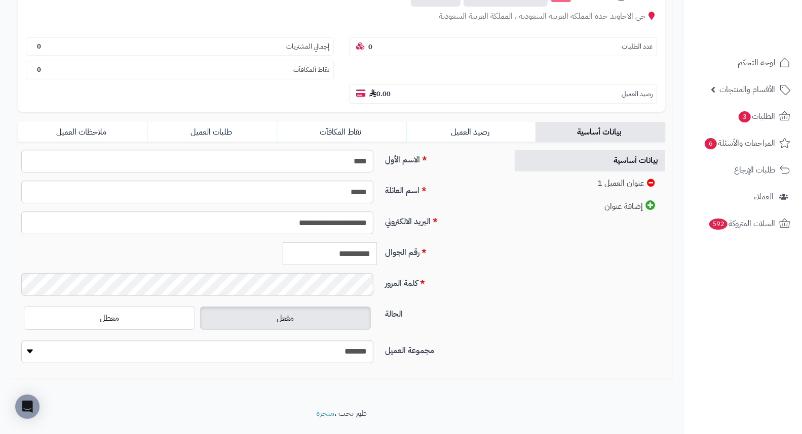
drag, startPoint x: 325, startPoint y: 234, endPoint x: 448, endPoint y: 234, distance: 122.5
click at [448, 243] on div "**********" at bounding box center [259, 258] width 490 height 31
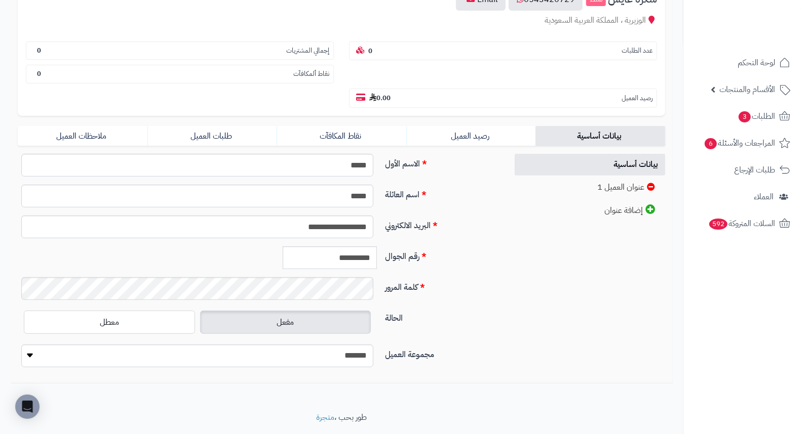
scroll to position [138, 0]
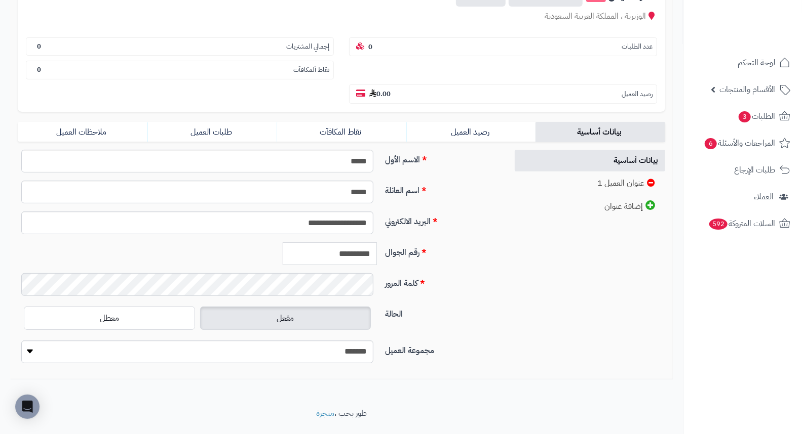
drag, startPoint x: 325, startPoint y: 228, endPoint x: 451, endPoint y: 222, distance: 125.7
click at [449, 243] on div "**********" at bounding box center [259, 258] width 490 height 31
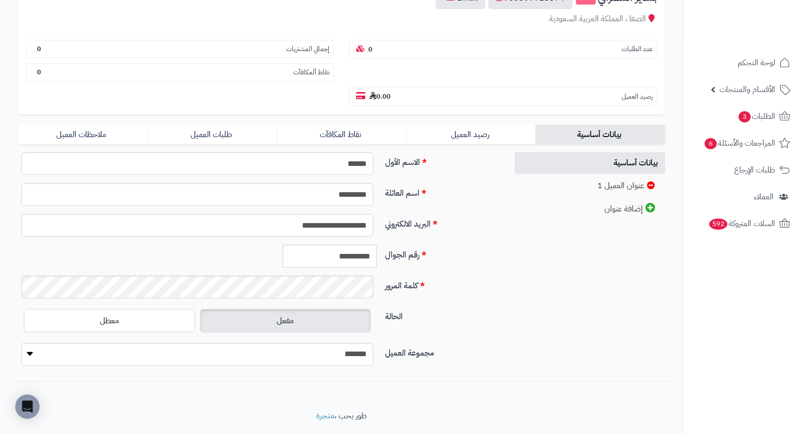
scroll to position [138, 0]
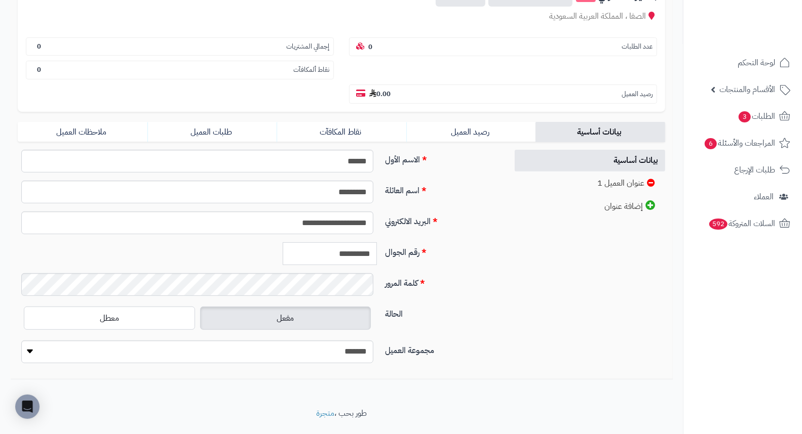
drag, startPoint x: 326, startPoint y: 233, endPoint x: 473, endPoint y: 229, distance: 147.9
click at [473, 243] on div "**********" at bounding box center [259, 258] width 490 height 31
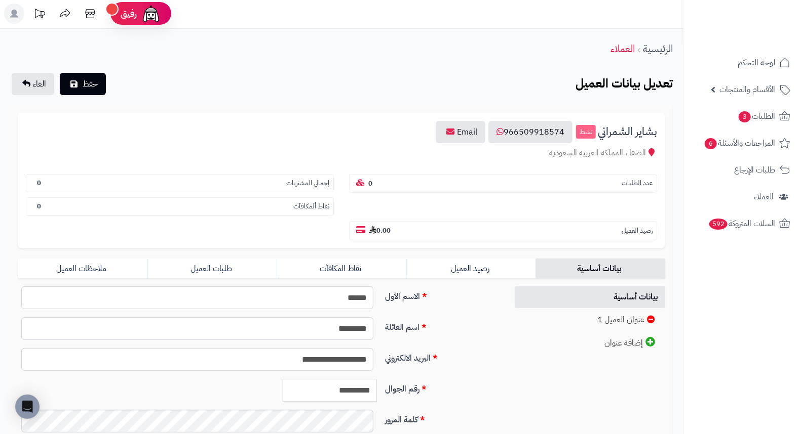
scroll to position [0, 0]
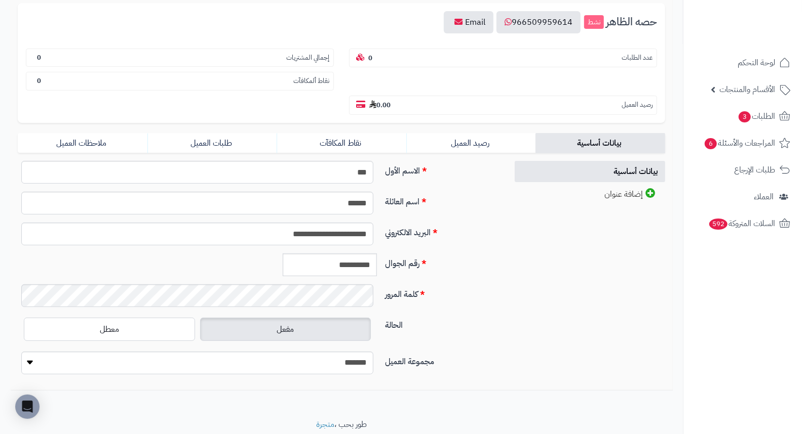
scroll to position [123, 0]
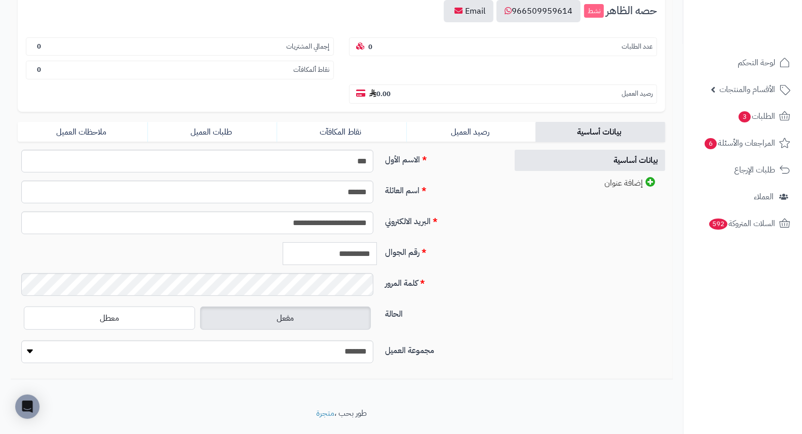
drag, startPoint x: 322, startPoint y: 230, endPoint x: 332, endPoint y: 229, distance: 10.2
click at [332, 243] on input "**********" at bounding box center [330, 254] width 94 height 23
click at [334, 243] on input "**********" at bounding box center [330, 254] width 94 height 23
drag, startPoint x: 327, startPoint y: 229, endPoint x: 397, endPoint y: 241, distance: 70.3
click at [397, 243] on div "**********" at bounding box center [259, 258] width 490 height 31
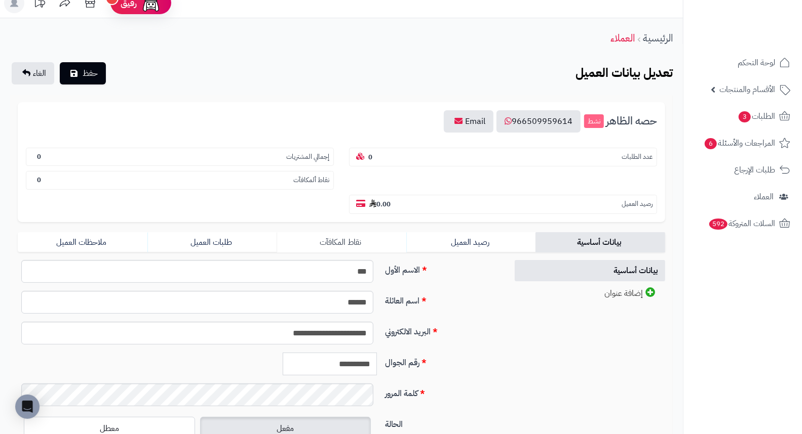
scroll to position [10, 0]
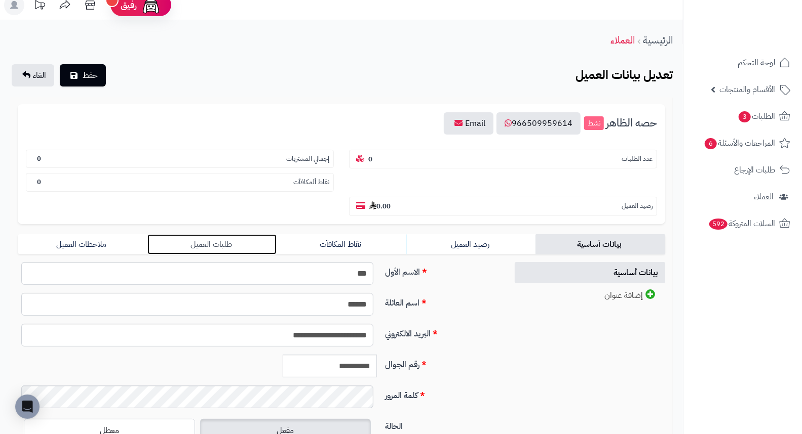
click at [208, 234] on link "طلبات العميل" at bounding box center [212, 244] width 130 height 20
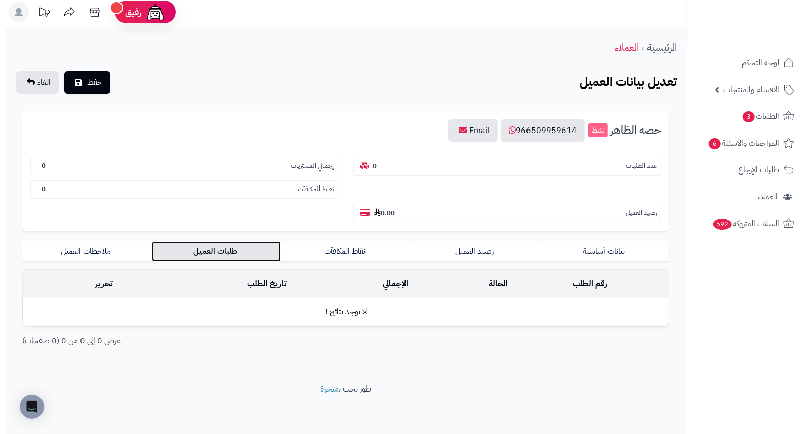
scroll to position [0, 0]
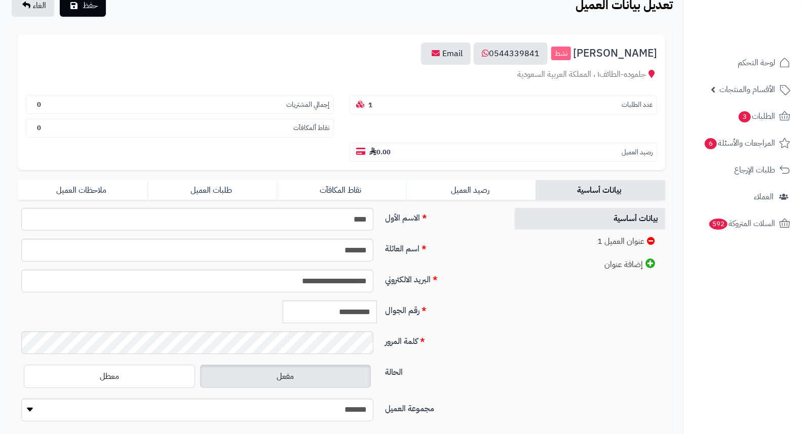
scroll to position [138, 0]
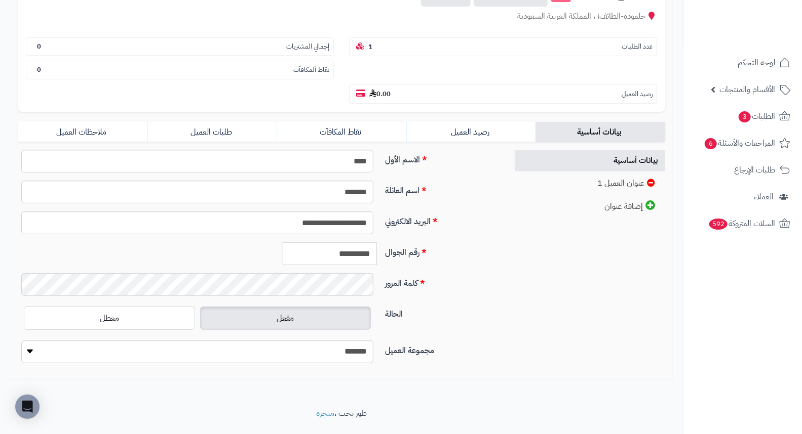
drag, startPoint x: 326, startPoint y: 234, endPoint x: 515, endPoint y: 255, distance: 190.5
click at [515, 255] on div "**********" at bounding box center [341, 261] width 662 height 222
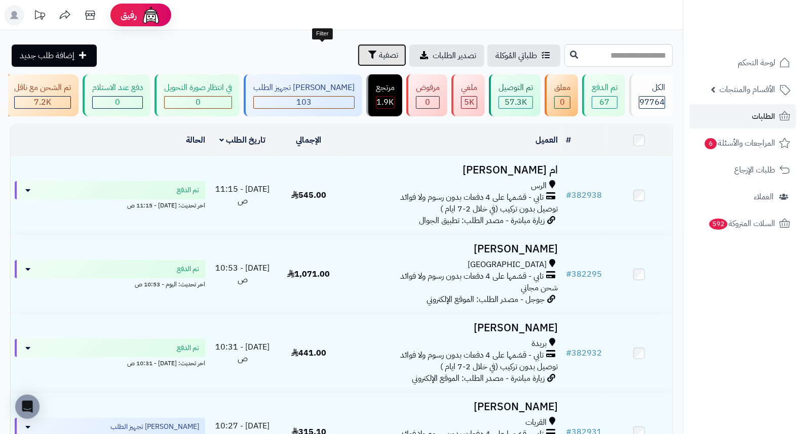
click at [379, 53] on span "تصفية" at bounding box center [388, 55] width 19 height 12
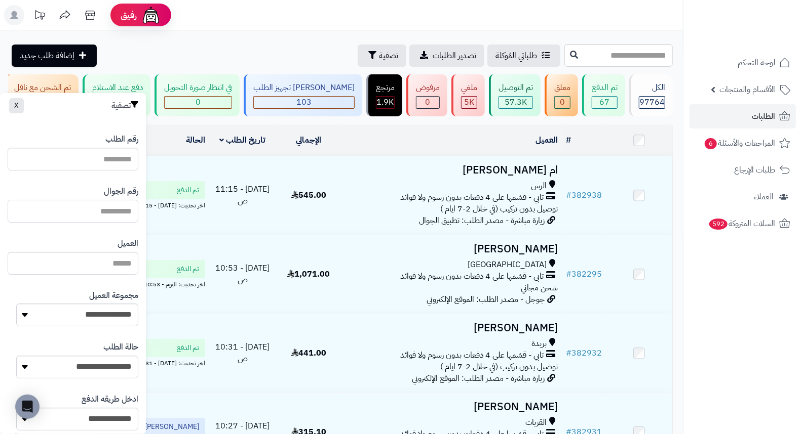
click at [104, 210] on input "text" at bounding box center [73, 211] width 131 height 23
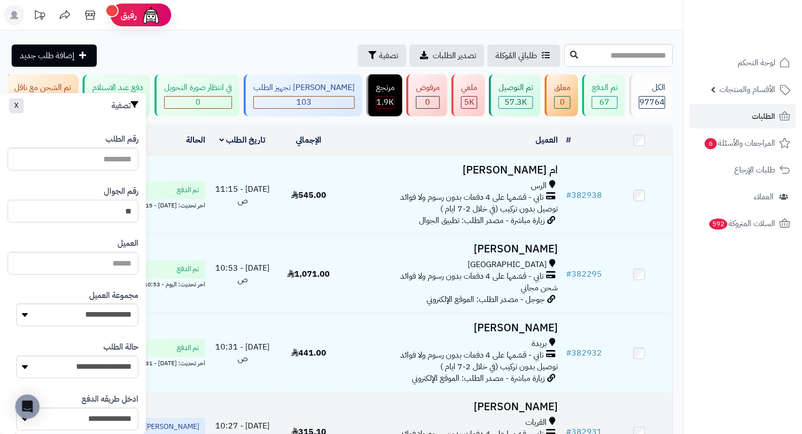
type input "**"
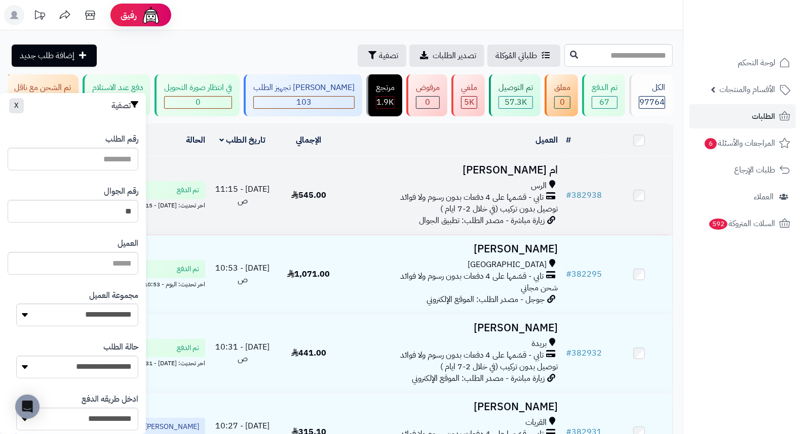
click at [524, 176] on h3 "ام راكان الغفيلي" at bounding box center [452, 171] width 212 height 12
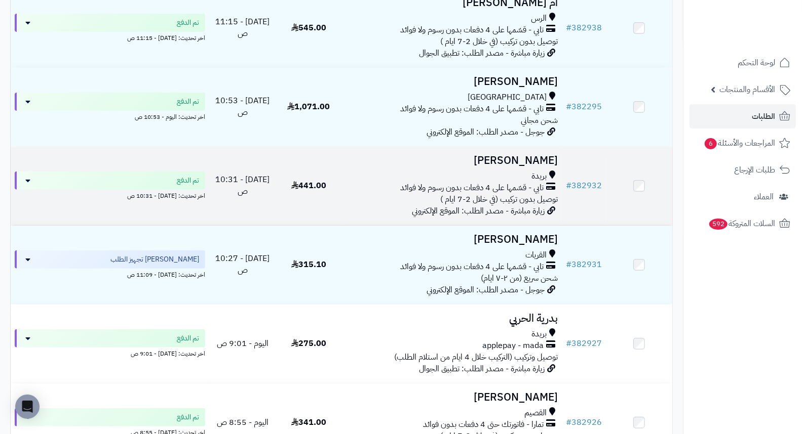
scroll to position [169, 0]
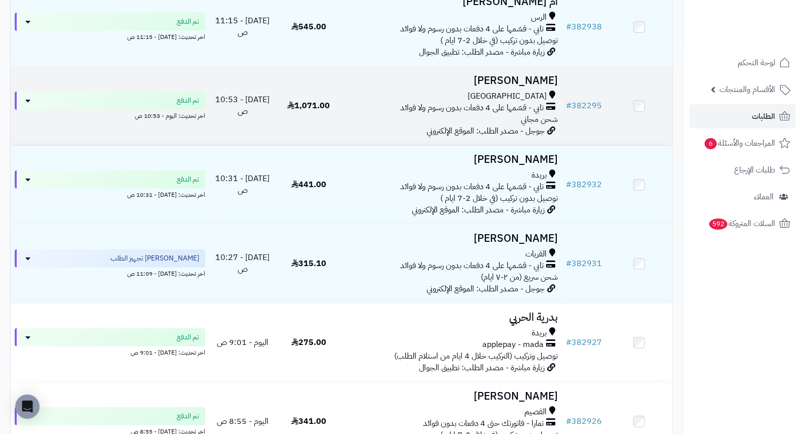
click at [537, 87] on h3 "[PERSON_NAME]" at bounding box center [452, 81] width 212 height 12
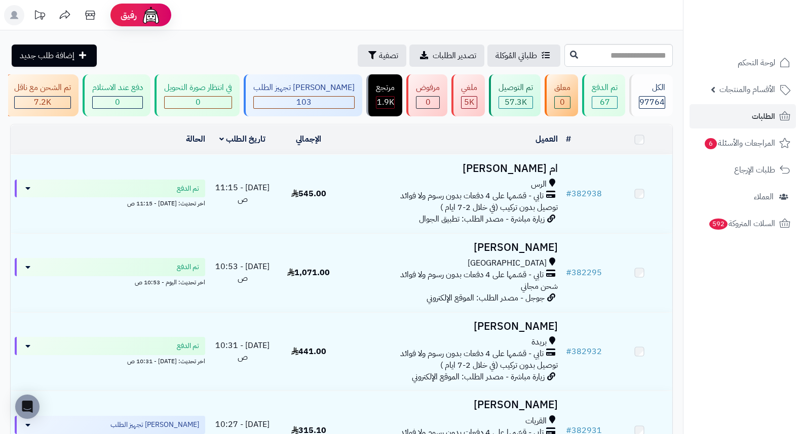
scroll to position [169, 0]
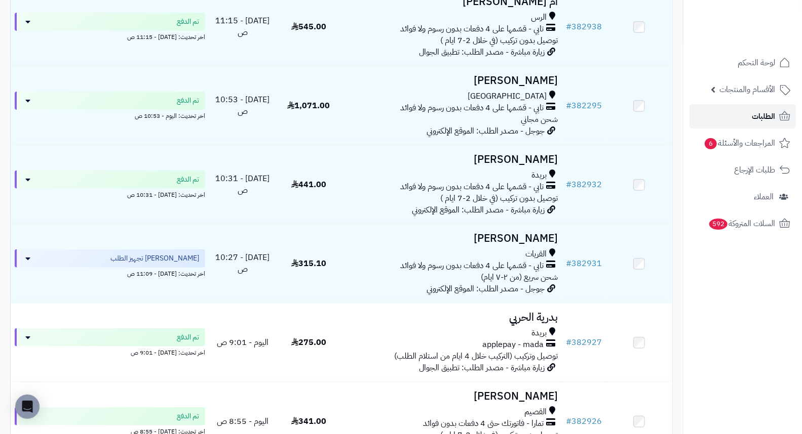
click at [756, 117] on span "الطلبات" at bounding box center [762, 116] width 23 height 14
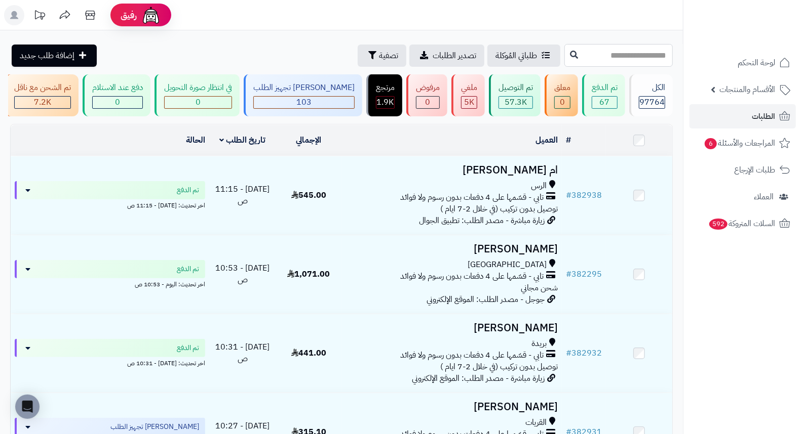
click at [584, 51] on input "text" at bounding box center [618, 55] width 108 height 23
type input "******"
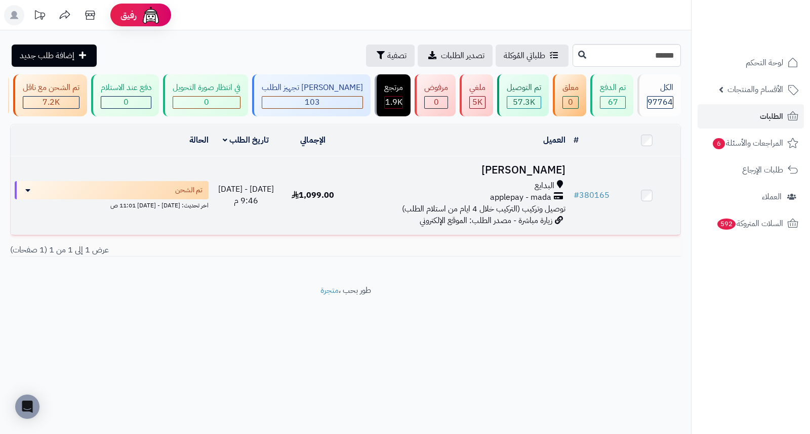
click at [542, 173] on h3 "رهف المطيري" at bounding box center [457, 171] width 215 height 12
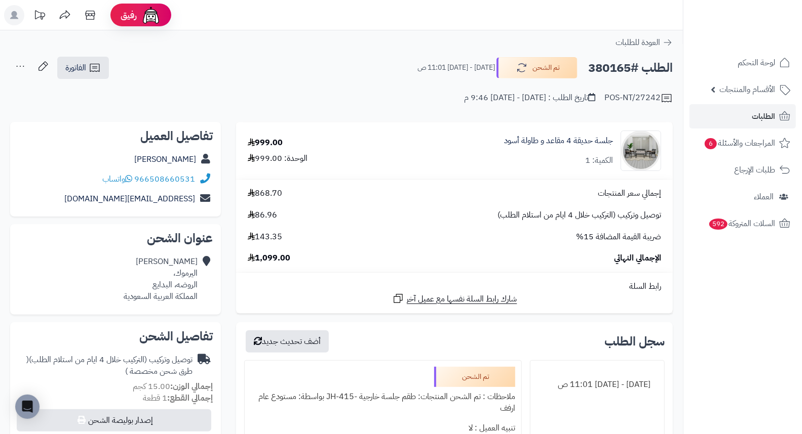
click at [619, 73] on h2 "الطلب #380165" at bounding box center [630, 68] width 85 height 21
copy h2 "380165"
click at [731, 222] on span "السلات المتروكة 592" at bounding box center [740, 224] width 67 height 14
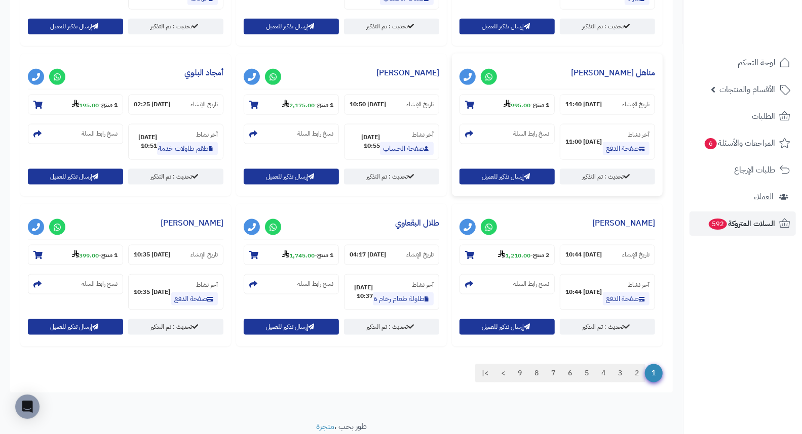
scroll to position [864, 0]
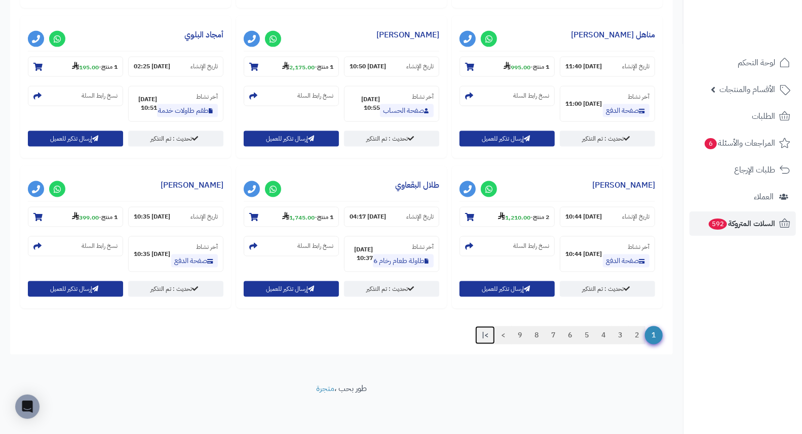
click at [484, 336] on link ">|" at bounding box center [485, 336] width 20 height 18
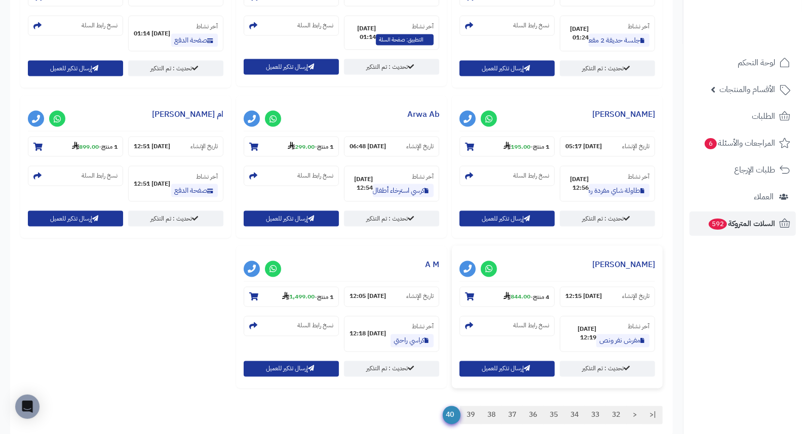
scroll to position [1014, 0]
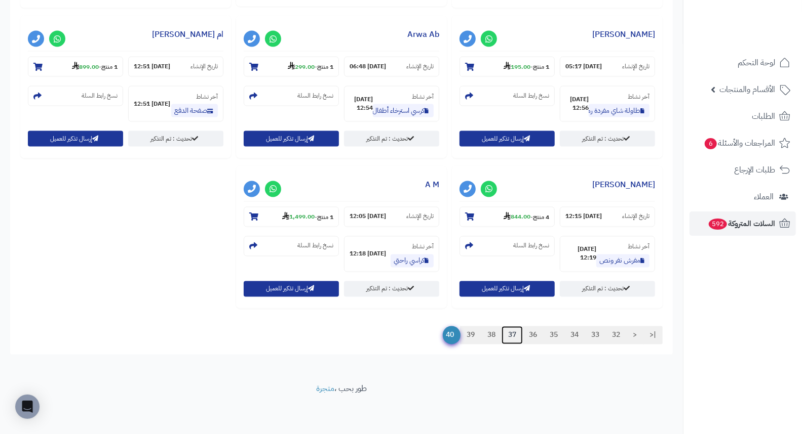
click at [508, 336] on link "37" at bounding box center [511, 336] width 21 height 18
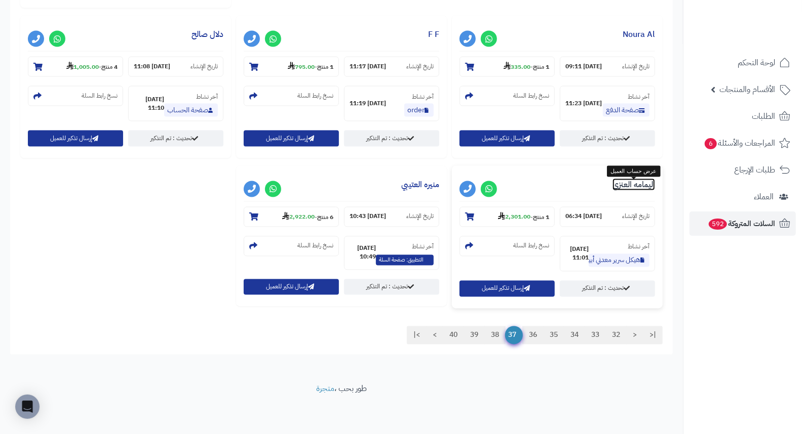
click at [633, 188] on link "اليمامه العنزي" at bounding box center [633, 185] width 43 height 12
click at [423, 182] on link "منيره العتيبي" at bounding box center [420, 185] width 38 height 12
click at [531, 337] on link "36" at bounding box center [532, 336] width 21 height 18
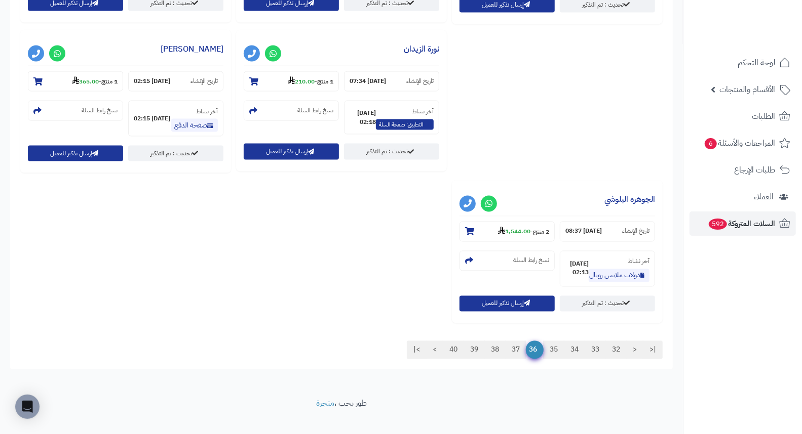
scroll to position [1014, 0]
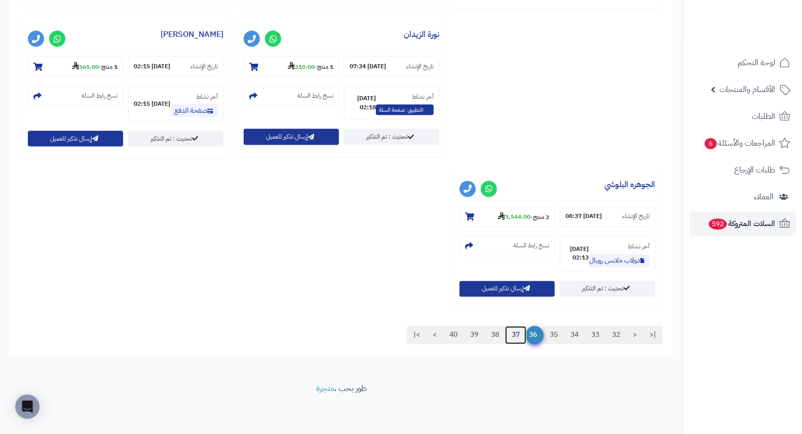
click at [514, 341] on link "37" at bounding box center [515, 336] width 21 height 18
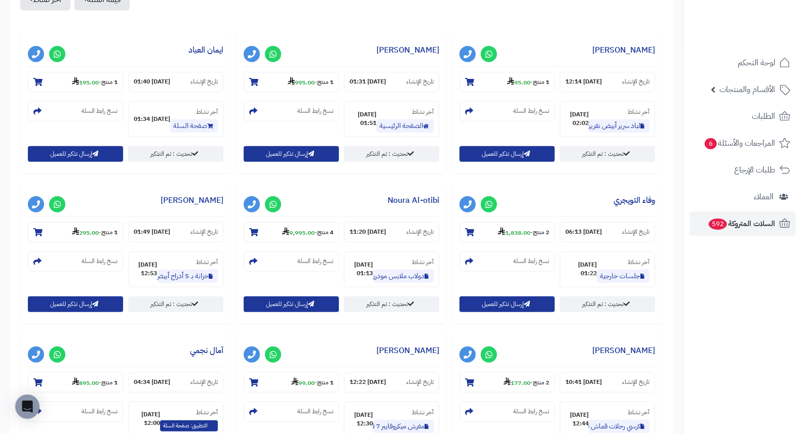
scroll to position [395, 0]
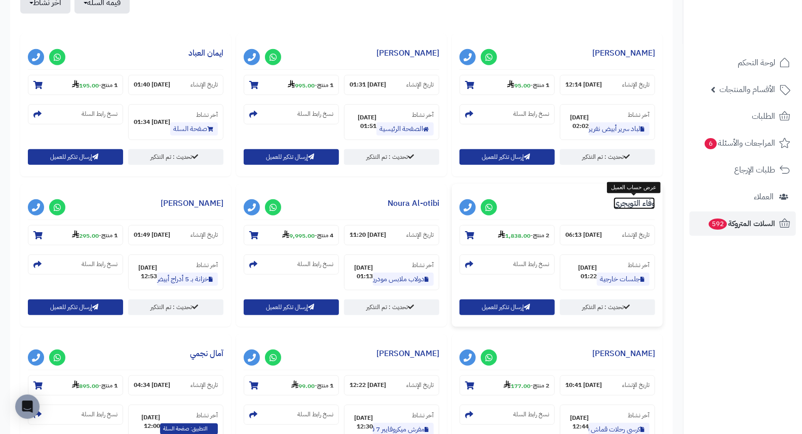
click at [628, 207] on link "وفاء التويجري" at bounding box center [634, 203] width 42 height 12
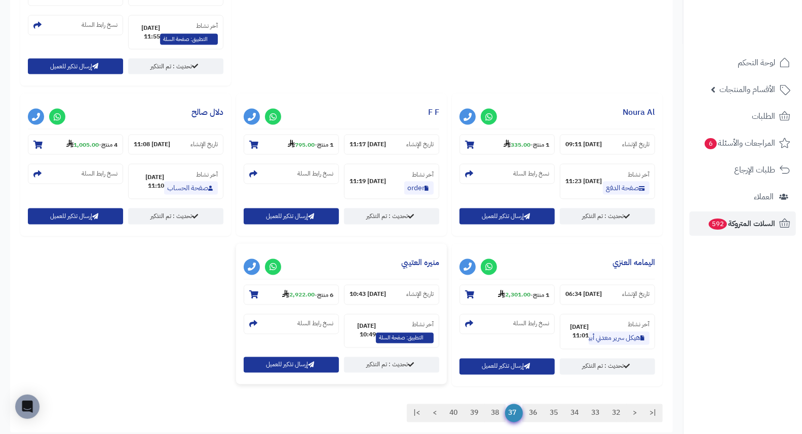
scroll to position [1014, 0]
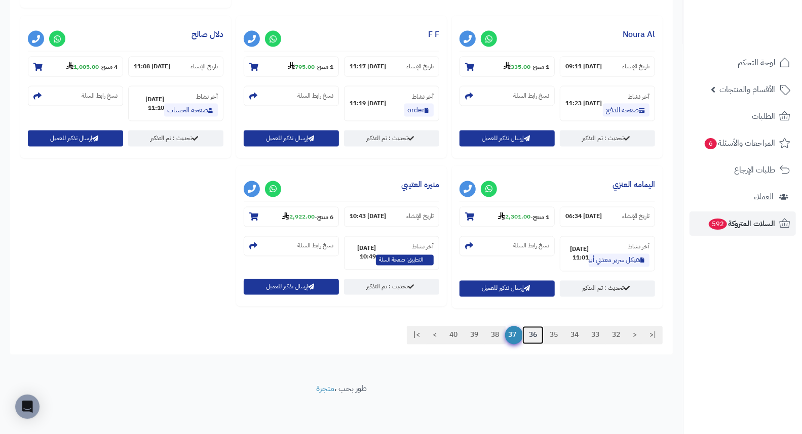
click at [530, 338] on link "36" at bounding box center [532, 336] width 21 height 18
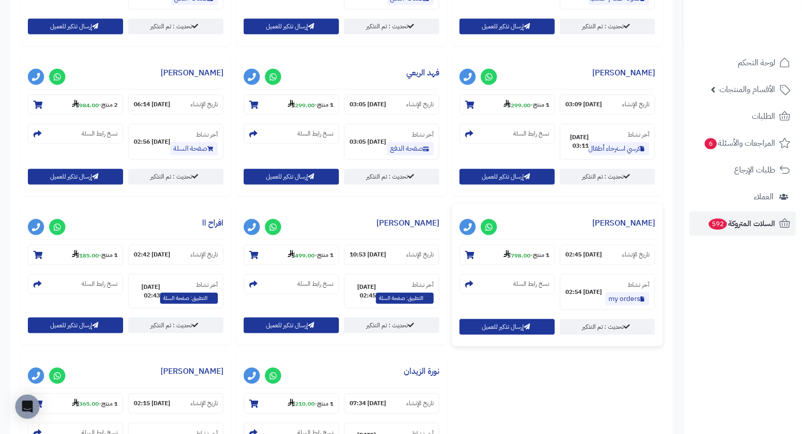
scroll to position [564, 0]
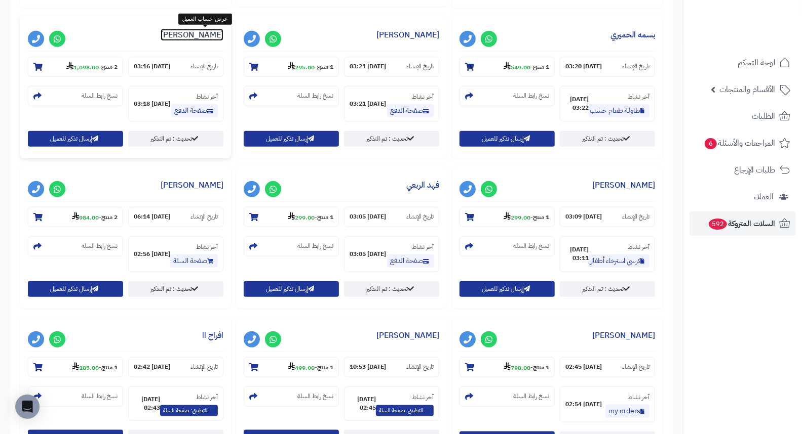
click at [209, 34] on link "مالك الحربي" at bounding box center [192, 35] width 63 height 12
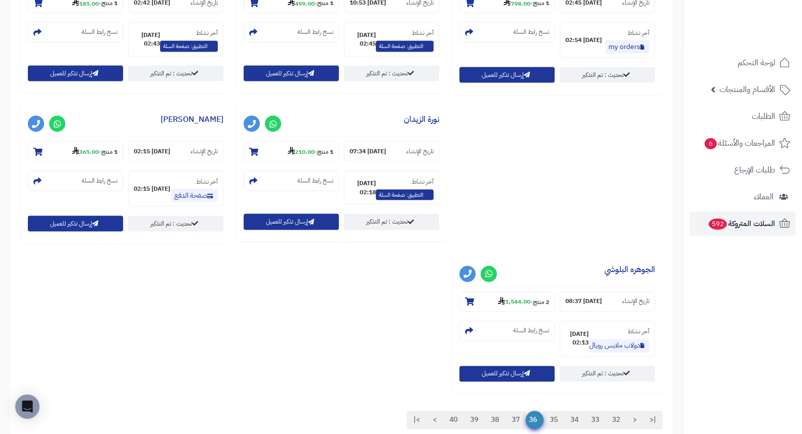
scroll to position [1014, 0]
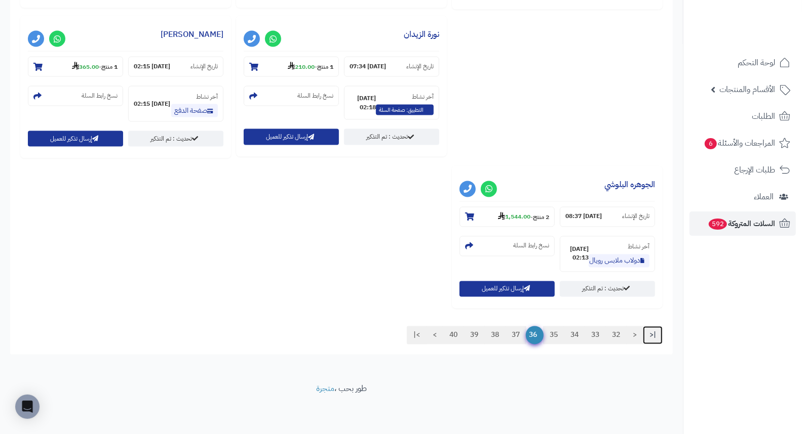
click at [657, 337] on link "|<" at bounding box center [653, 336] width 20 height 18
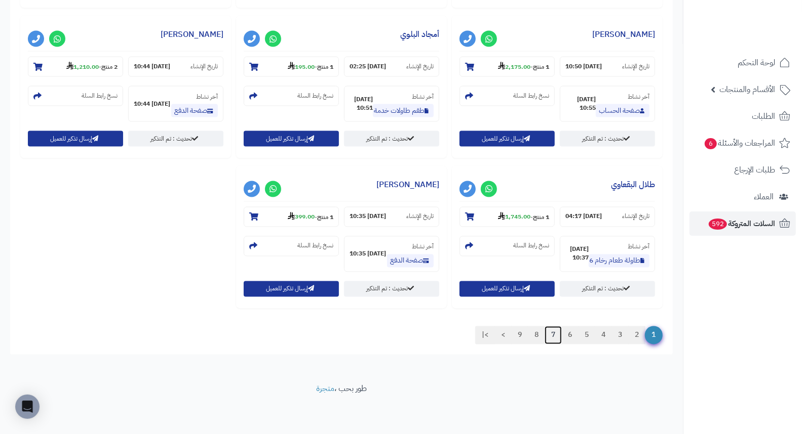
click at [549, 336] on link "7" at bounding box center [552, 336] width 17 height 18
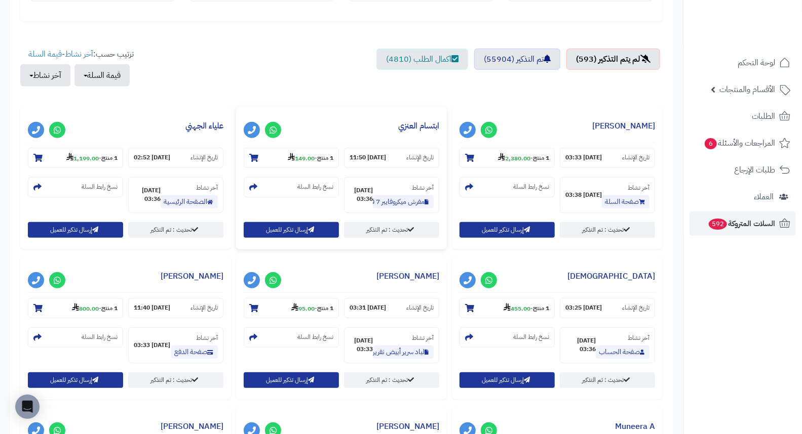
scroll to position [302, 0]
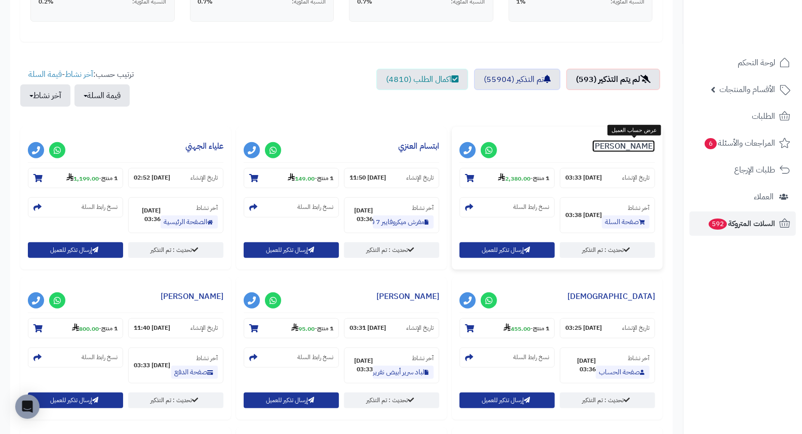
click at [646, 142] on link "فاطمه عارجي" at bounding box center [623, 146] width 63 height 12
click at [199, 148] on link "علياء الجهني" at bounding box center [204, 146] width 38 height 12
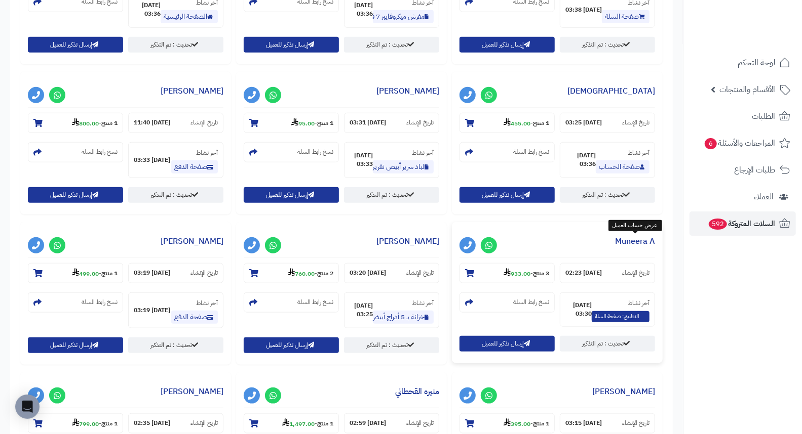
scroll to position [527, 0]
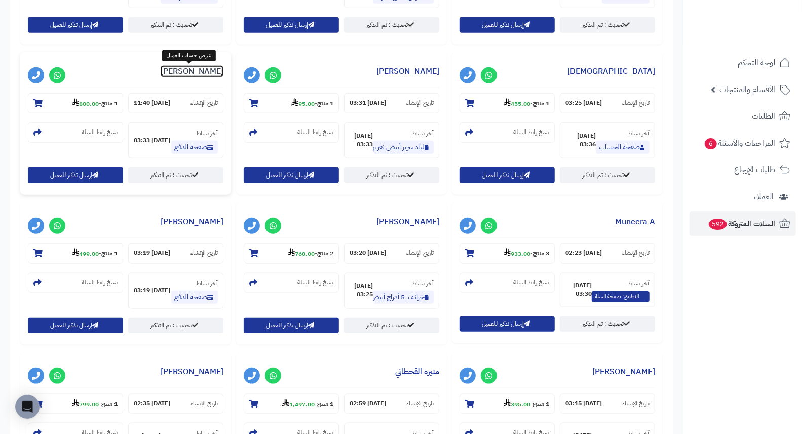
click at [200, 71] on link "[PERSON_NAME]" at bounding box center [192, 71] width 63 height 12
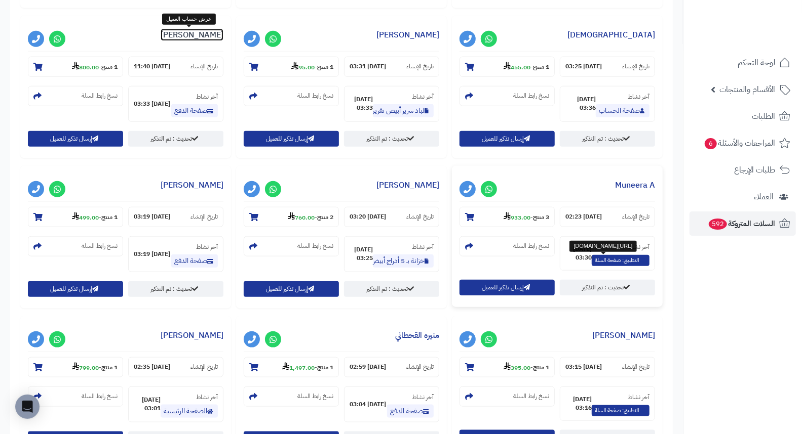
scroll to position [583, 0]
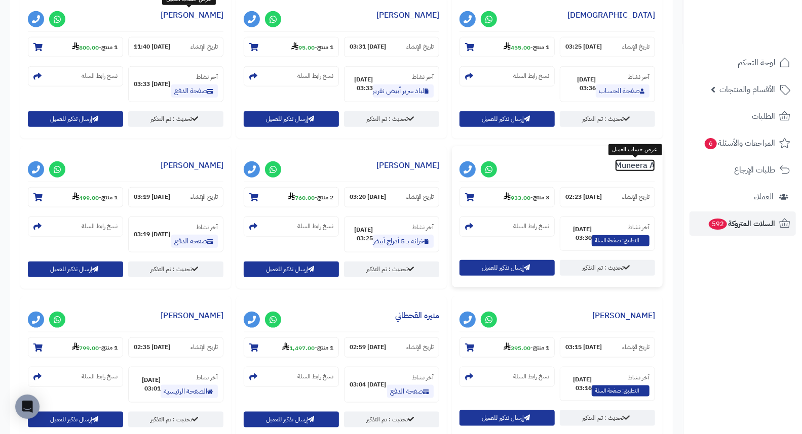
click at [636, 168] on link "Muneera A" at bounding box center [635, 166] width 40 height 12
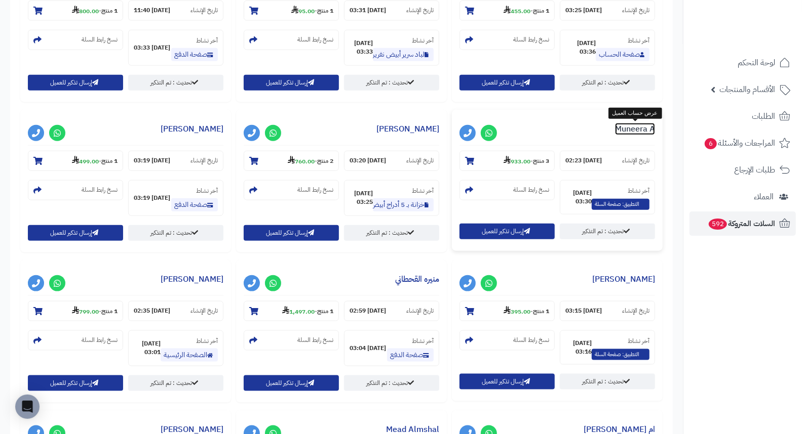
scroll to position [696, 0]
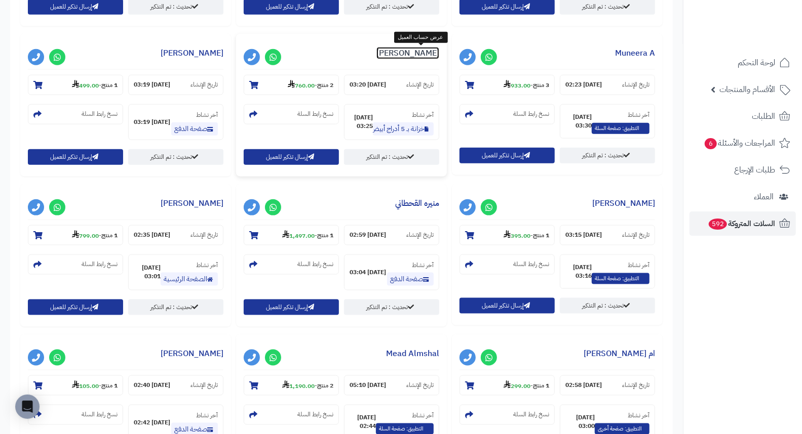
click at [416, 53] on link "ميرا عبد الله" at bounding box center [407, 53] width 63 height 12
click at [428, 56] on link "ميرا عبد الله" at bounding box center [407, 53] width 63 height 12
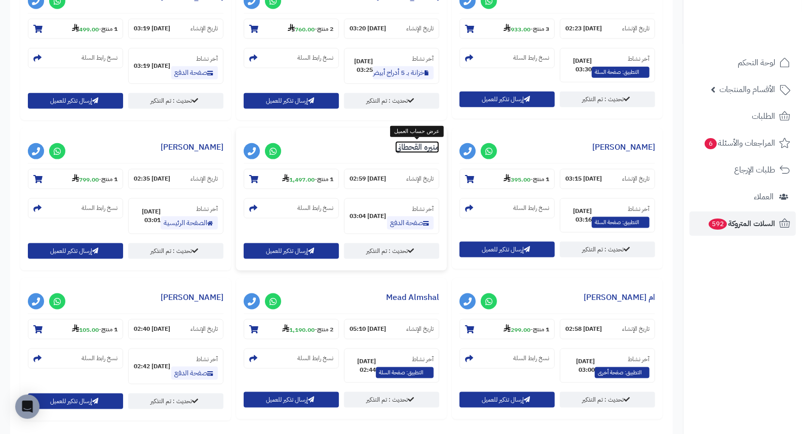
click at [427, 148] on link "منيره القحطاني" at bounding box center [417, 147] width 44 height 12
click at [213, 145] on link "احمد الزهراني" at bounding box center [192, 147] width 63 height 12
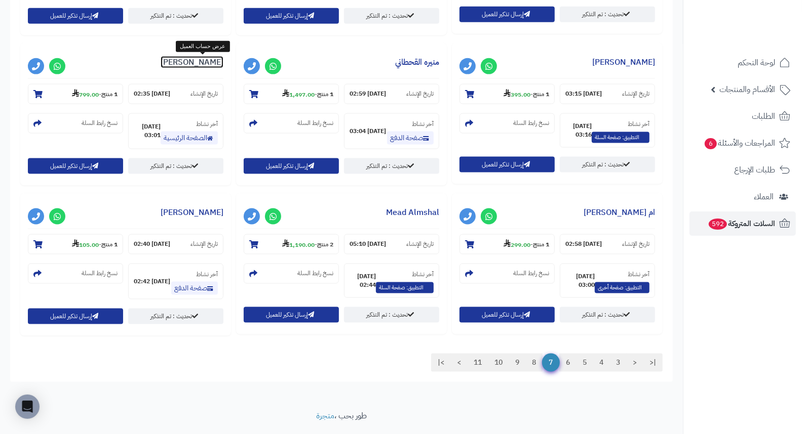
scroll to position [864, 0]
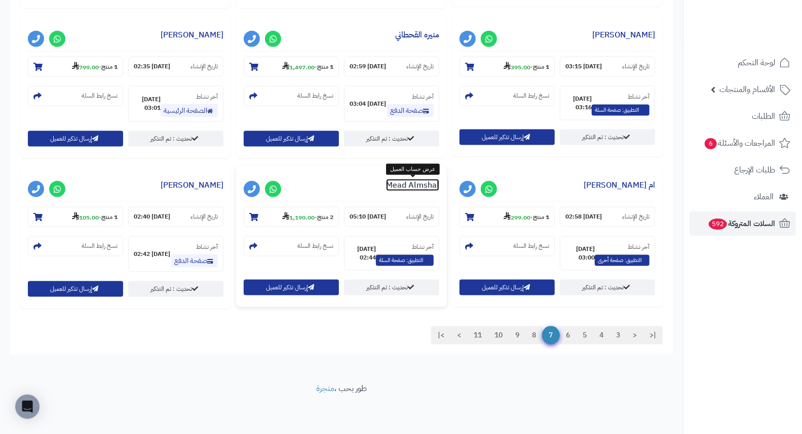
click at [426, 183] on link "Mead Almshal" at bounding box center [412, 185] width 53 height 12
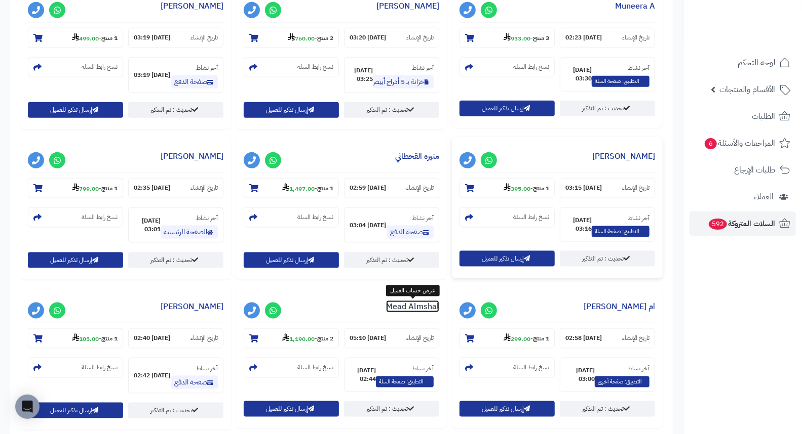
scroll to position [752, 0]
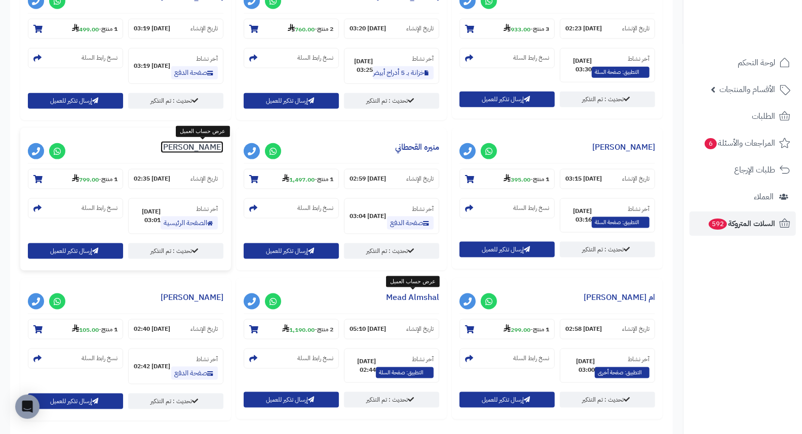
click at [214, 148] on link "احمد الزهراني" at bounding box center [192, 147] width 63 height 12
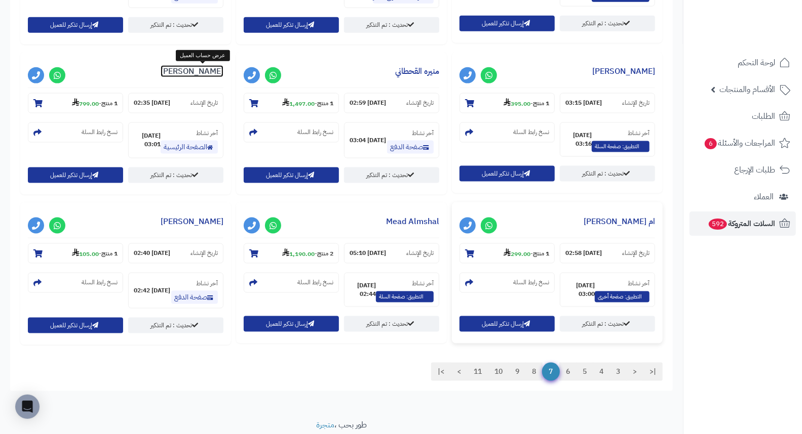
scroll to position [808, 0]
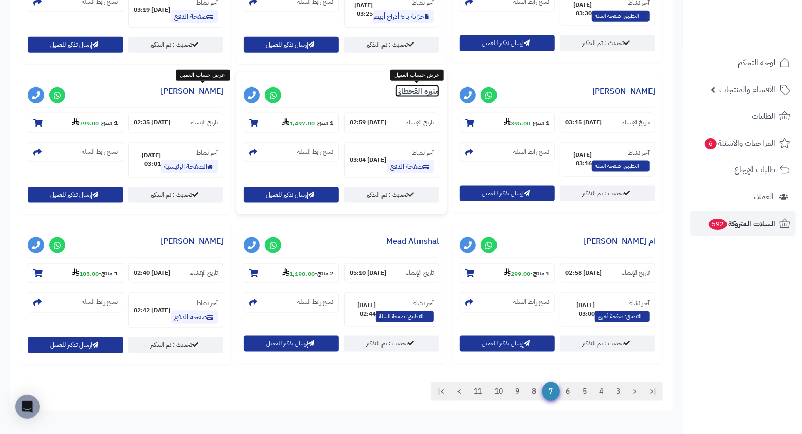
click at [419, 94] on link "منيره القحطاني" at bounding box center [417, 91] width 44 height 12
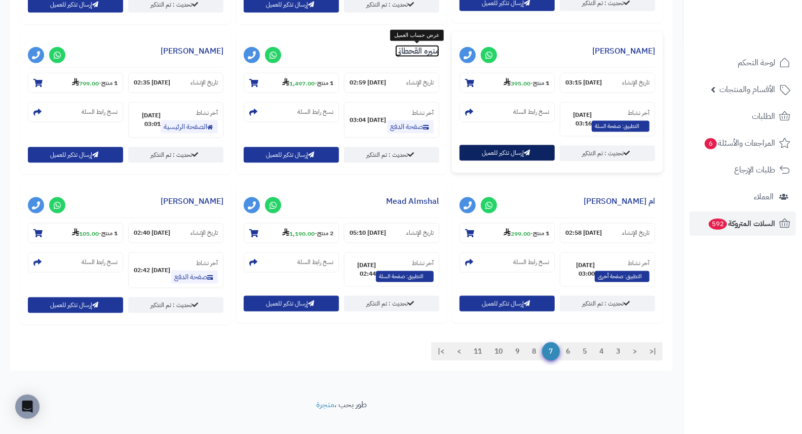
scroll to position [864, 0]
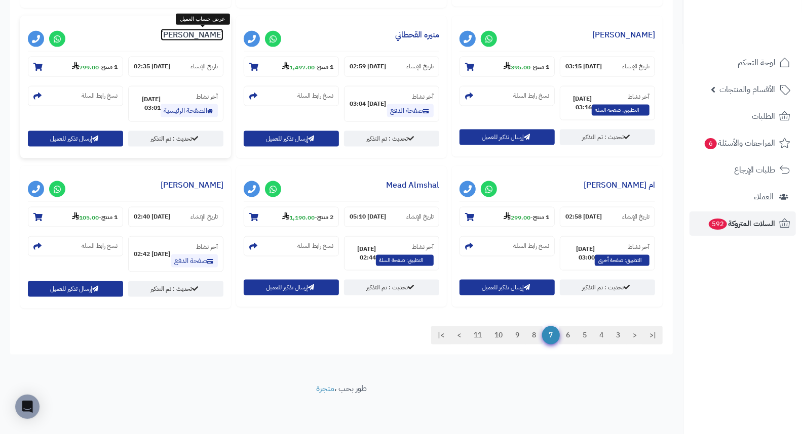
click at [206, 34] on link "[PERSON_NAME]" at bounding box center [192, 35] width 63 height 12
click at [416, 188] on link "Mead Almshal" at bounding box center [412, 185] width 53 height 12
click at [534, 341] on link "8" at bounding box center [533, 336] width 17 height 18
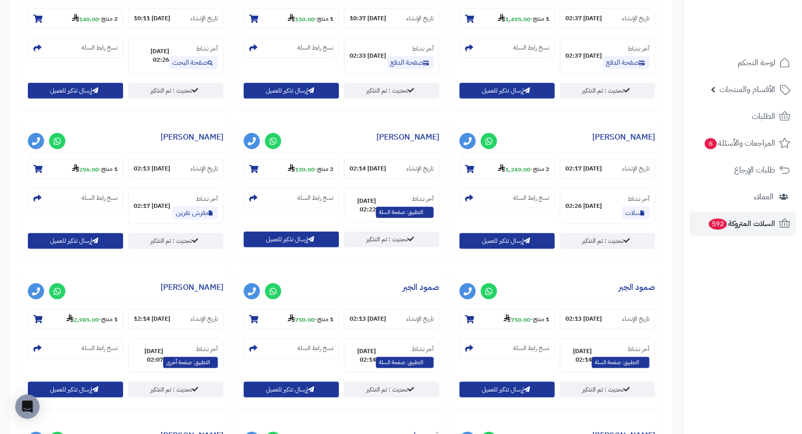
scroll to position [619, 0]
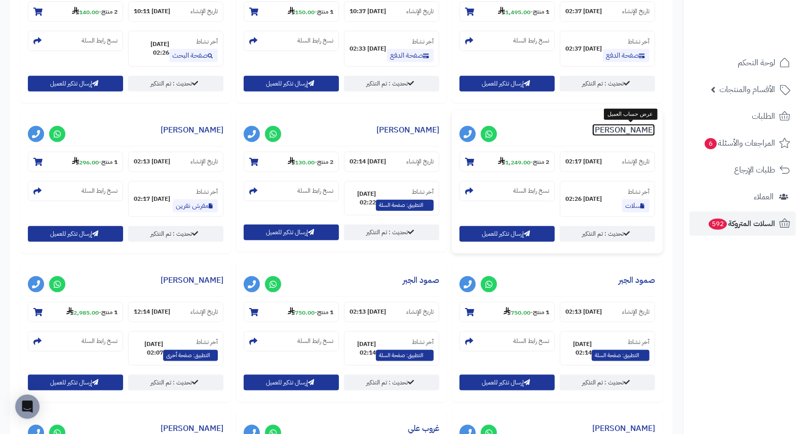
click at [629, 130] on link "BASHAYIR m" at bounding box center [623, 130] width 63 height 12
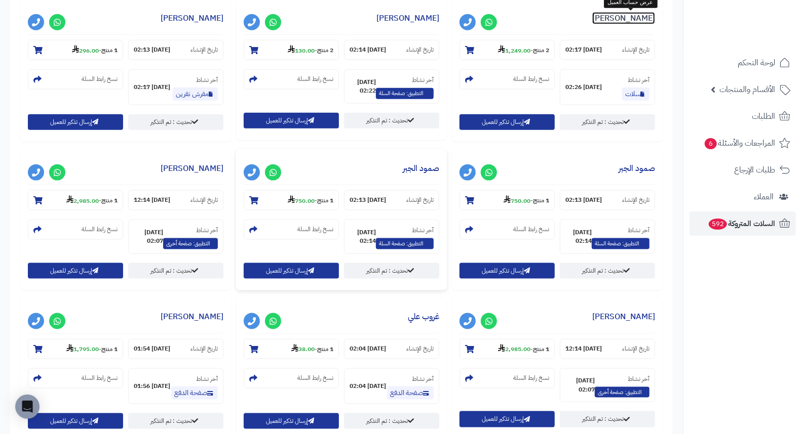
scroll to position [731, 0]
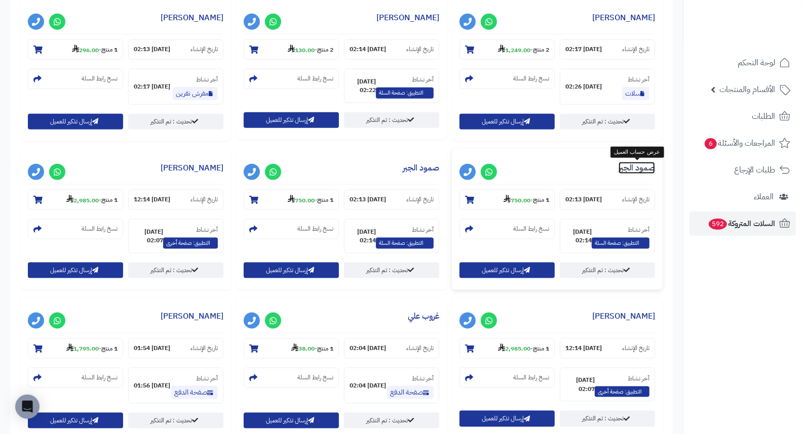
click at [626, 171] on link "صمود الجبر" at bounding box center [636, 168] width 36 height 12
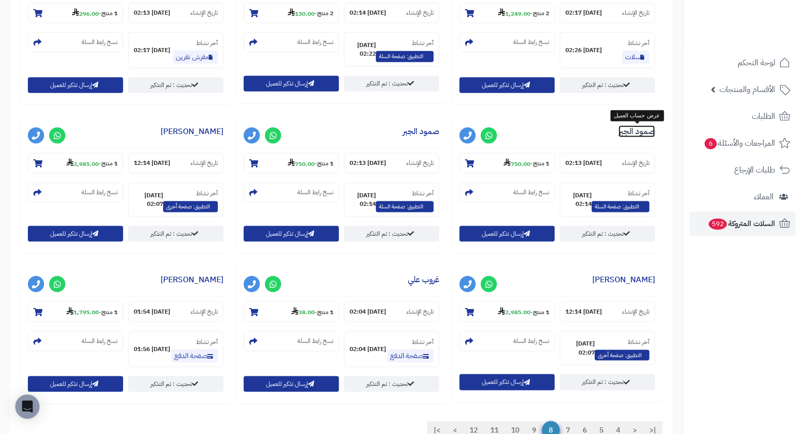
scroll to position [787, 0]
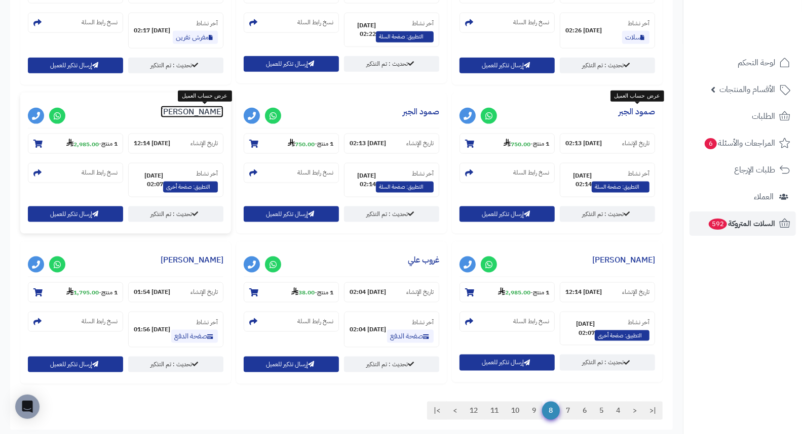
click at [200, 115] on link "Anas Kaki" at bounding box center [192, 112] width 63 height 12
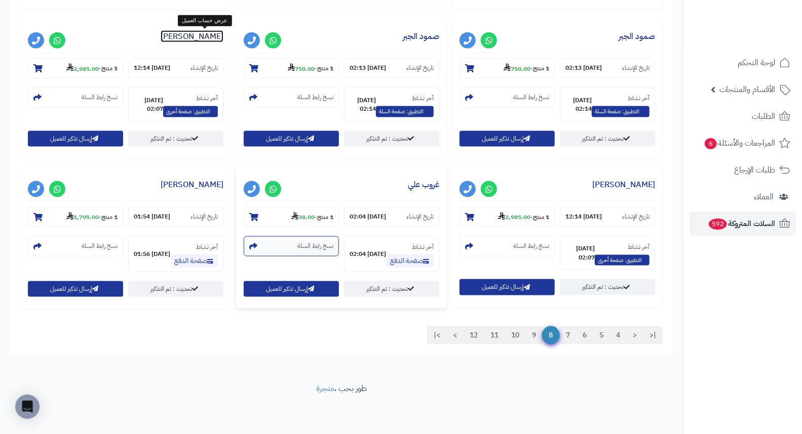
scroll to position [844, 0]
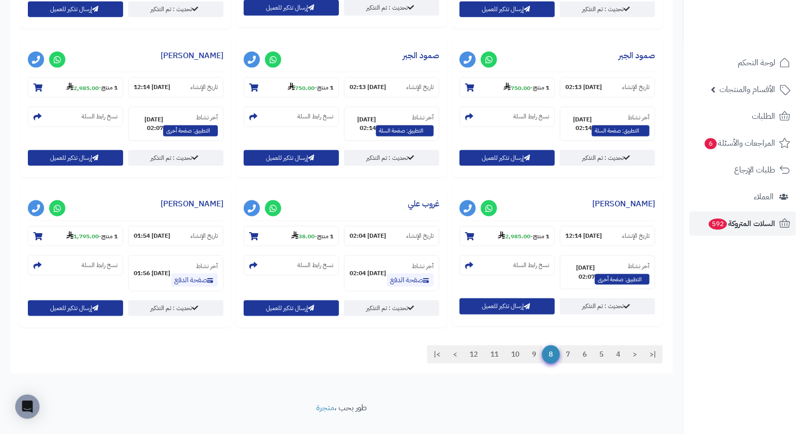
drag, startPoint x: 473, startPoint y: 273, endPoint x: 489, endPoint y: 259, distance: 21.2
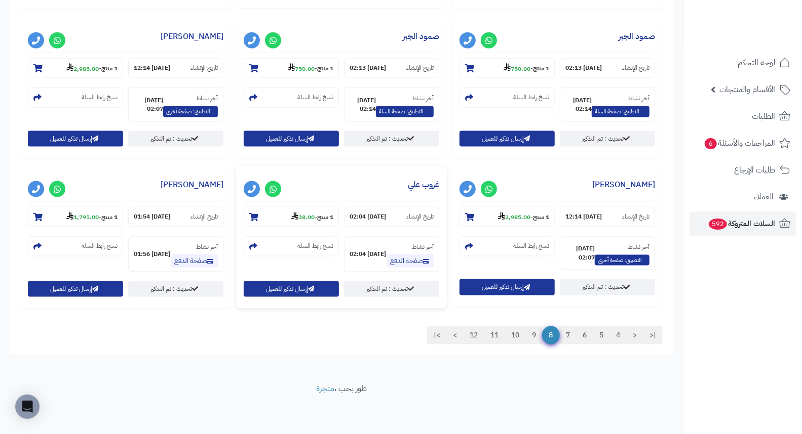
scroll to position [1013, 0]
click at [223, 188] on link "Naif Hani" at bounding box center [192, 185] width 63 height 12
click at [533, 336] on link "9" at bounding box center [533, 336] width 17 height 18
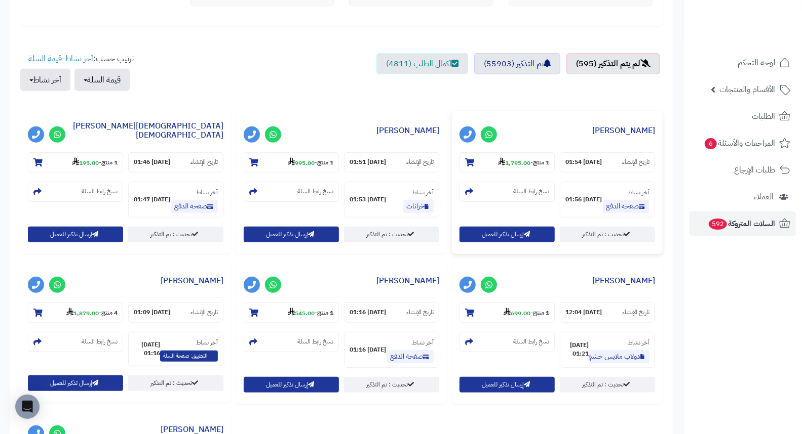
scroll to position [337, 0]
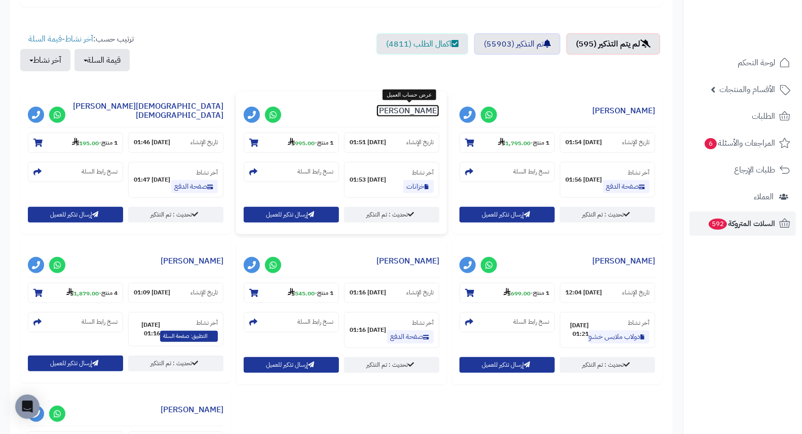
click at [413, 112] on link "محمد منصور المري" at bounding box center [407, 111] width 63 height 12
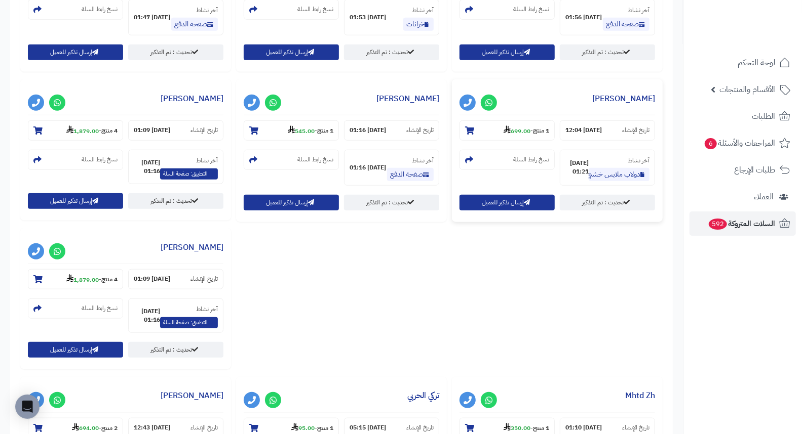
scroll to position [506, 0]
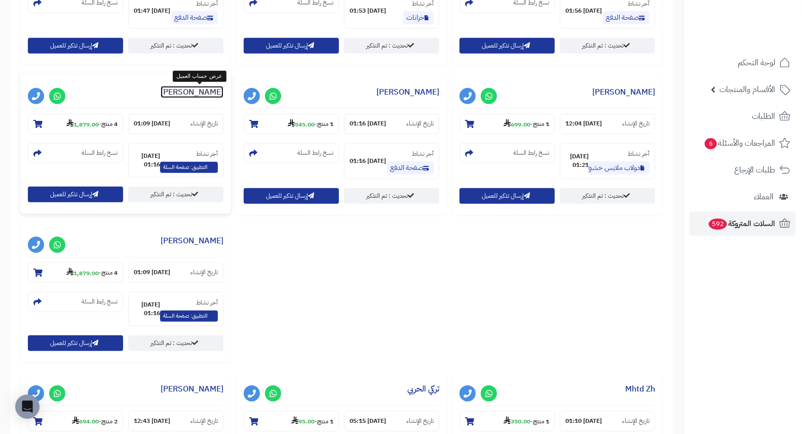
click at [217, 96] on link "Shog Alanzai" at bounding box center [192, 92] width 63 height 12
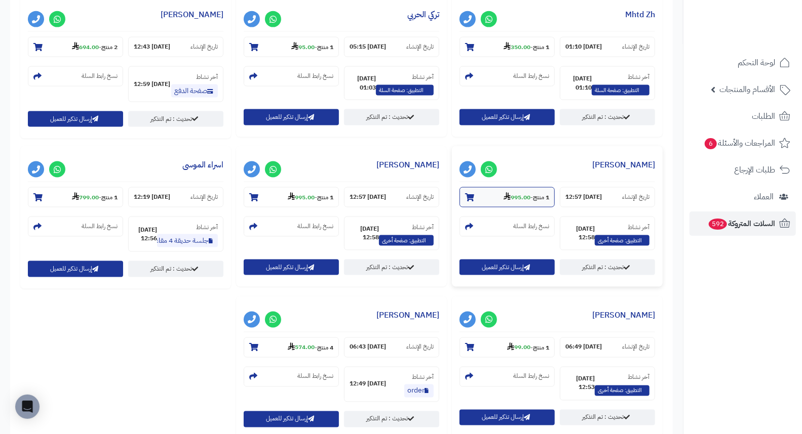
scroll to position [956, 0]
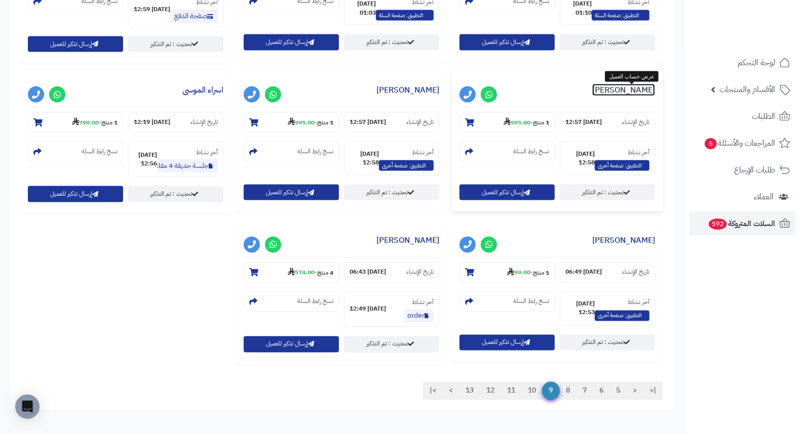
click at [633, 89] on link "Manal Noola" at bounding box center [623, 90] width 63 height 12
click at [214, 92] on link "اسراء الموسى" at bounding box center [202, 90] width 41 height 12
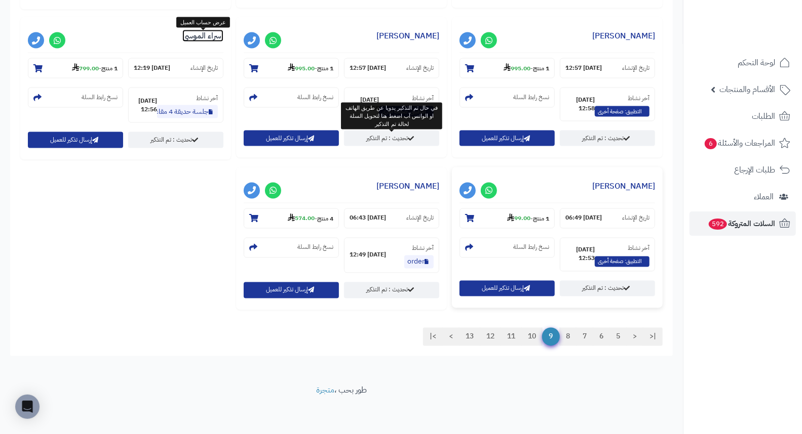
scroll to position [1014, 0]
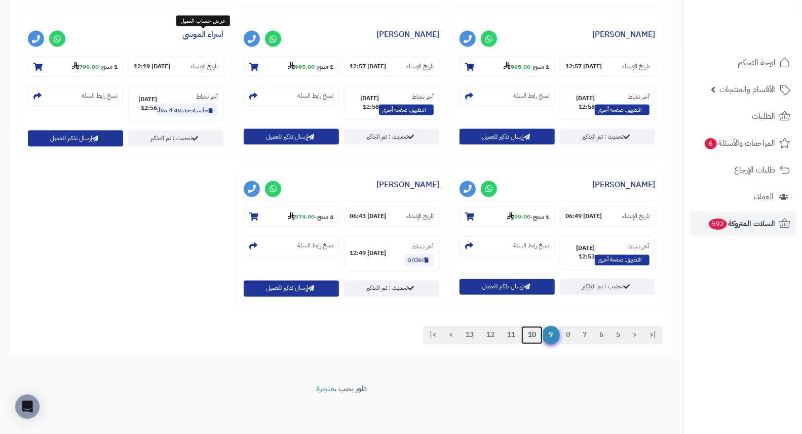
click at [535, 337] on link "10" at bounding box center [531, 336] width 21 height 18
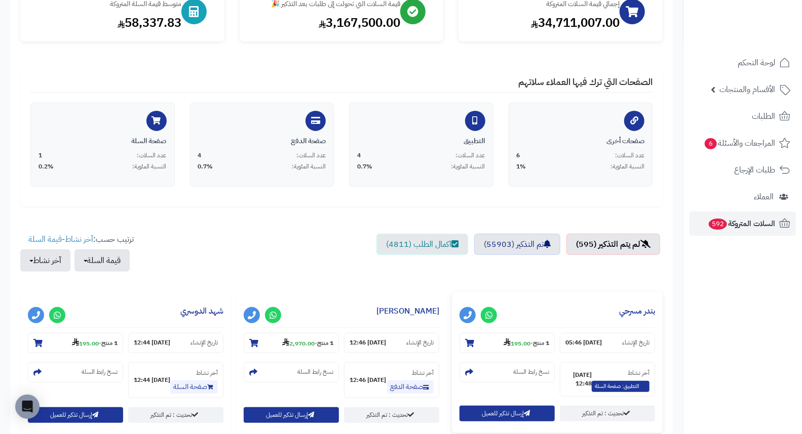
scroll to position [281, 0]
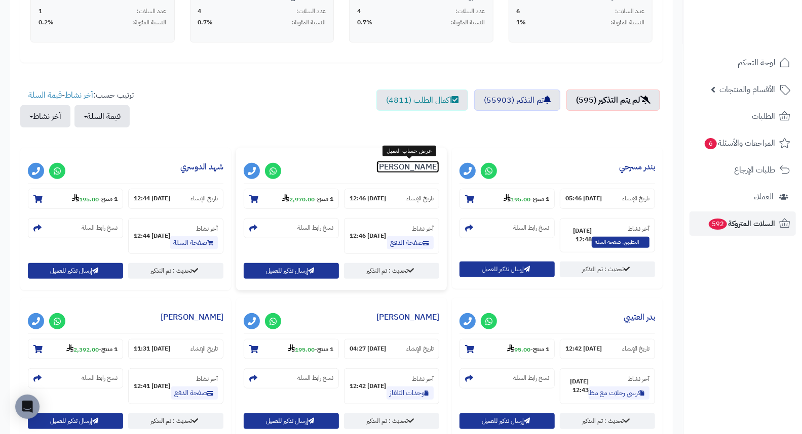
click at [428, 169] on link "faihan aldalbahi" at bounding box center [407, 167] width 63 height 12
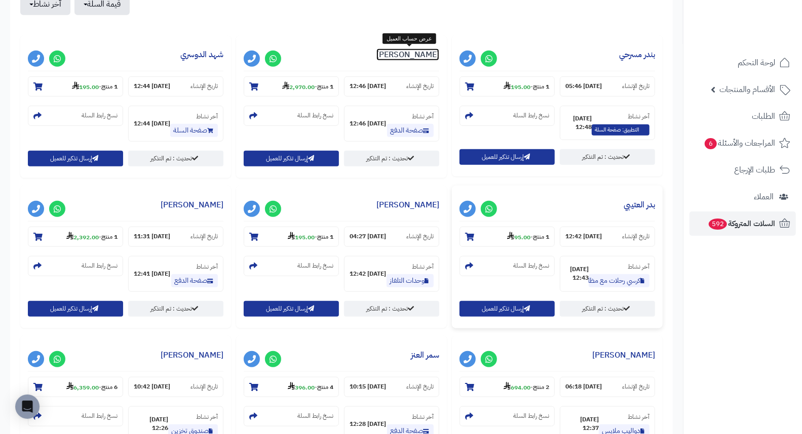
scroll to position [450, 0]
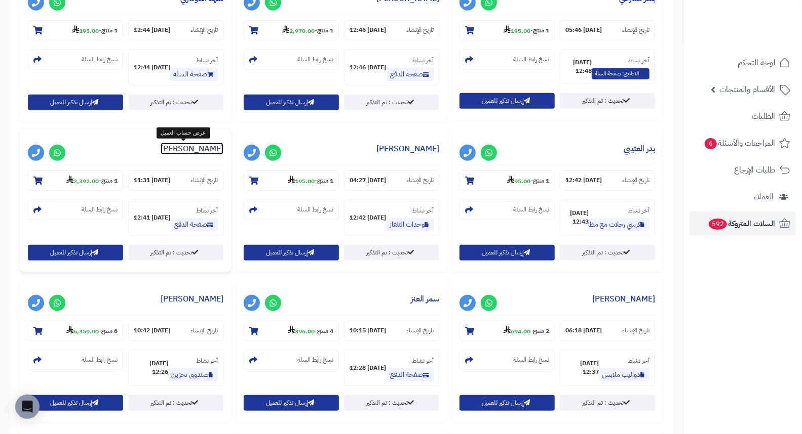
click at [176, 150] on link "MANAHEL ALBARADI" at bounding box center [192, 149] width 63 height 12
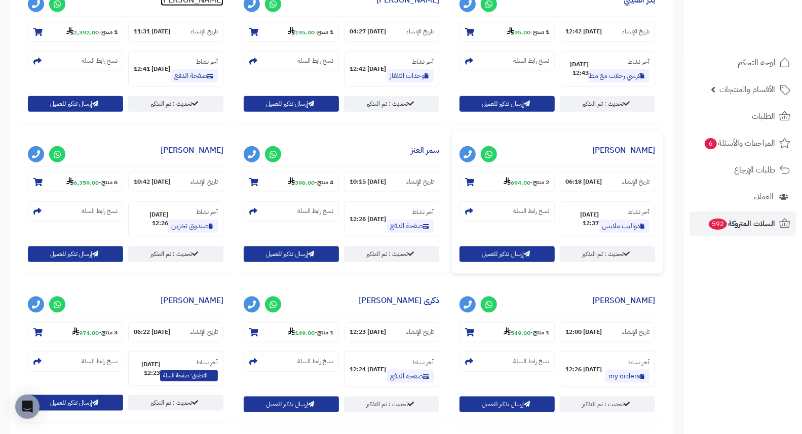
scroll to position [675, 0]
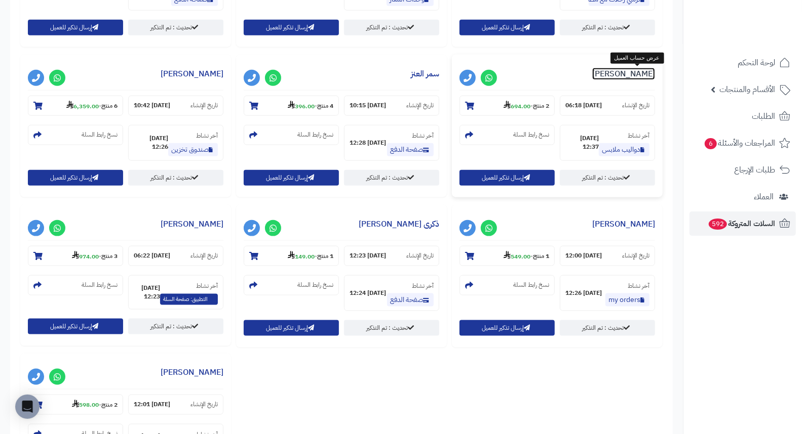
click at [648, 74] on link "[PERSON_NAME]" at bounding box center [623, 74] width 63 height 12
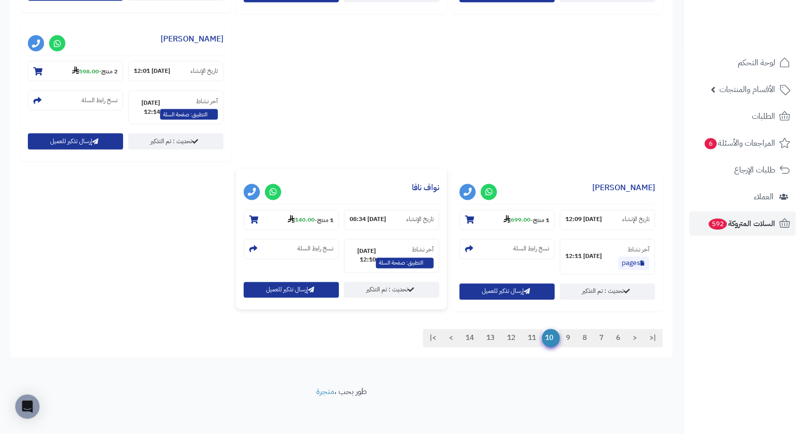
scroll to position [1014, 0]
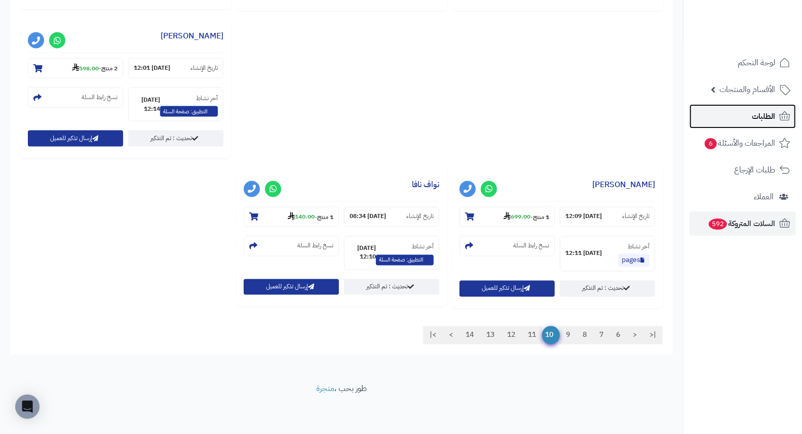
click at [749, 115] on link "الطلبات" at bounding box center [742, 116] width 106 height 24
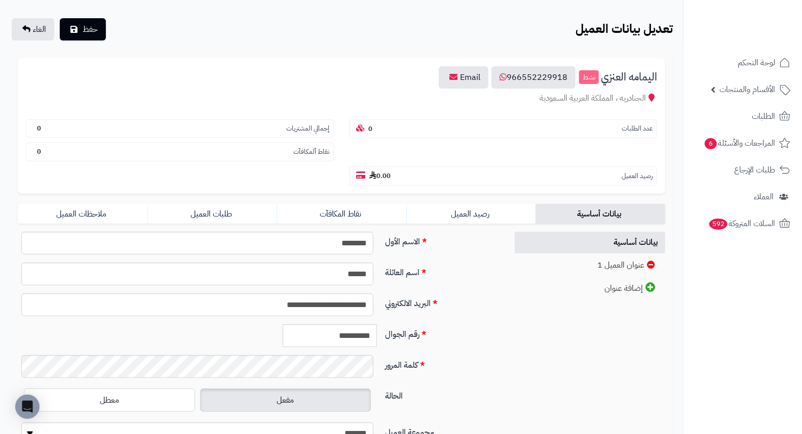
scroll to position [138, 0]
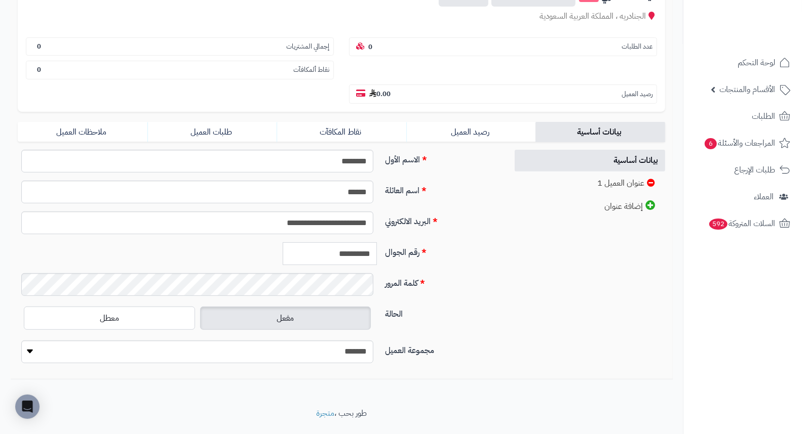
drag, startPoint x: 326, startPoint y: 234, endPoint x: 477, endPoint y: 230, distance: 151.5
click at [477, 243] on div "**********" at bounding box center [259, 258] width 490 height 31
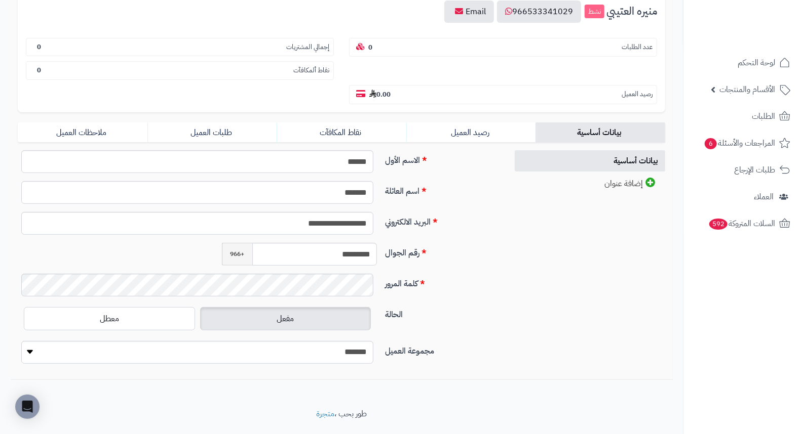
scroll to position [123, 0]
click at [325, 243] on input "*********" at bounding box center [314, 254] width 125 height 23
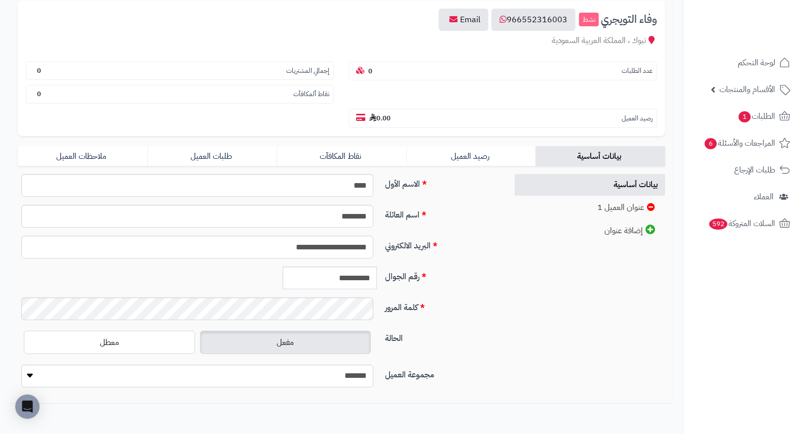
scroll to position [138, 0]
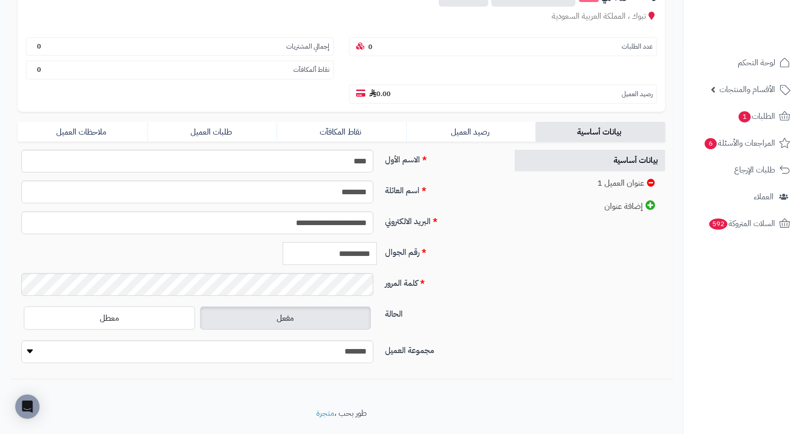
drag, startPoint x: 327, startPoint y: 230, endPoint x: 483, endPoint y: 228, distance: 156.0
click at [477, 243] on div "**********" at bounding box center [259, 258] width 490 height 31
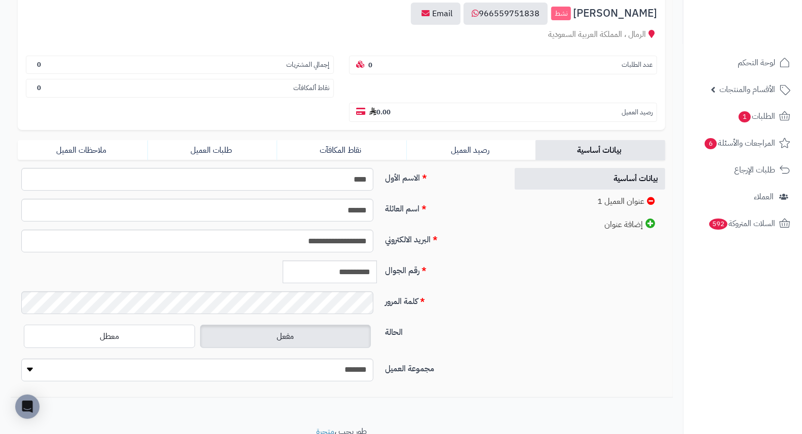
scroll to position [138, 0]
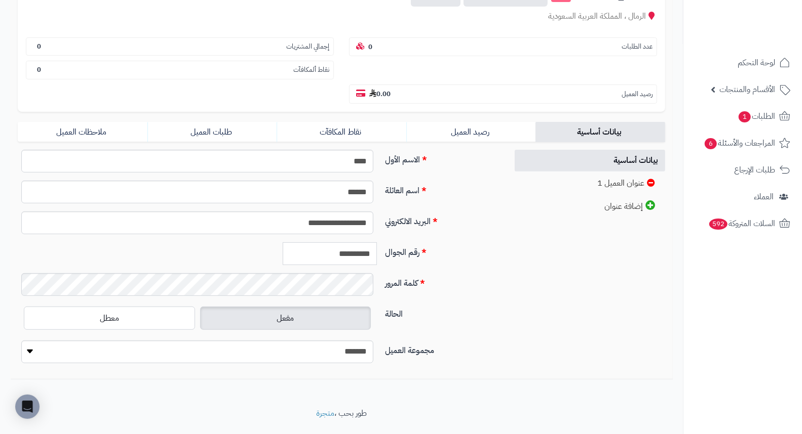
drag, startPoint x: 326, startPoint y: 229, endPoint x: 452, endPoint y: 230, distance: 125.6
click at [452, 243] on div "**********" at bounding box center [259, 258] width 490 height 31
click at [209, 122] on link "طلبات العميل" at bounding box center [212, 132] width 130 height 20
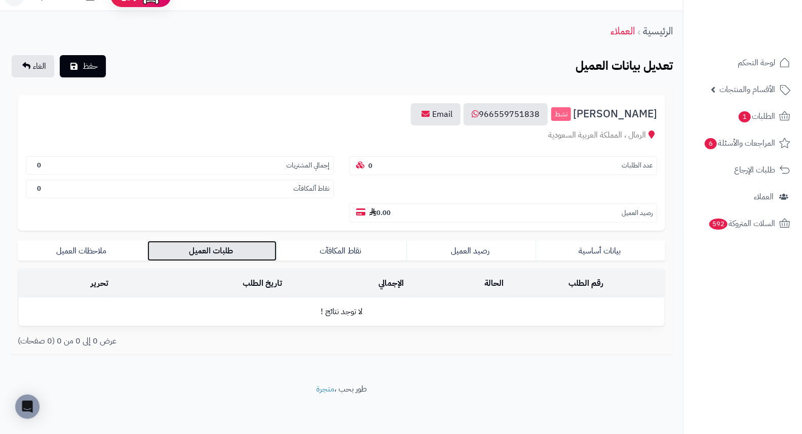
scroll to position [0, 0]
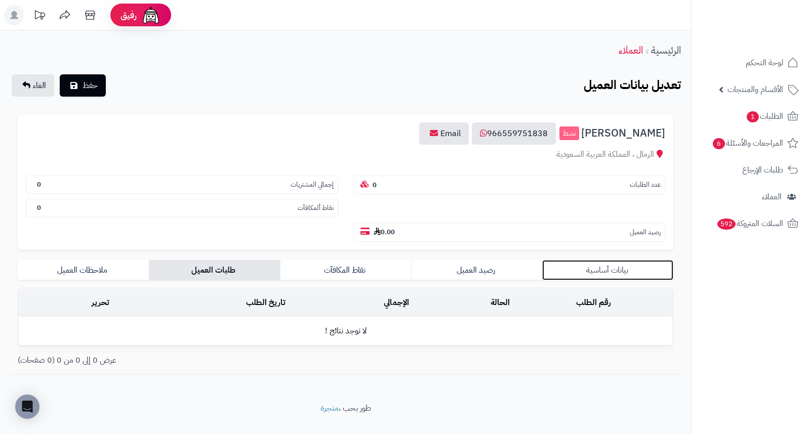
click at [581, 260] on link "بيانات أساسية" at bounding box center [607, 270] width 131 height 20
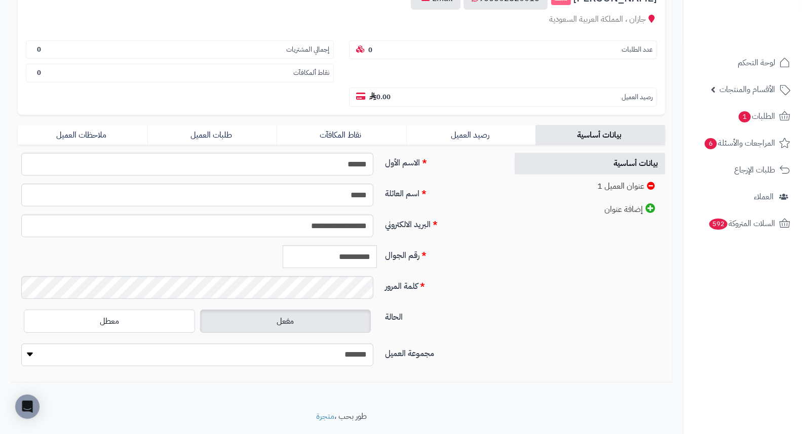
scroll to position [138, 0]
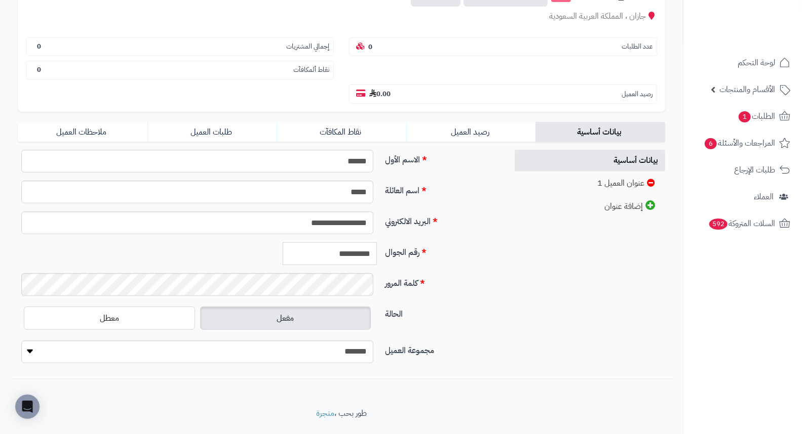
drag, startPoint x: 326, startPoint y: 230, endPoint x: 469, endPoint y: 226, distance: 143.4
click at [467, 243] on div "**********" at bounding box center [259, 258] width 490 height 31
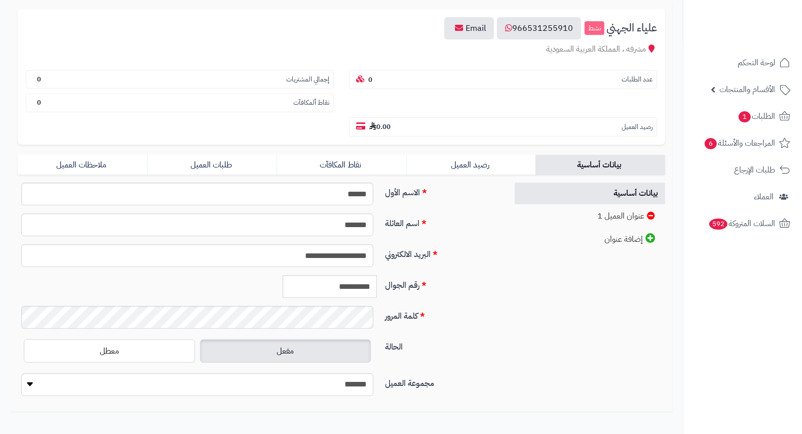
scroll to position [138, 0]
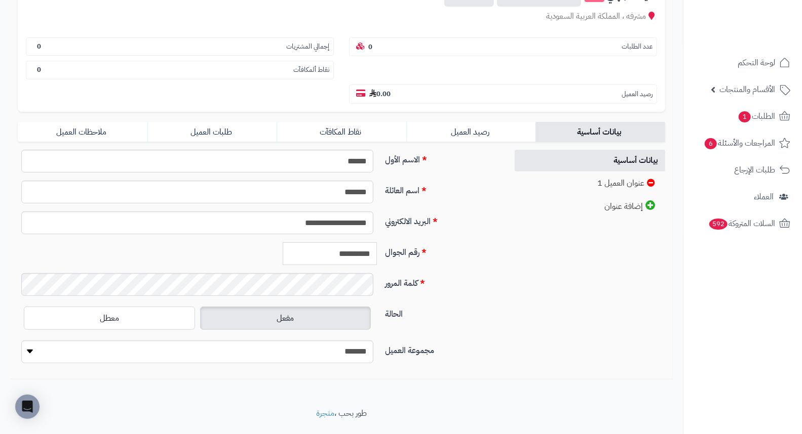
drag, startPoint x: 327, startPoint y: 228, endPoint x: 471, endPoint y: 241, distance: 144.9
click at [468, 243] on div "**********" at bounding box center [259, 258] width 490 height 31
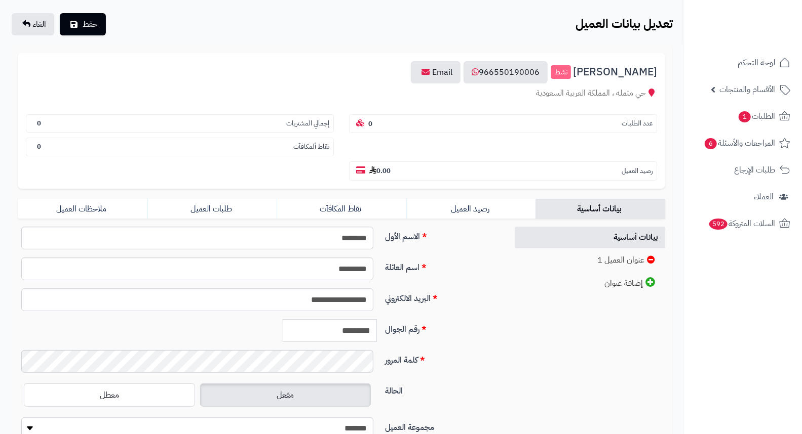
scroll to position [138, 0]
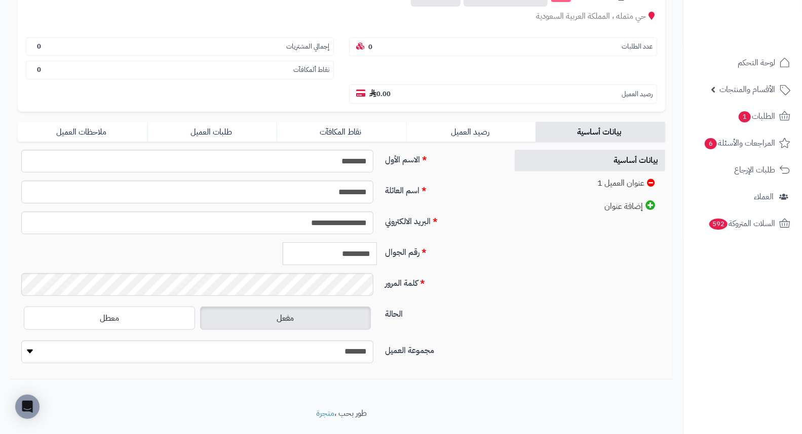
click at [335, 243] on input "*********" at bounding box center [330, 254] width 94 height 23
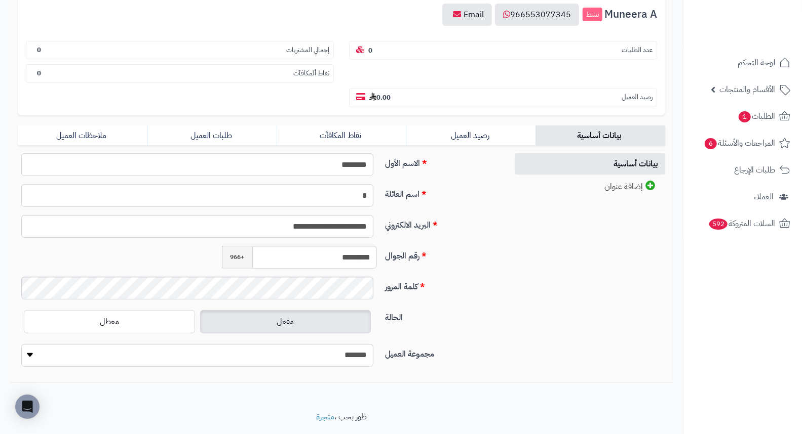
scroll to position [123, 0]
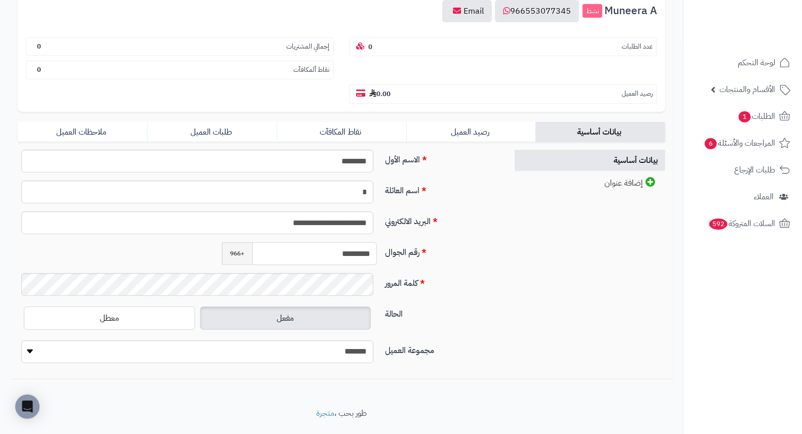
click at [341, 243] on input "*********" at bounding box center [314, 254] width 125 height 23
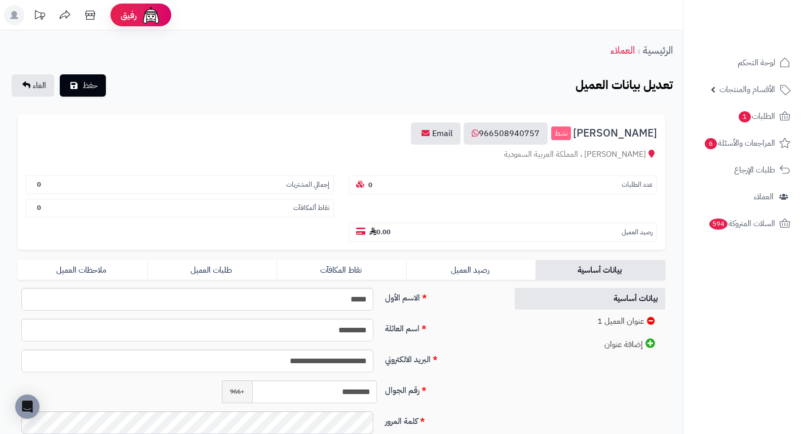
scroll to position [138, 0]
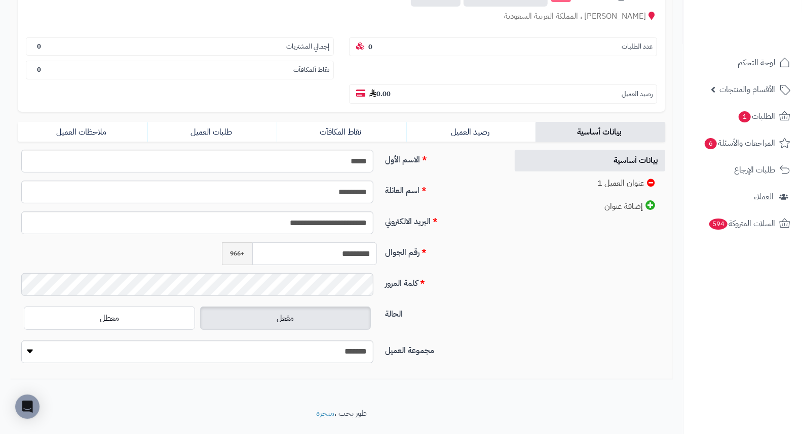
click at [360, 243] on input "*********" at bounding box center [314, 254] width 125 height 23
drag, startPoint x: 328, startPoint y: 231, endPoint x: 408, endPoint y: 225, distance: 80.2
click at [408, 243] on div "**********" at bounding box center [259, 258] width 490 height 31
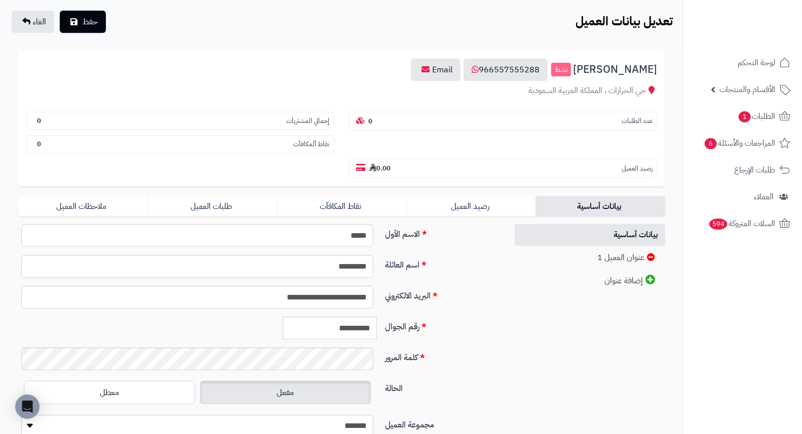
scroll to position [138, 0]
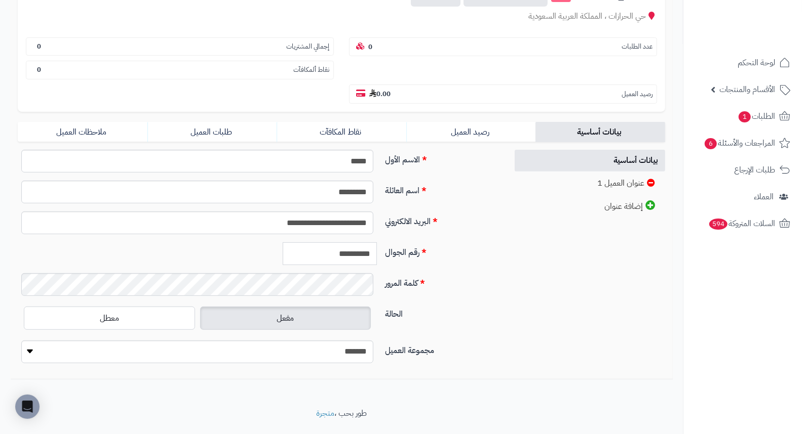
drag, startPoint x: 325, startPoint y: 230, endPoint x: 497, endPoint y: 229, distance: 172.7
click at [491, 243] on div "**********" at bounding box center [259, 258] width 490 height 31
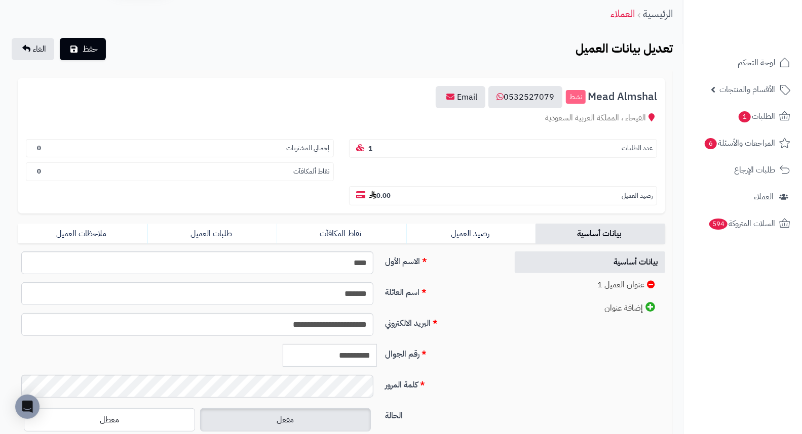
scroll to position [112, 0]
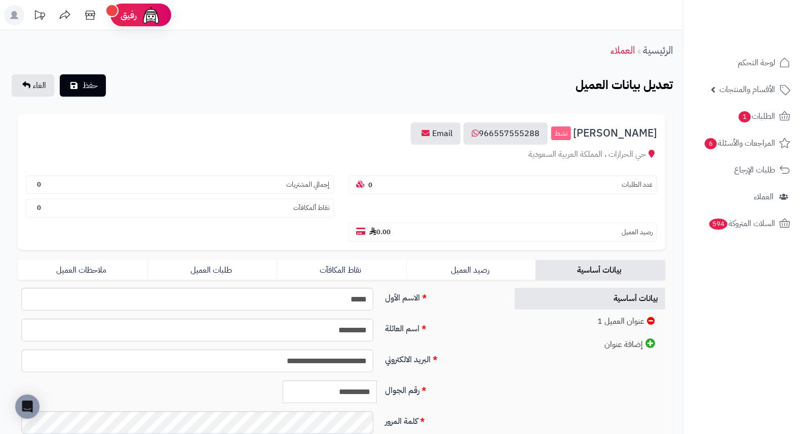
drag, startPoint x: 318, startPoint y: 98, endPoint x: 326, endPoint y: 67, distance: 31.8
click at [316, 69] on div "**********" at bounding box center [341, 288] width 683 height 516
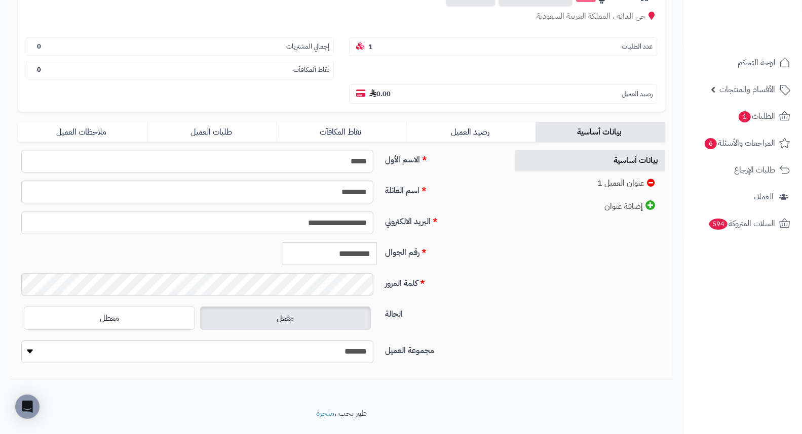
scroll to position [138, 0]
drag, startPoint x: 328, startPoint y: 228, endPoint x: 432, endPoint y: 240, distance: 105.0
click at [426, 243] on div "**********" at bounding box center [259, 258] width 490 height 31
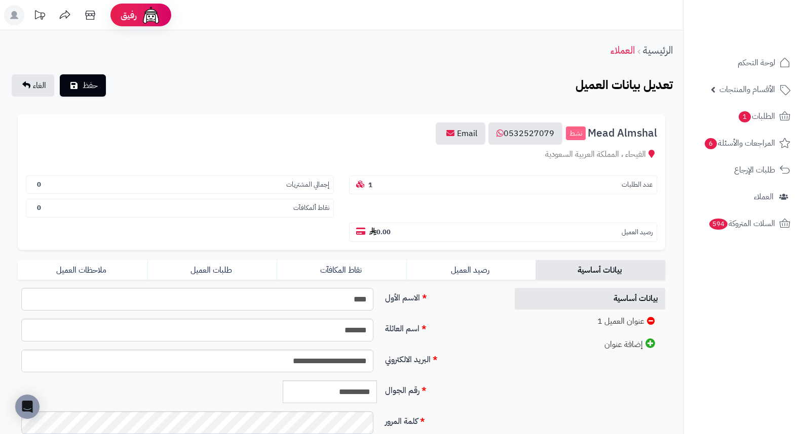
scroll to position [138, 0]
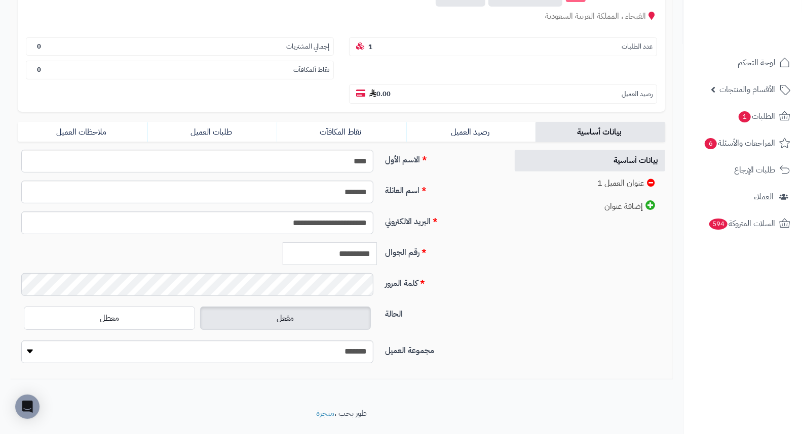
drag, startPoint x: 325, startPoint y: 231, endPoint x: 452, endPoint y: 233, distance: 127.1
click at [441, 243] on div "**********" at bounding box center [259, 258] width 490 height 31
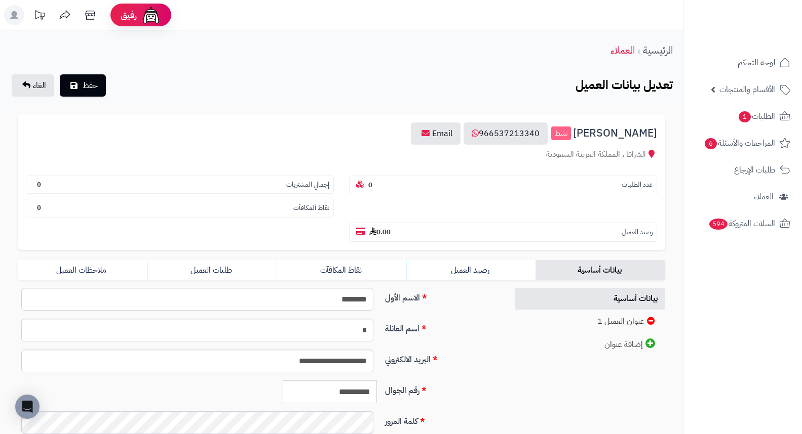
scroll to position [138, 0]
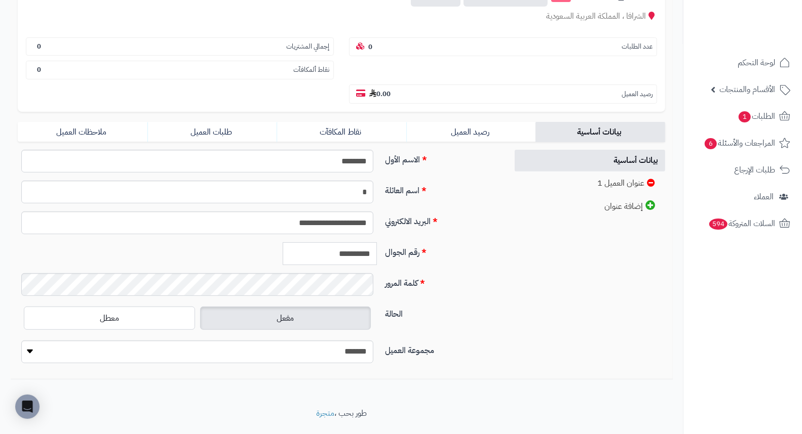
drag, startPoint x: 327, startPoint y: 230, endPoint x: 428, endPoint y: 247, distance: 103.2
click at [427, 247] on div "**********" at bounding box center [259, 258] width 490 height 31
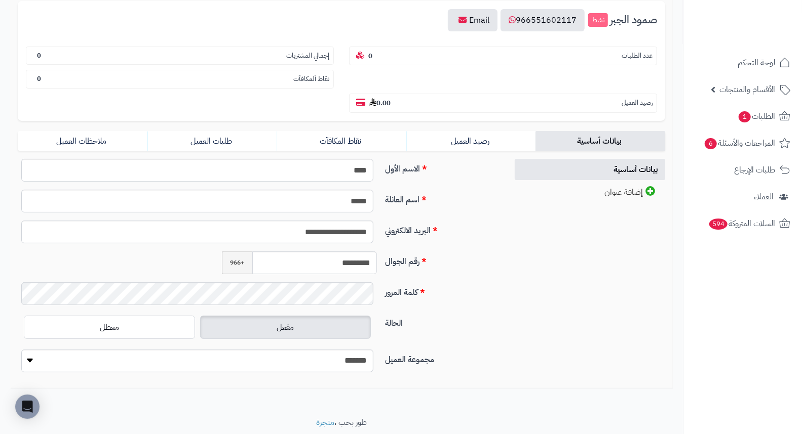
scroll to position [123, 0]
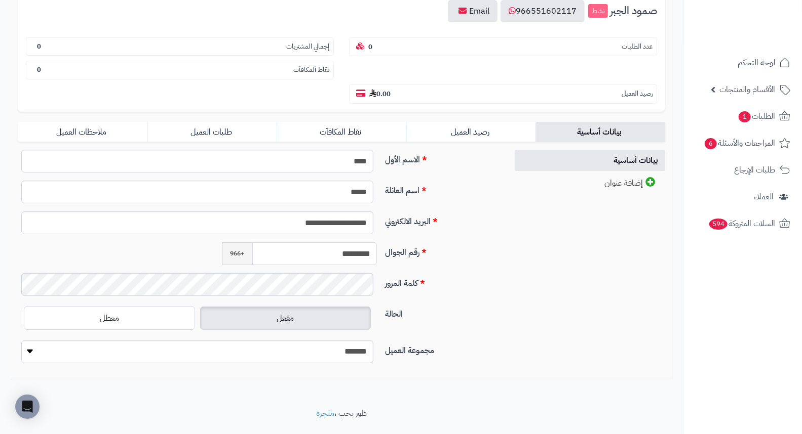
click at [328, 243] on input "*********" at bounding box center [314, 254] width 125 height 23
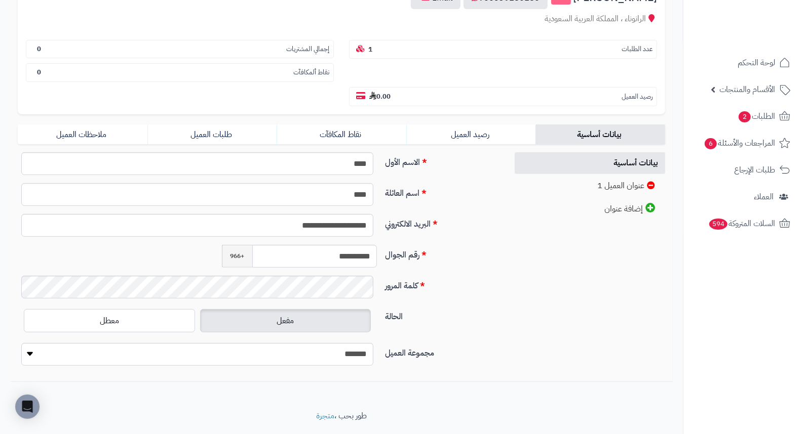
scroll to position [138, 0]
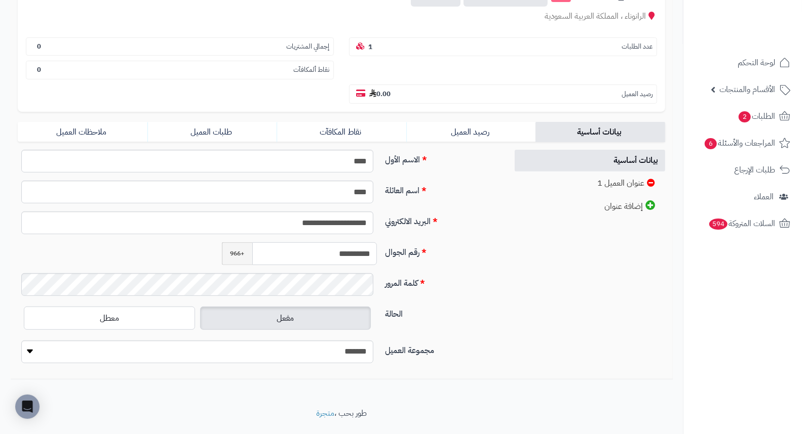
drag, startPoint x: 325, startPoint y: 228, endPoint x: 473, endPoint y: 242, distance: 149.5
click at [469, 243] on div "**********" at bounding box center [259, 258] width 490 height 31
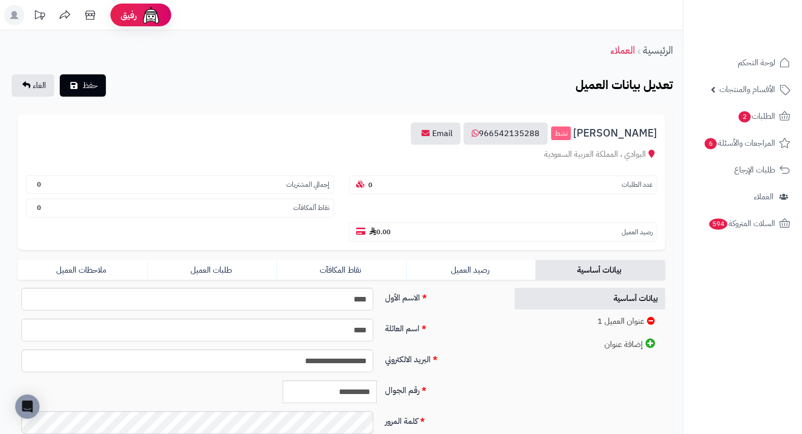
scroll to position [138, 0]
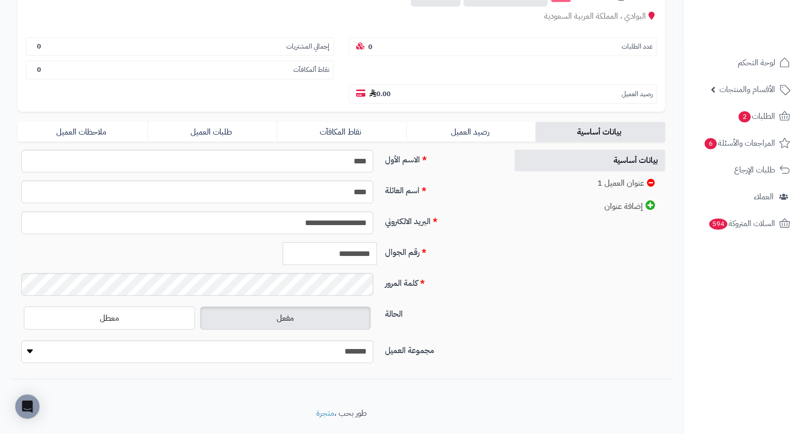
drag, startPoint x: 325, startPoint y: 231, endPoint x: 483, endPoint y: 237, distance: 158.1
click at [478, 243] on div "**********" at bounding box center [259, 258] width 490 height 31
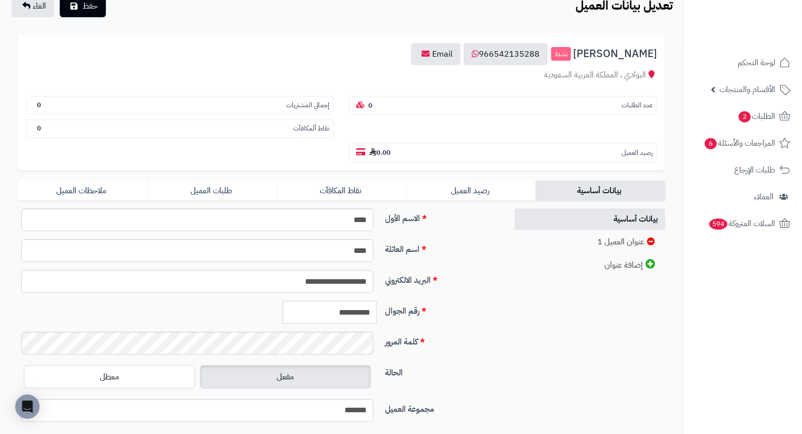
scroll to position [0, 0]
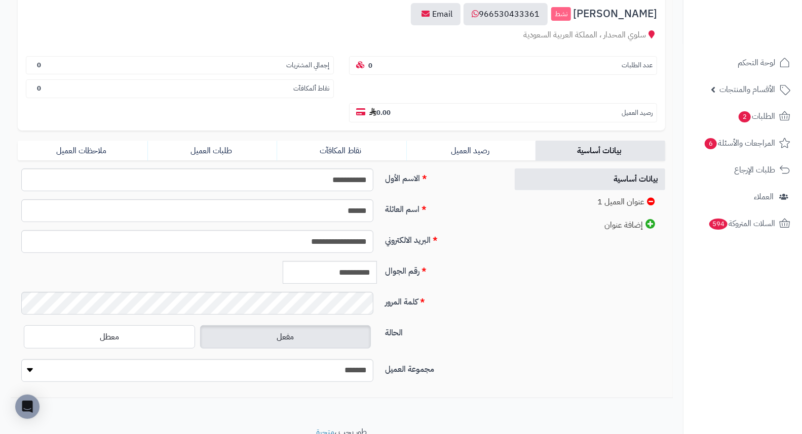
scroll to position [138, 0]
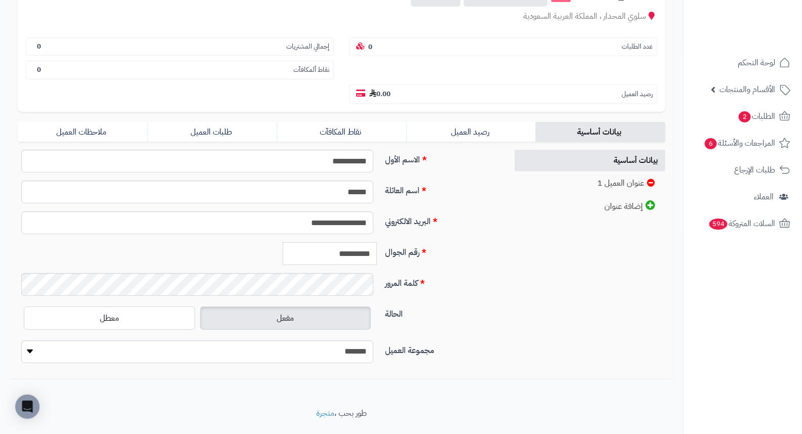
drag, startPoint x: 325, startPoint y: 230, endPoint x: 488, endPoint y: 260, distance: 165.9
click at [482, 260] on div "**********" at bounding box center [259, 261] width 482 height 222
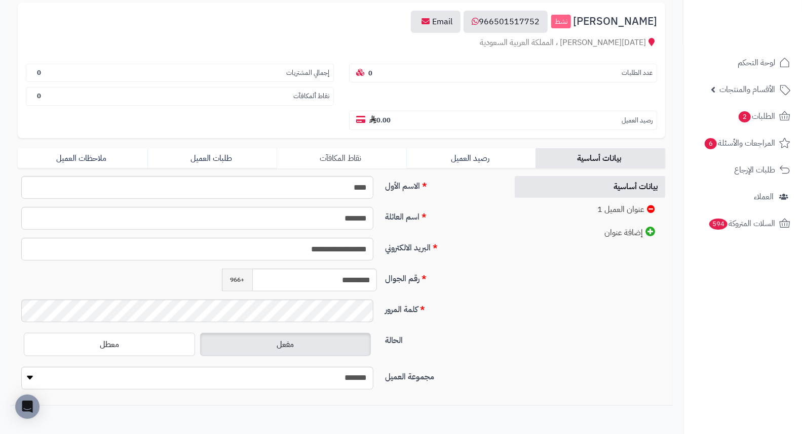
scroll to position [138, 0]
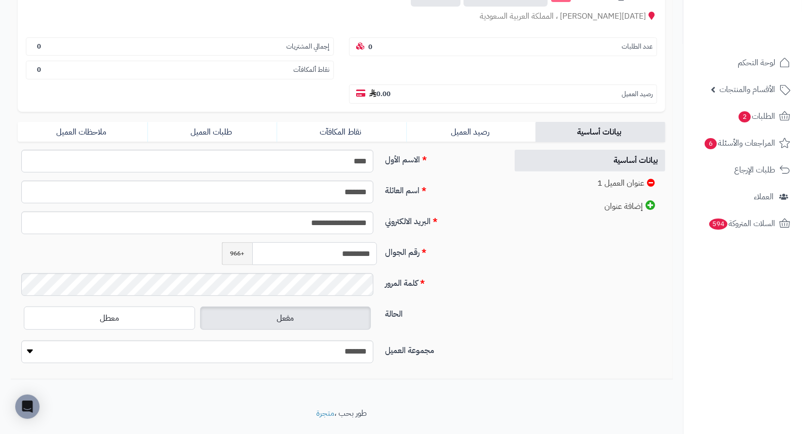
click at [364, 243] on input "*********" at bounding box center [314, 254] width 125 height 23
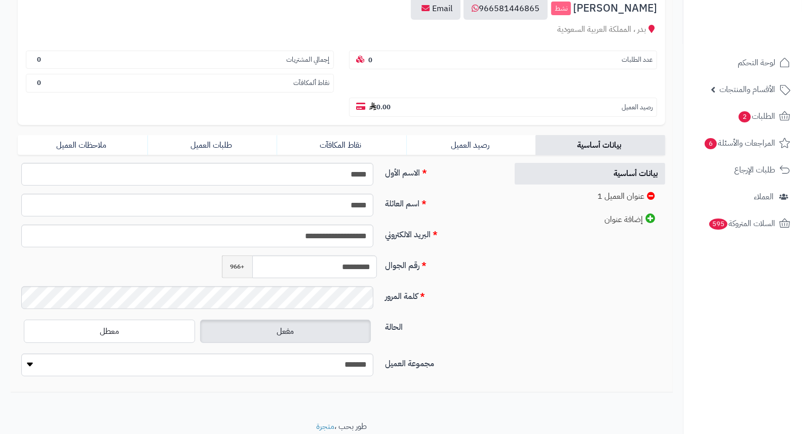
scroll to position [138, 0]
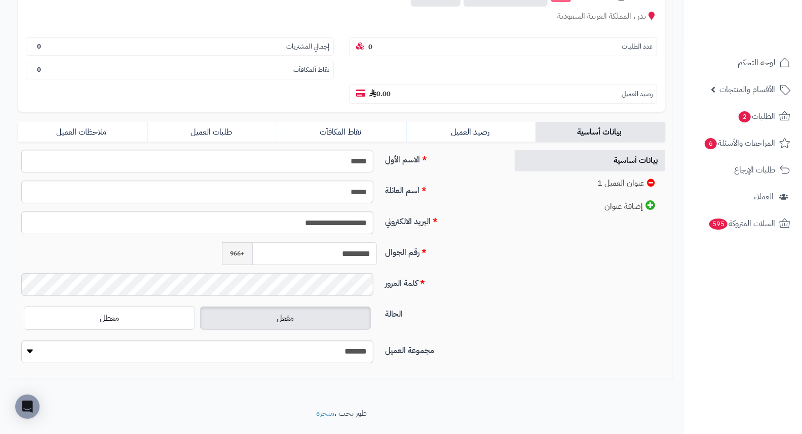
click at [336, 243] on input "*********" at bounding box center [314, 254] width 125 height 23
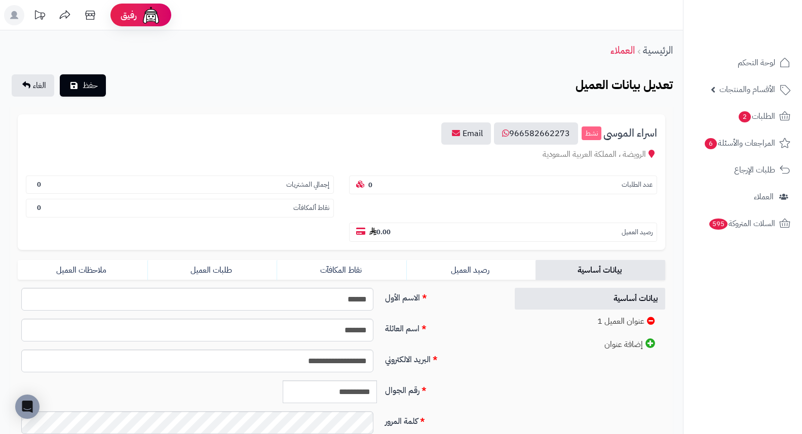
scroll to position [138, 0]
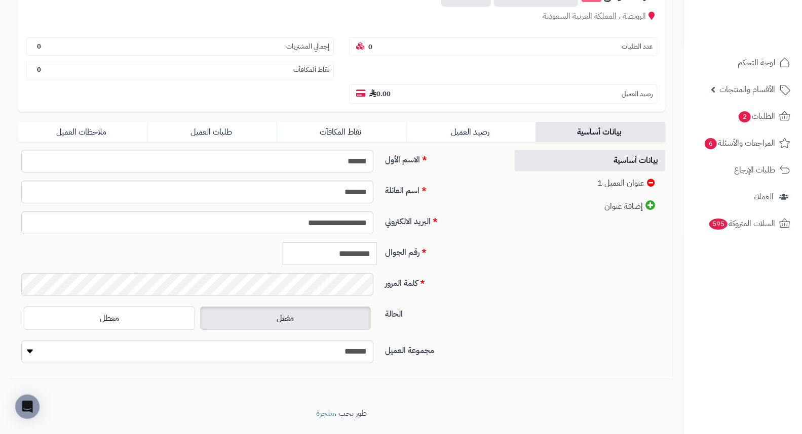
drag, startPoint x: 325, startPoint y: 233, endPoint x: 497, endPoint y: 245, distance: 172.0
click at [495, 245] on div "**********" at bounding box center [259, 258] width 490 height 31
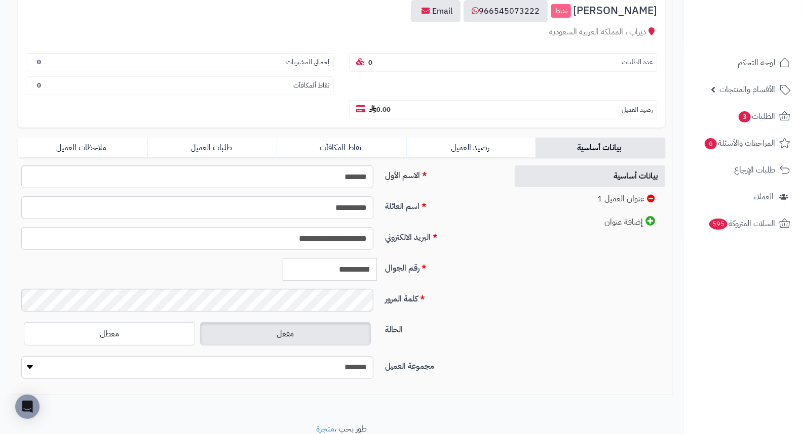
scroll to position [138, 0]
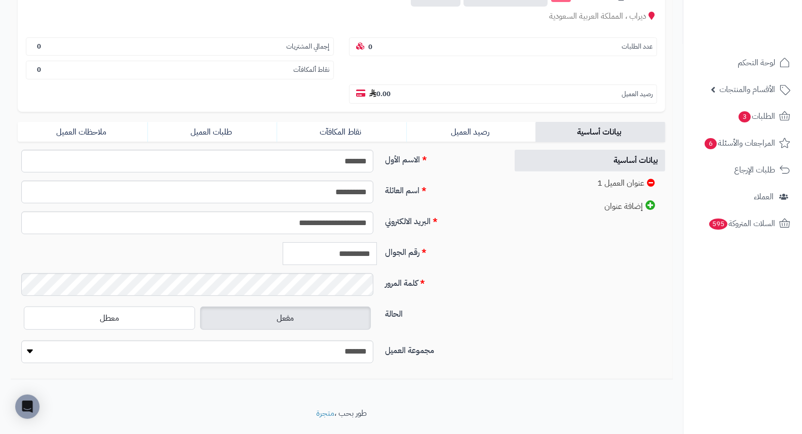
drag, startPoint x: 327, startPoint y: 229, endPoint x: 518, endPoint y: 256, distance: 193.2
click at [513, 256] on div "**********" at bounding box center [341, 261] width 662 height 222
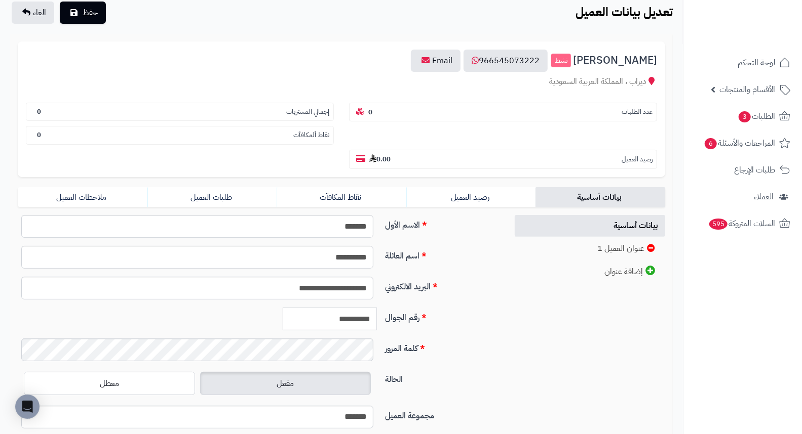
scroll to position [0, 0]
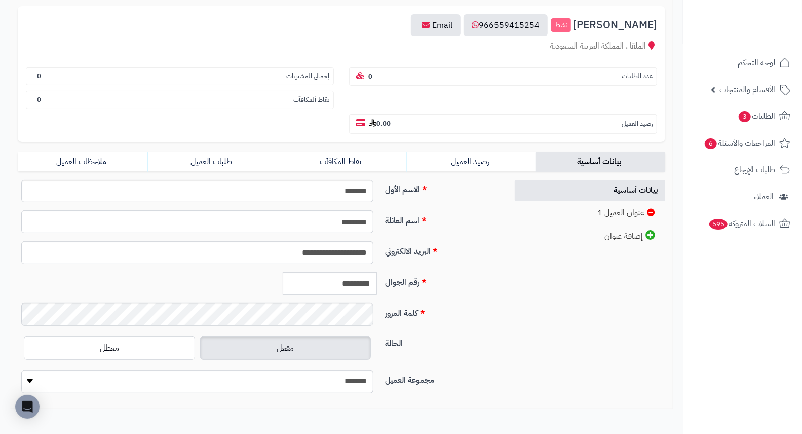
scroll to position [138, 0]
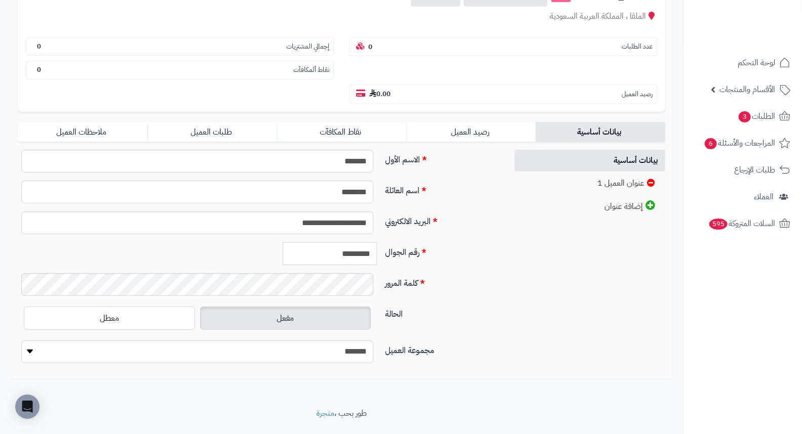
click at [350, 243] on input "*********" at bounding box center [330, 254] width 94 height 23
click at [346, 243] on input "*********" at bounding box center [330, 254] width 94 height 23
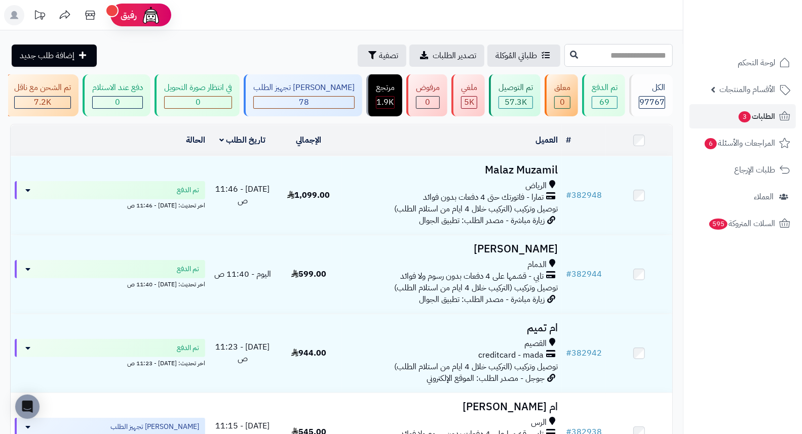
paste input "******"
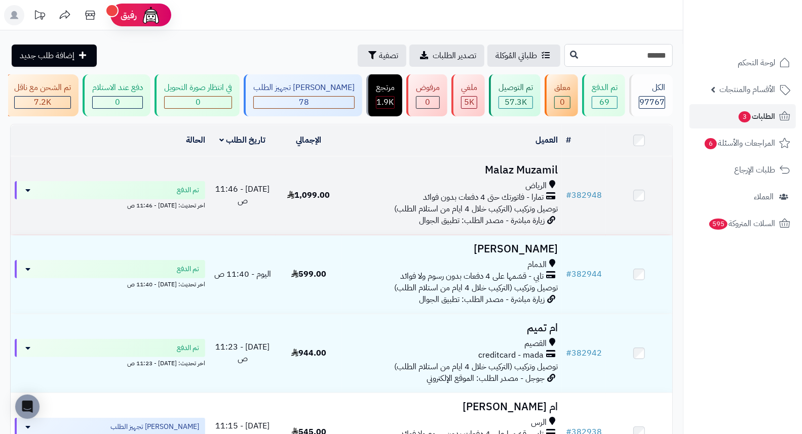
type input "******"
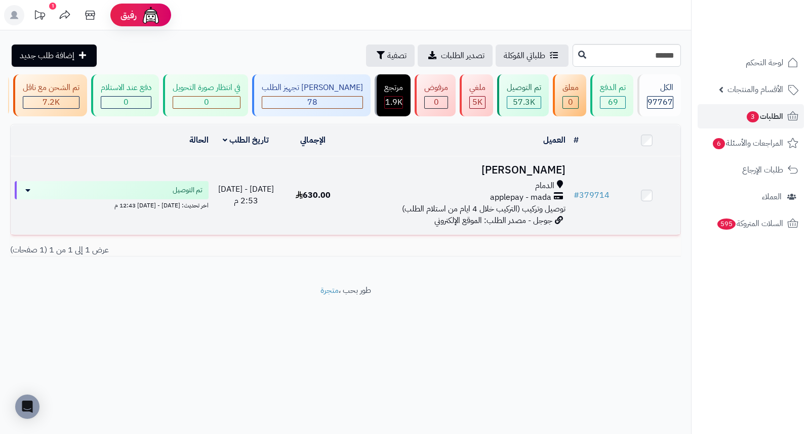
click at [530, 174] on h3 "[PERSON_NAME]" at bounding box center [457, 171] width 215 height 12
